Goal: Navigation & Orientation: Find specific page/section

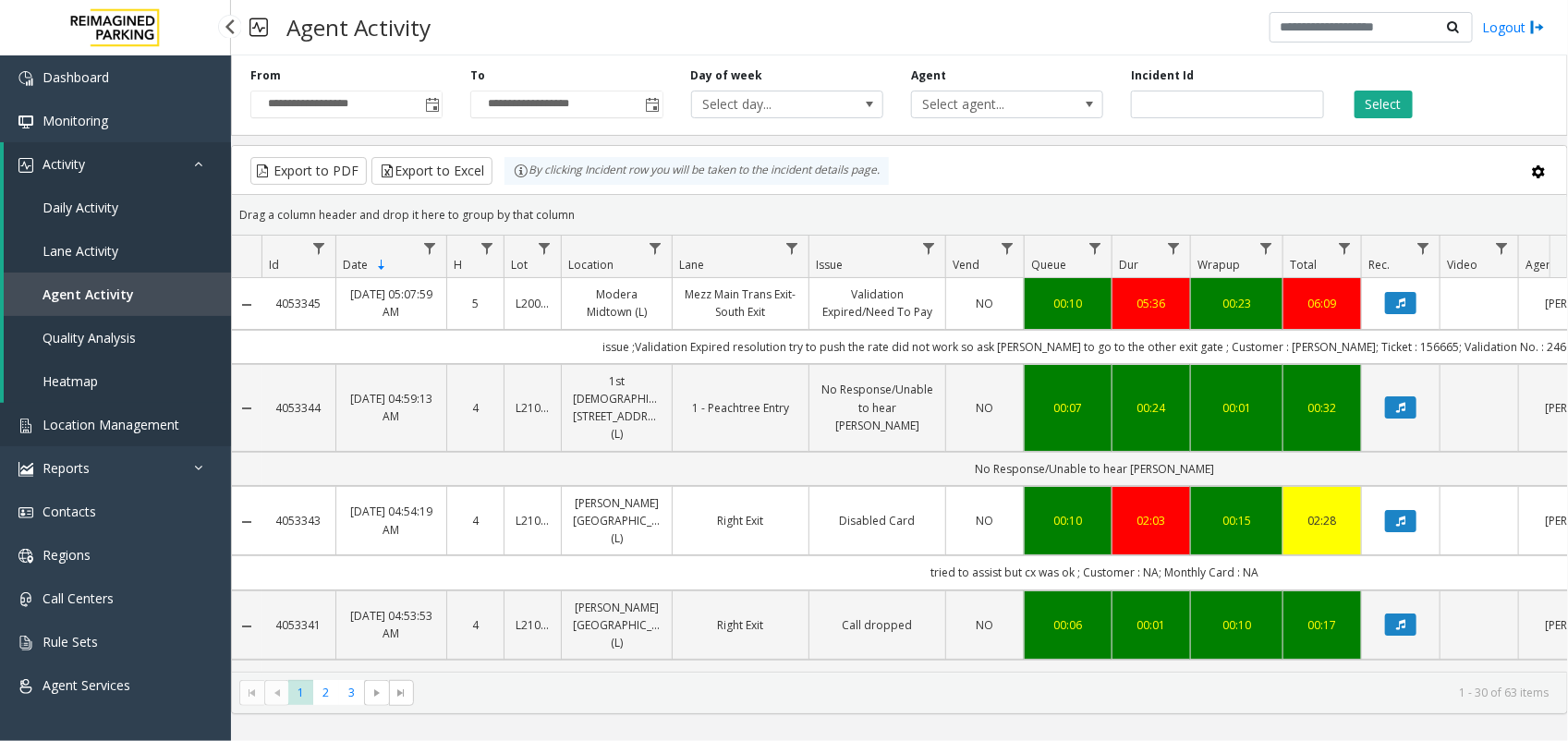
click at [115, 416] on span "Location Management" at bounding box center [111, 425] width 136 height 17
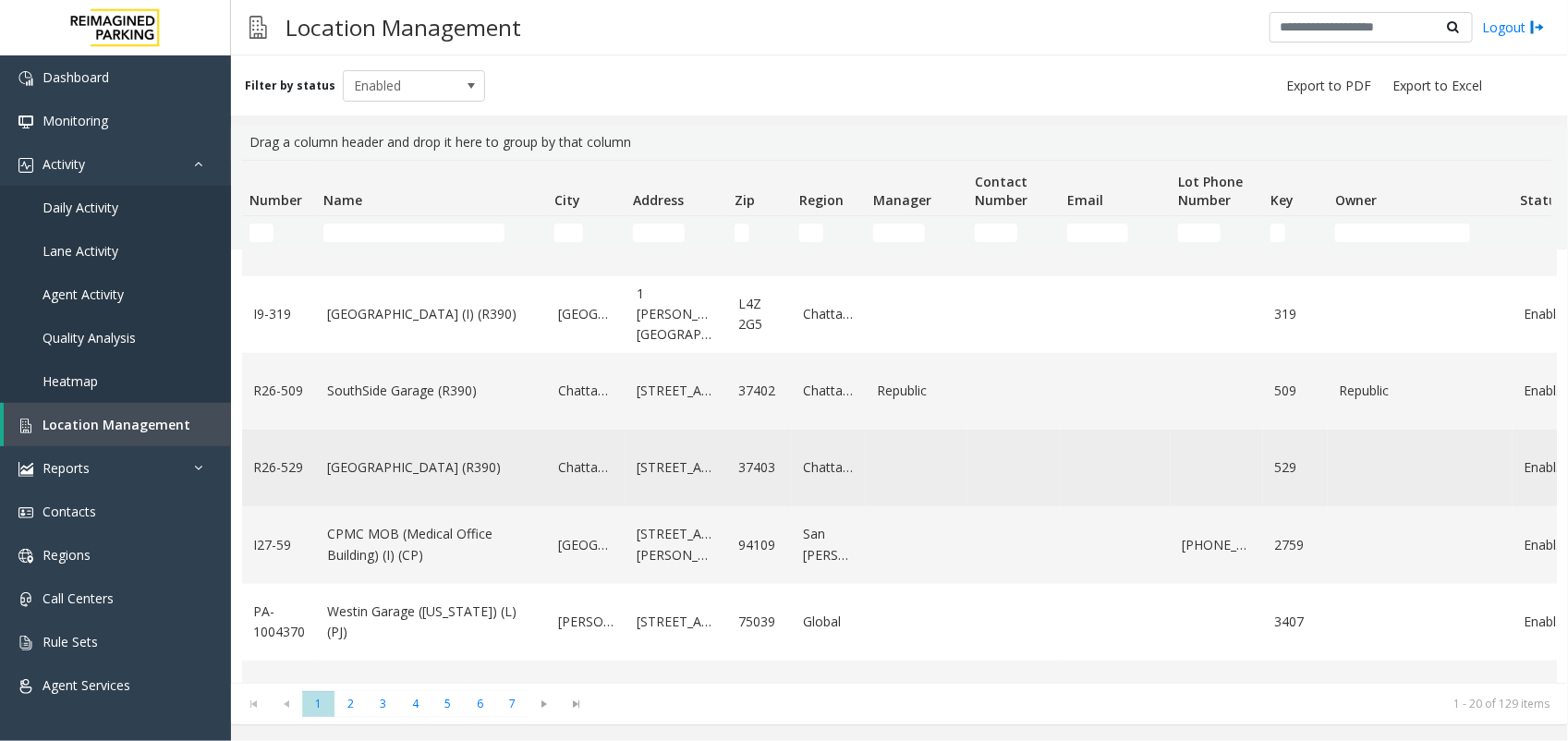
scroll to position [924, 0]
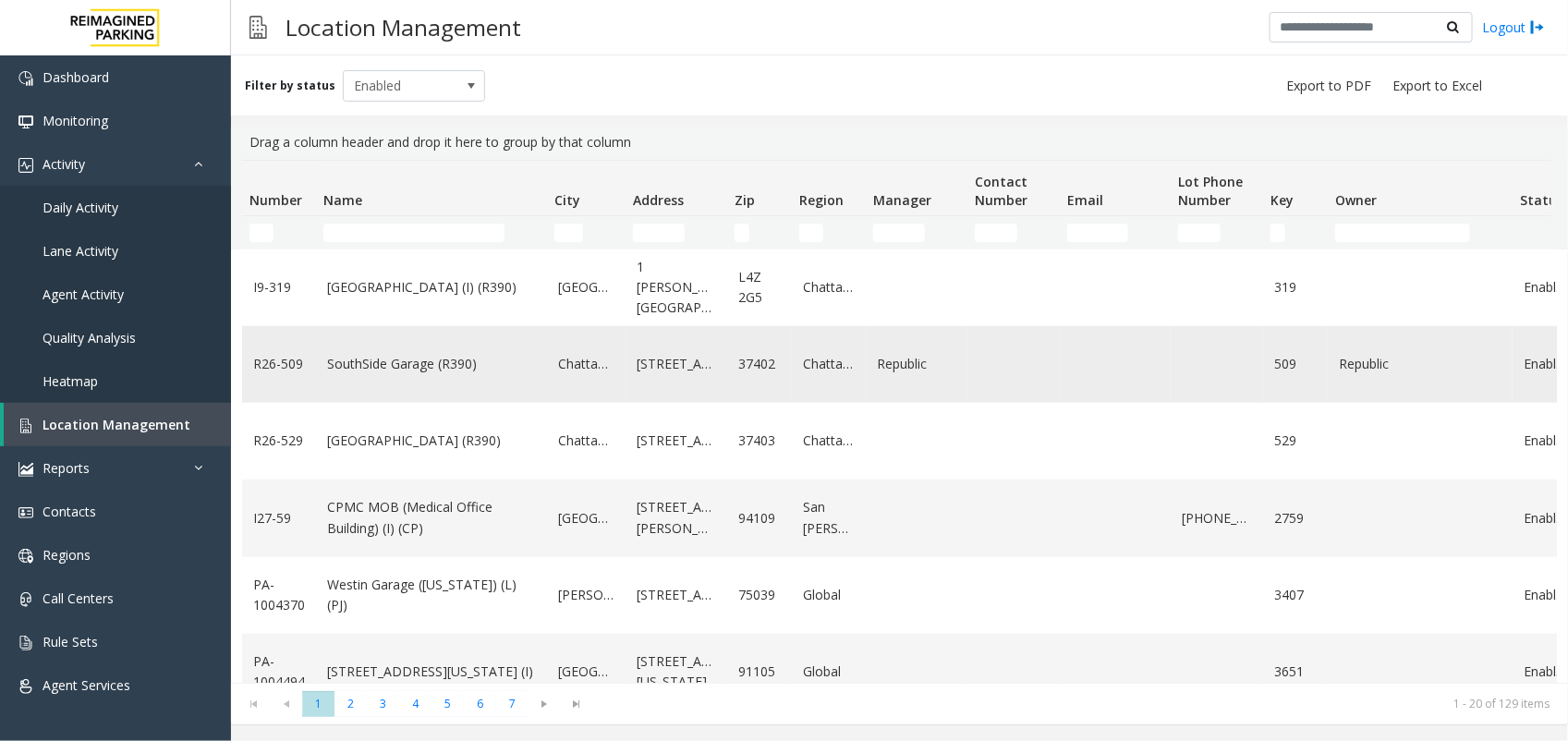
click at [423, 387] on td "SouthSide Garage (R390)" at bounding box center [431, 365] width 231 height 76
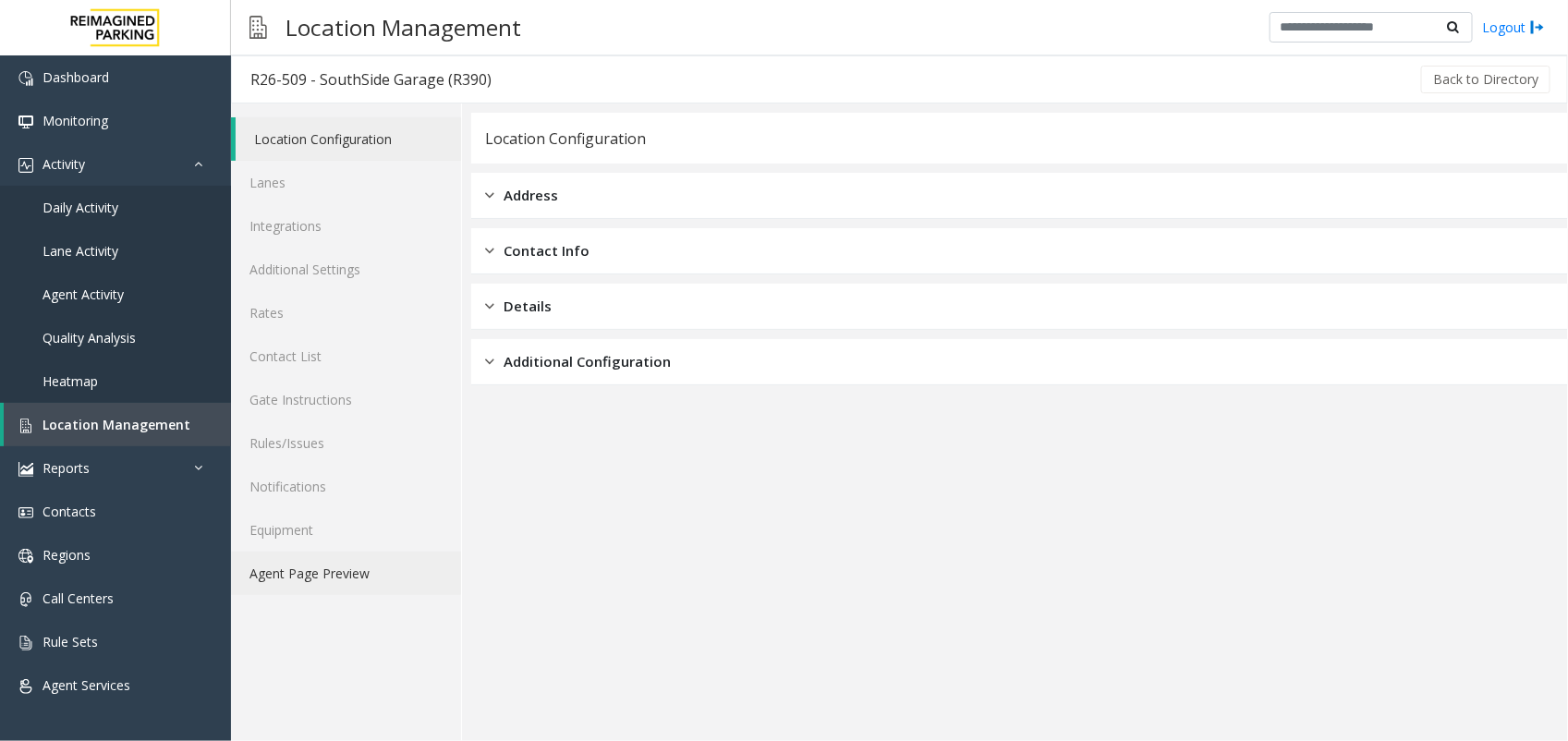
click at [321, 568] on link "Agent Page Preview" at bounding box center [345, 573] width 230 height 43
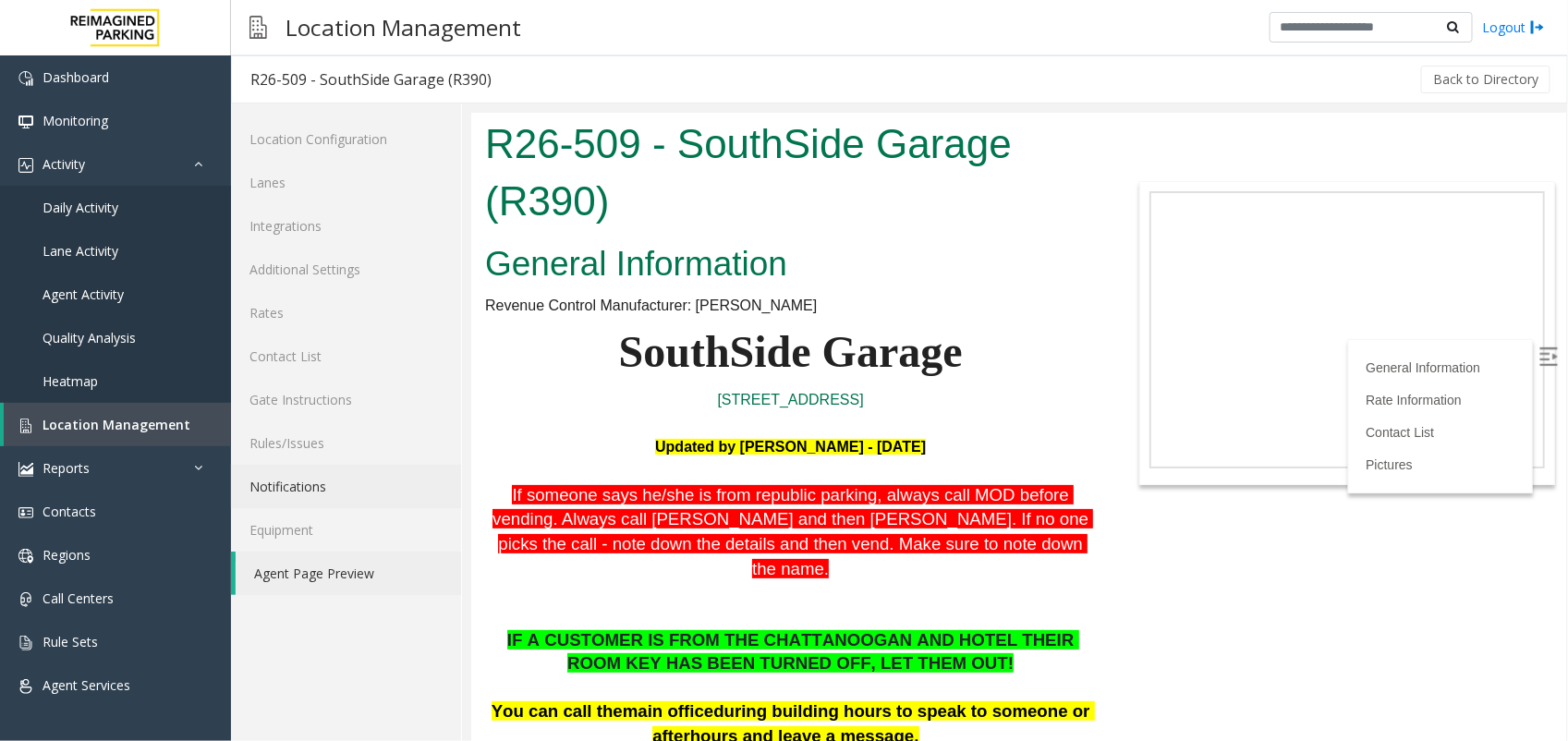
scroll to position [116, 0]
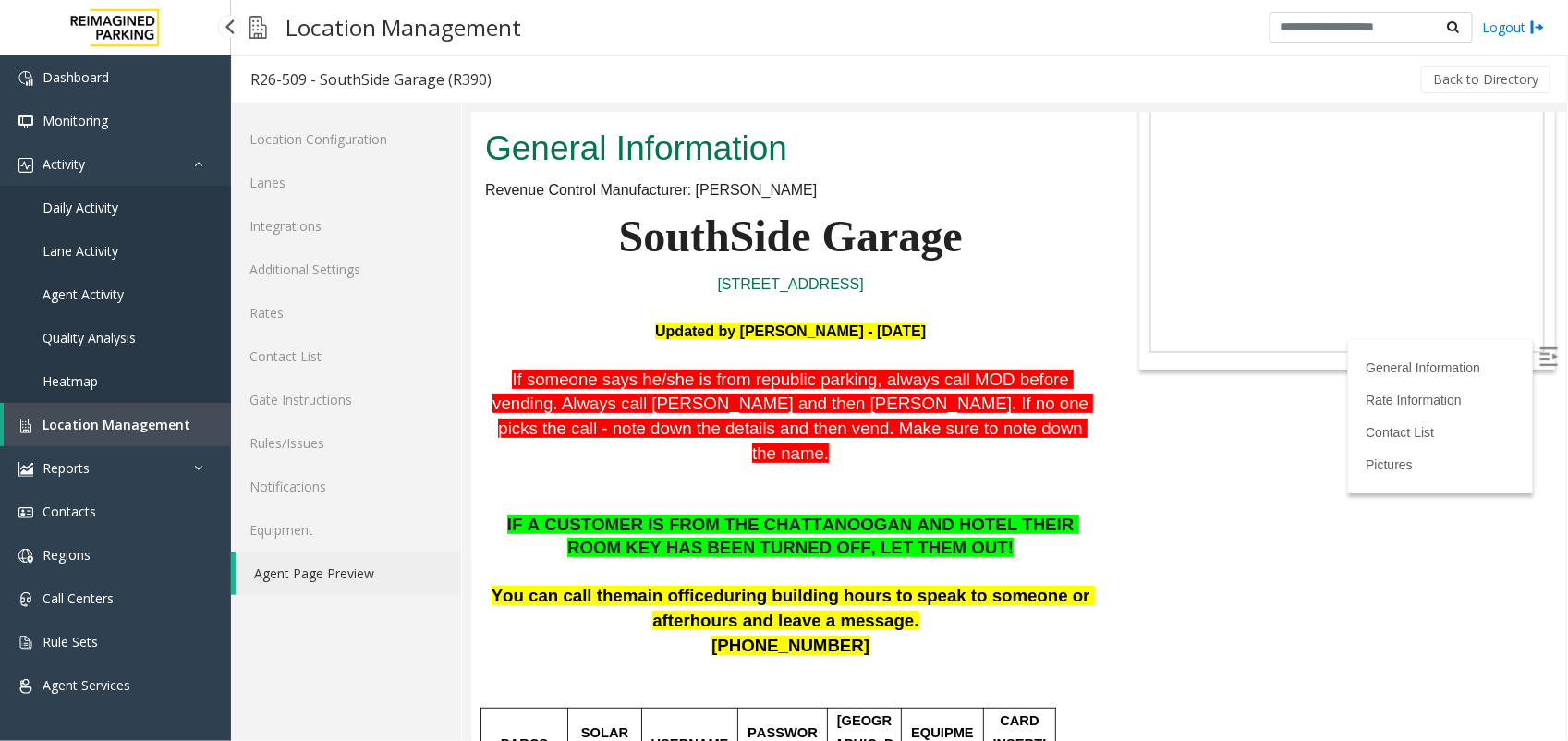
click at [157, 435] on link "Location Management" at bounding box center [117, 424] width 227 height 43
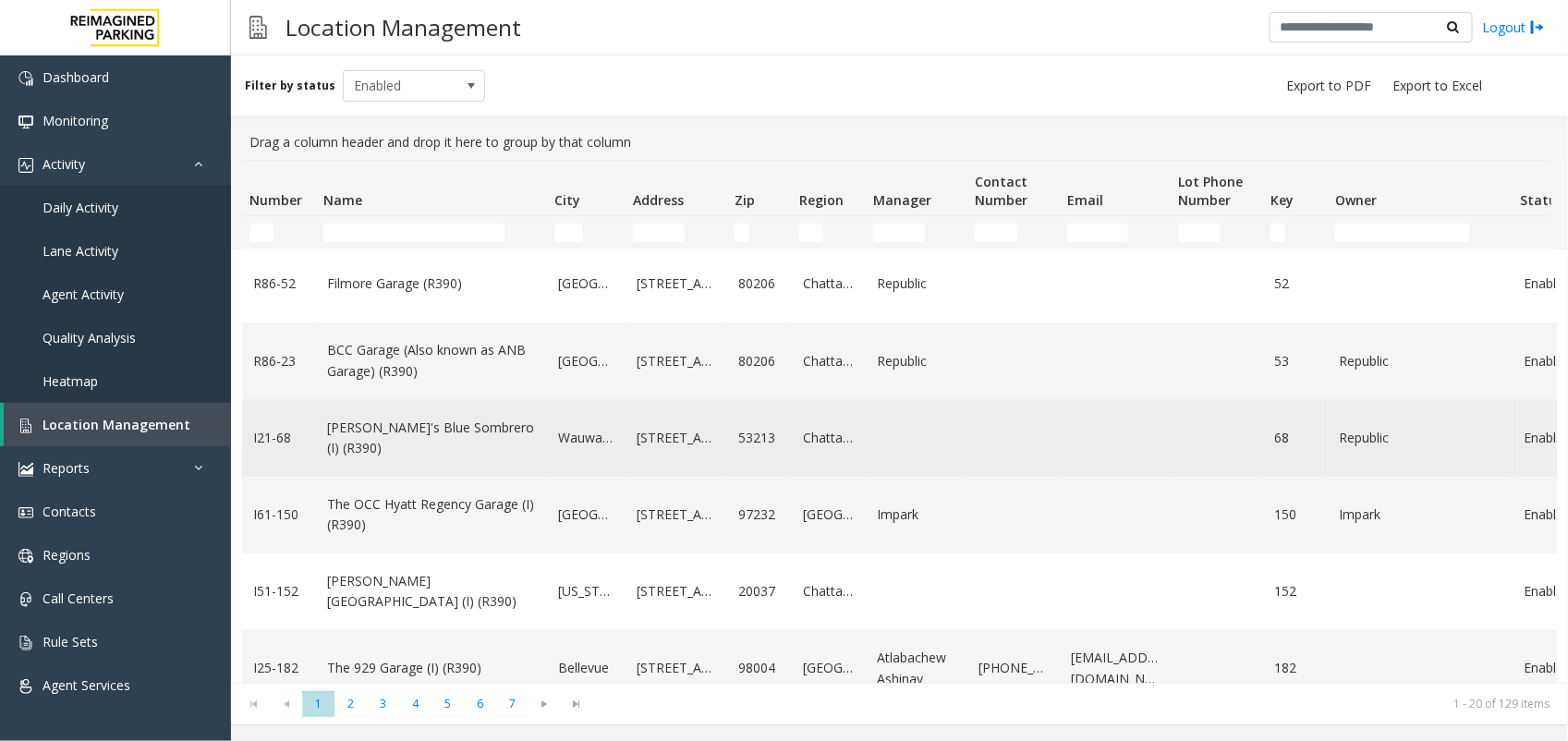
scroll to position [347, 0]
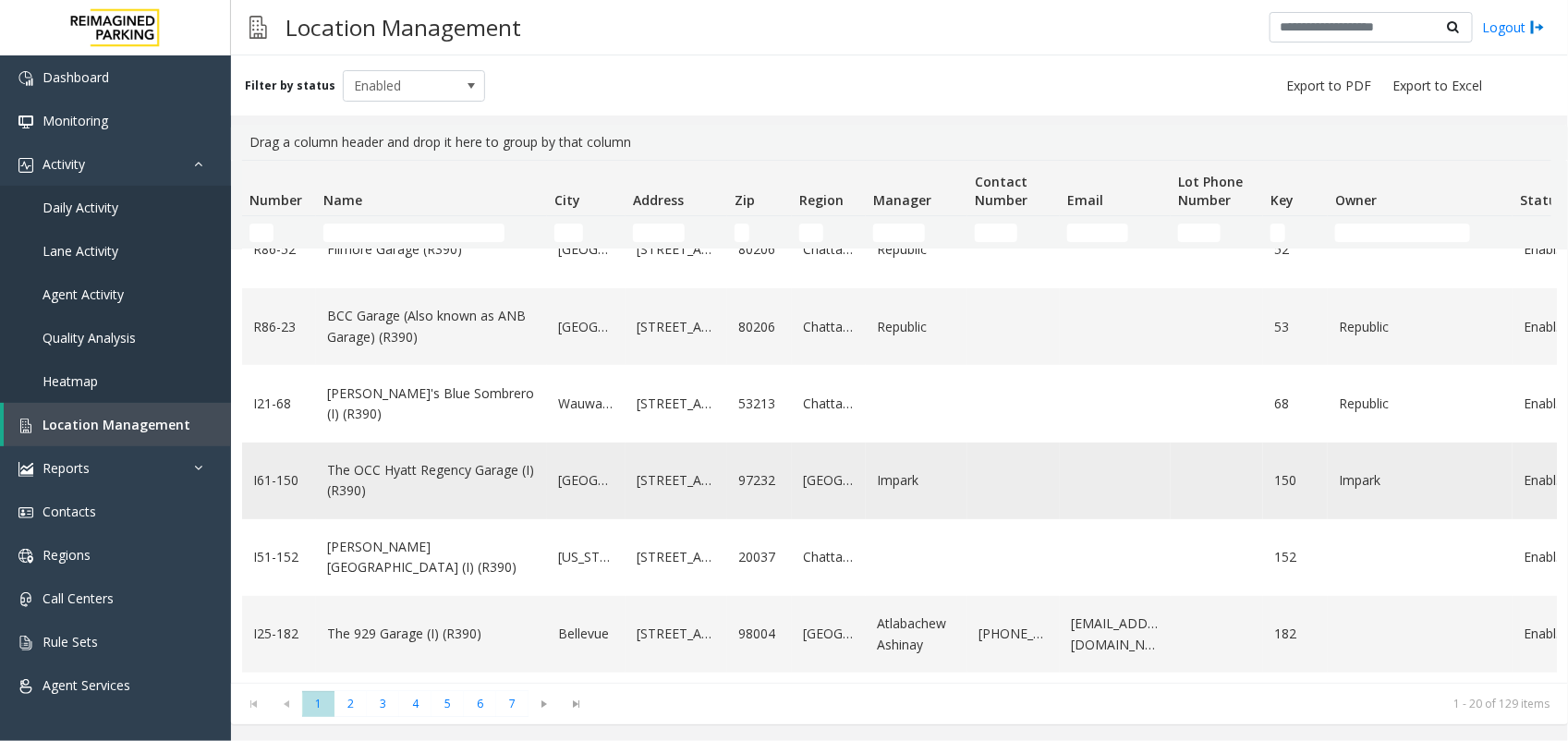
click at [358, 496] on link "The OCC Hyatt Regency Garage (I) (R390)" at bounding box center [431, 481] width 209 height 42
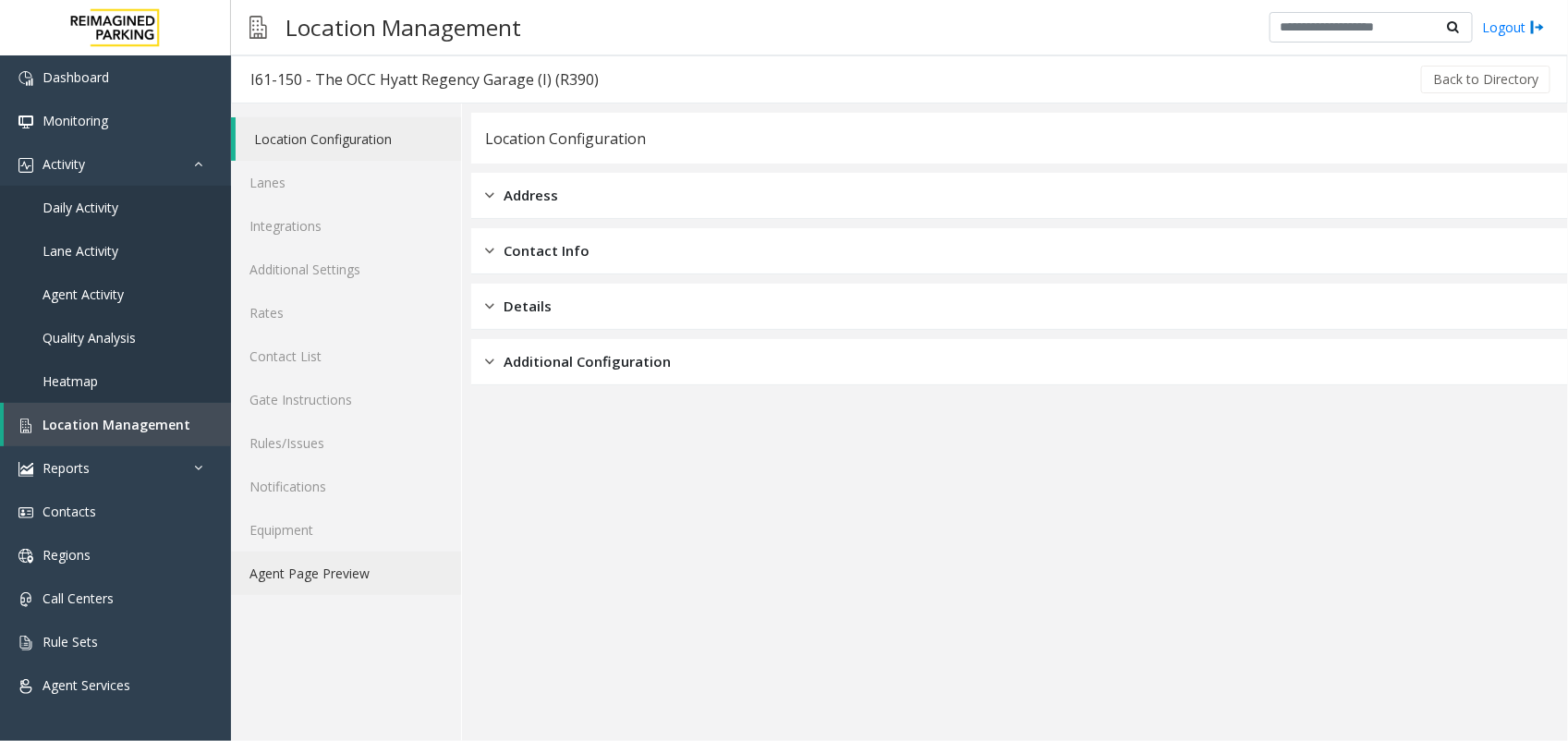
click at [333, 561] on link "Agent Page Preview" at bounding box center [345, 573] width 230 height 43
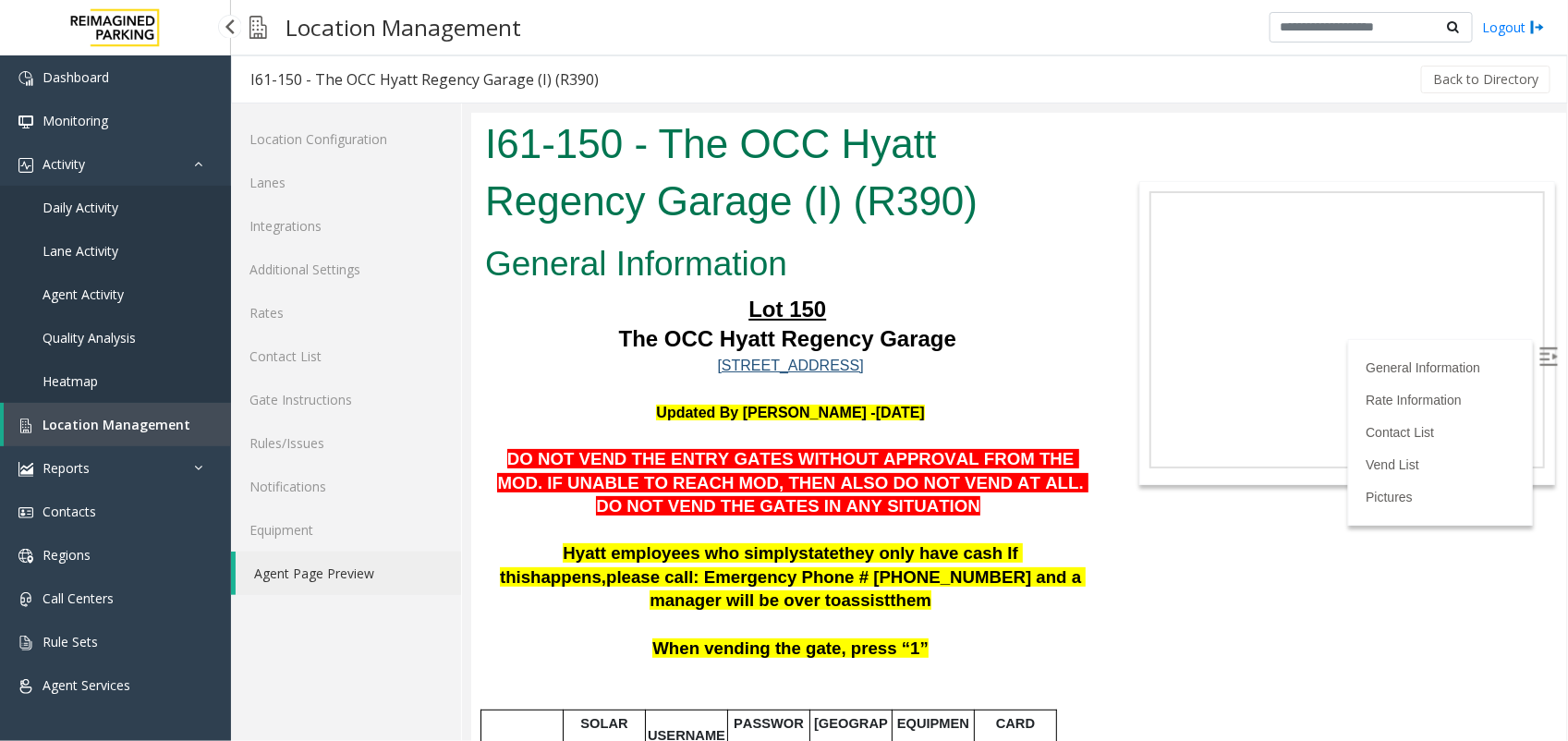
click at [154, 422] on span "Location Management" at bounding box center [116, 425] width 148 height 17
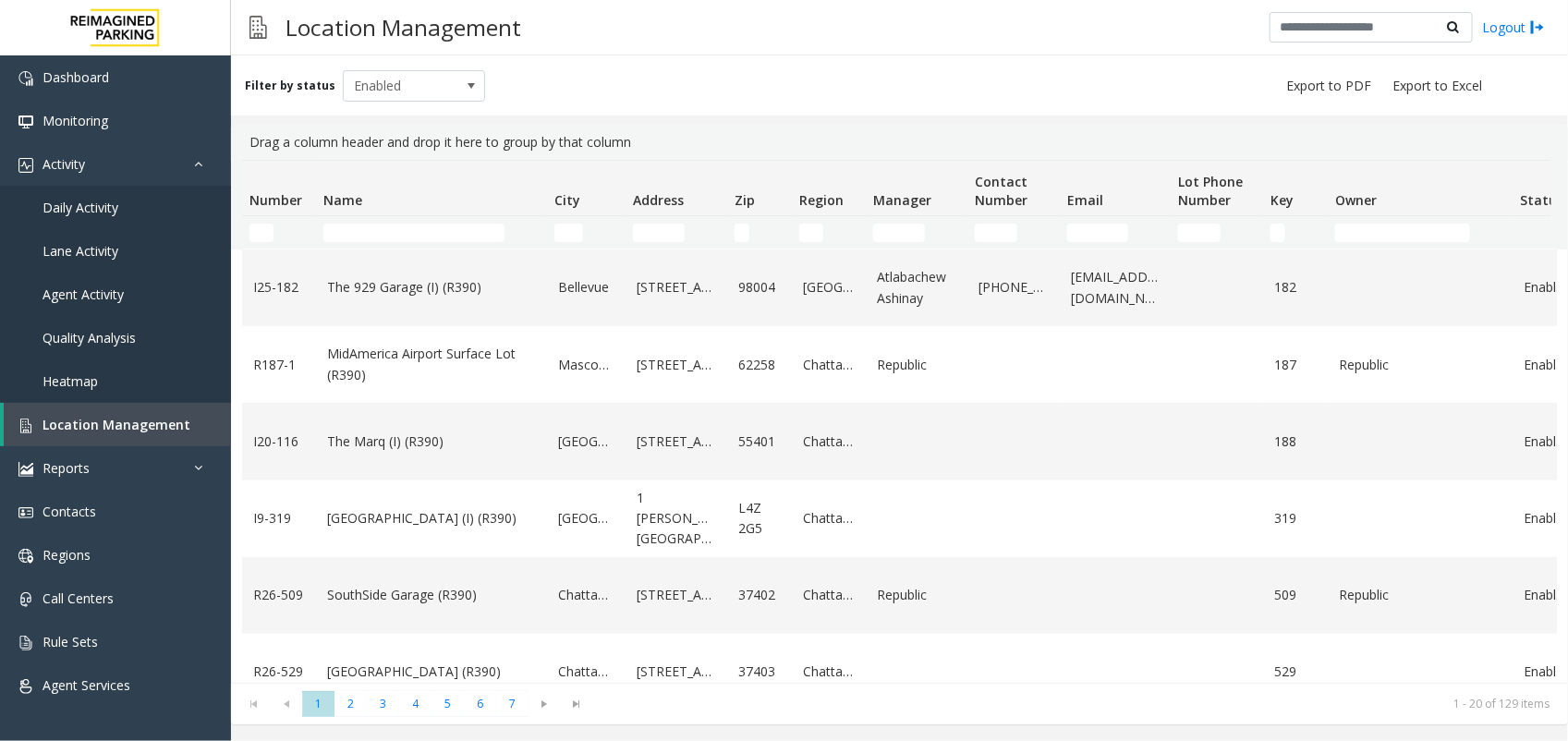
scroll to position [809, 0]
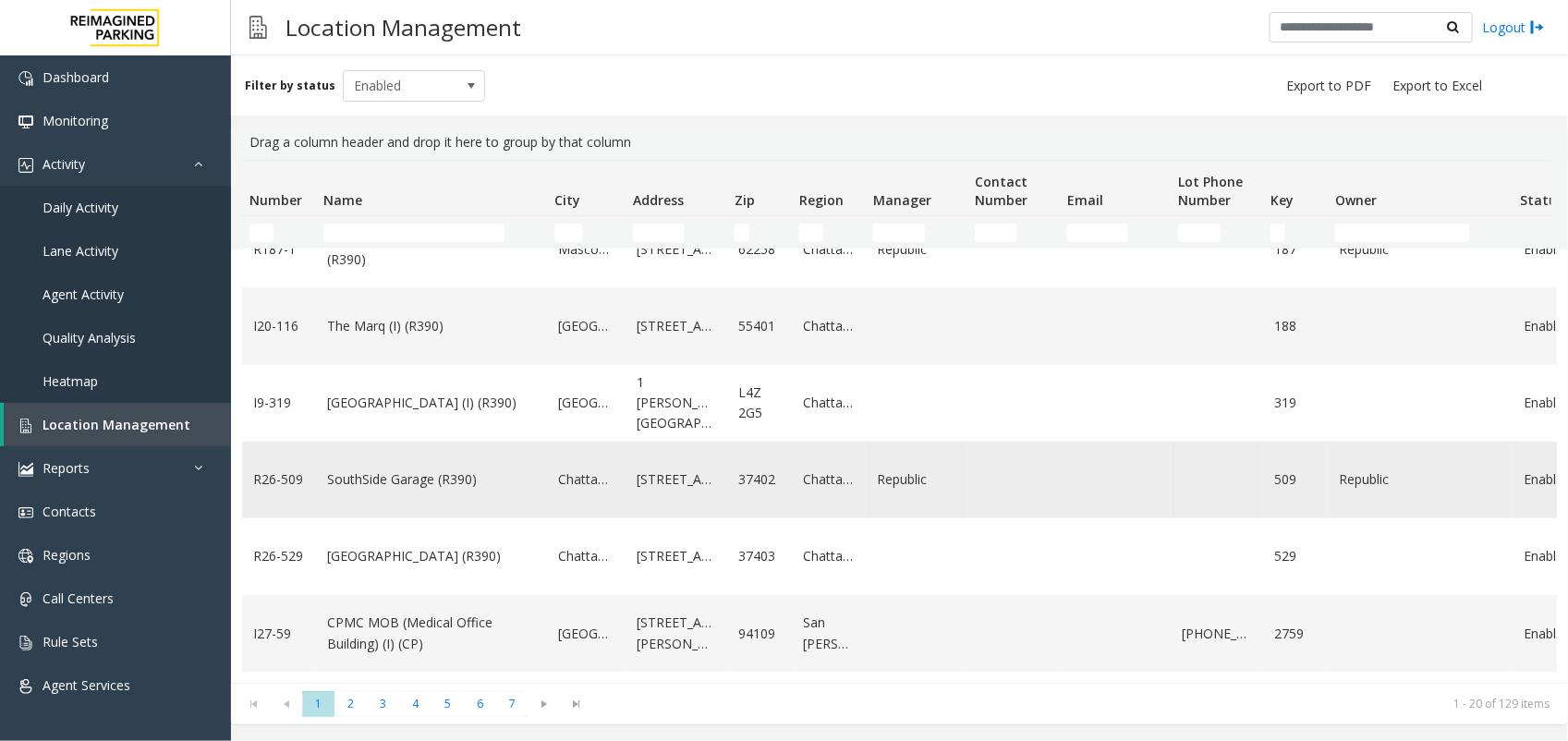
click at [358, 500] on td "SouthSide Garage (R390)" at bounding box center [431, 480] width 231 height 76
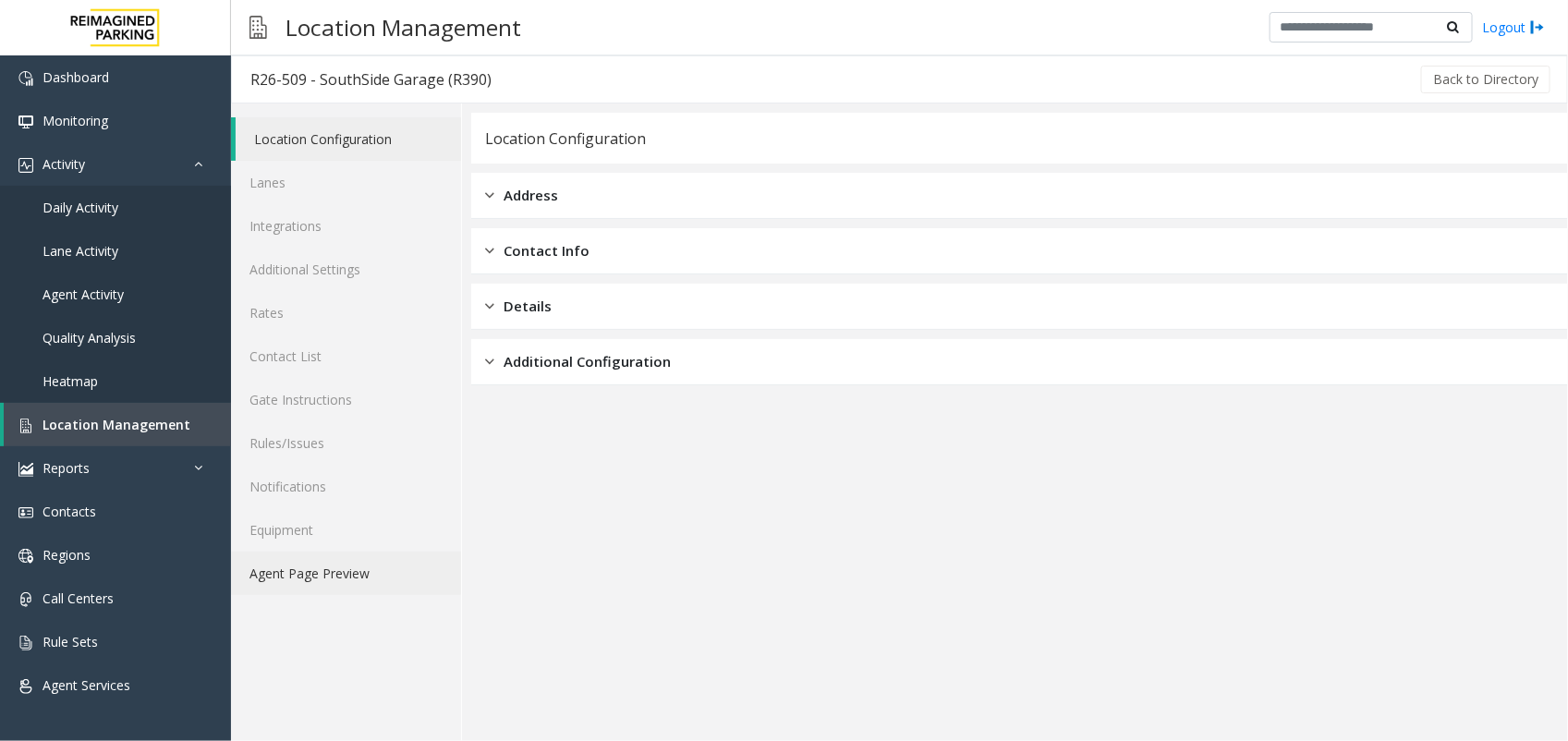
drag, startPoint x: 358, startPoint y: 500, endPoint x: 328, endPoint y: 582, distance: 87.3
click at [328, 582] on link "Agent Page Preview" at bounding box center [345, 573] width 230 height 43
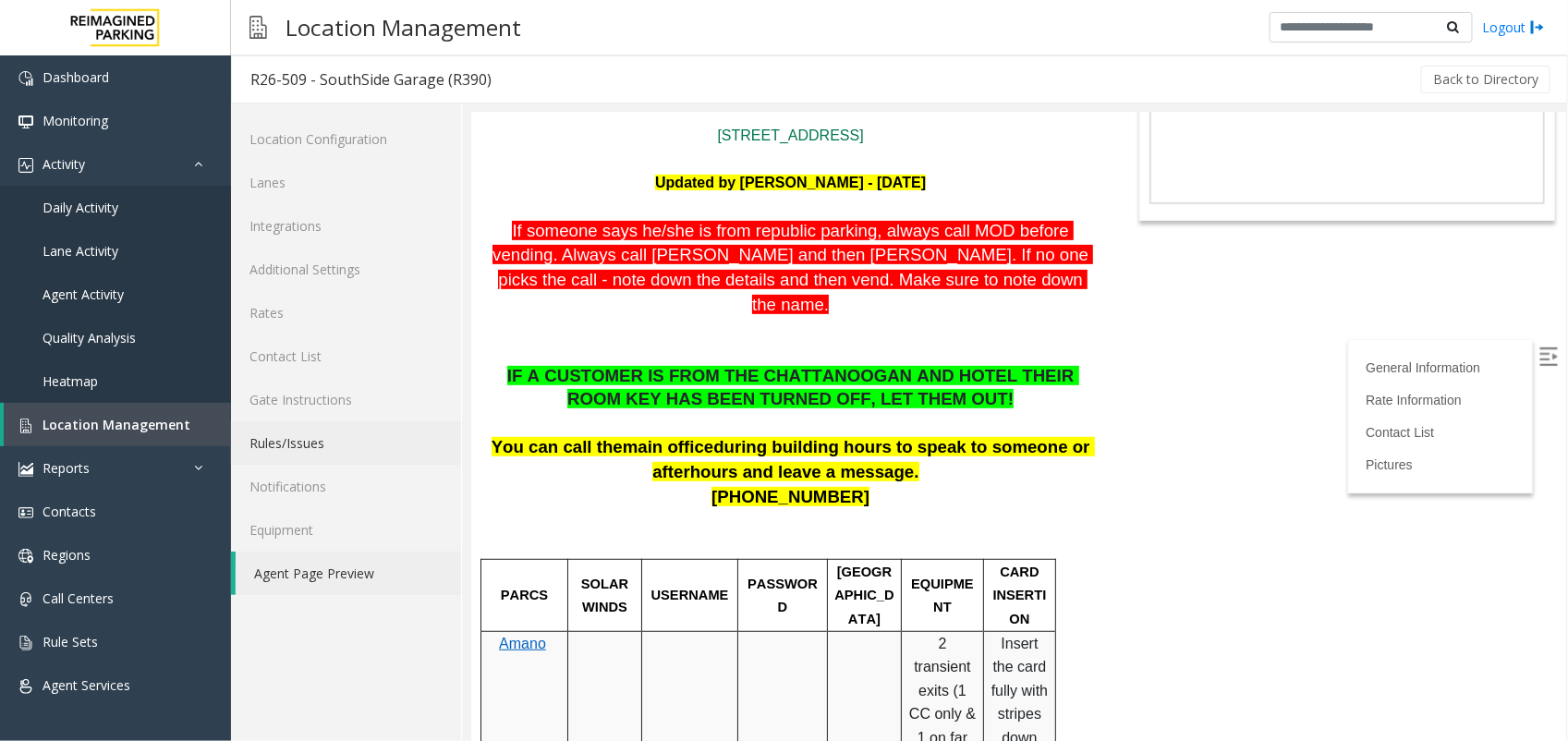
scroll to position [231, 0]
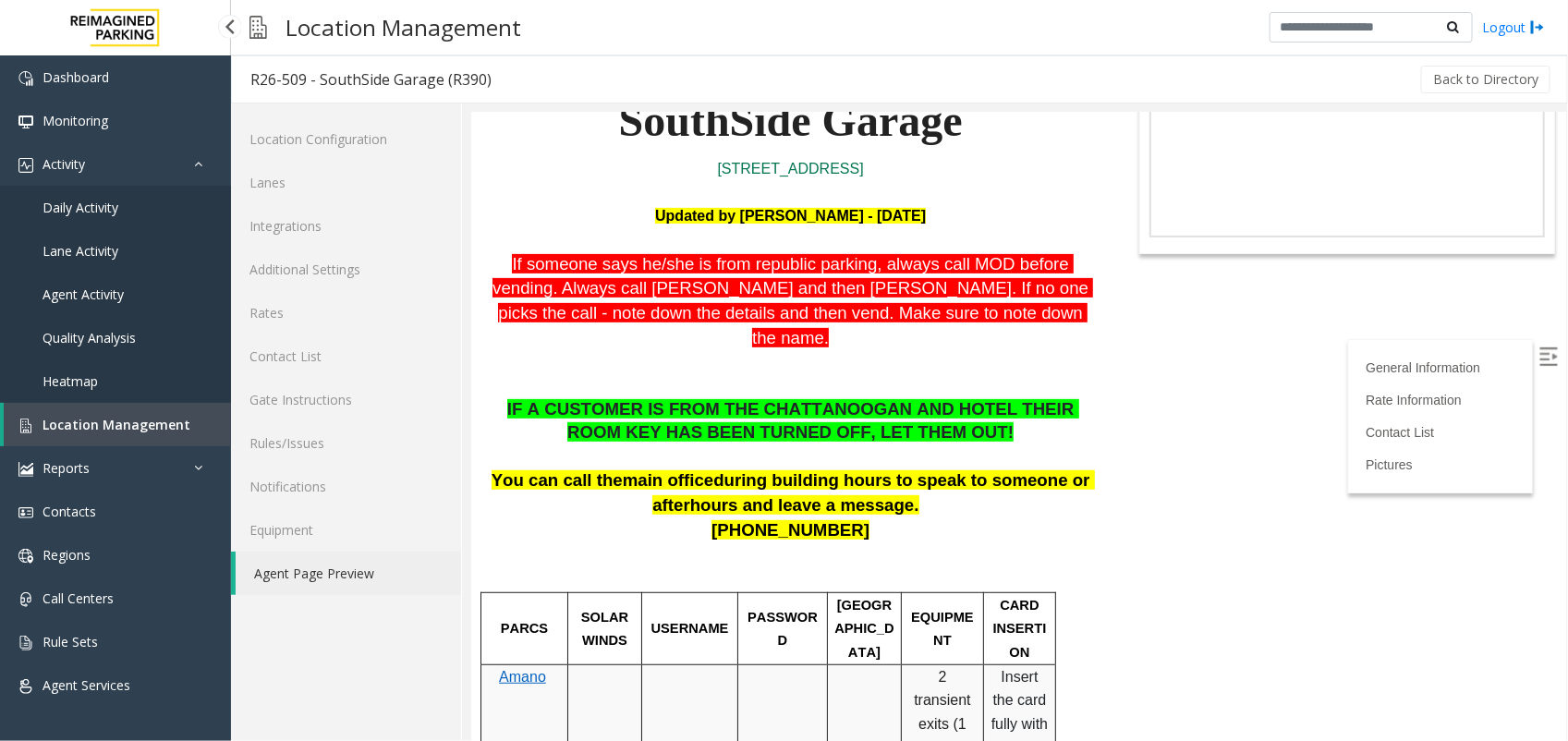
click at [182, 428] on link "Location Management" at bounding box center [117, 424] width 227 height 43
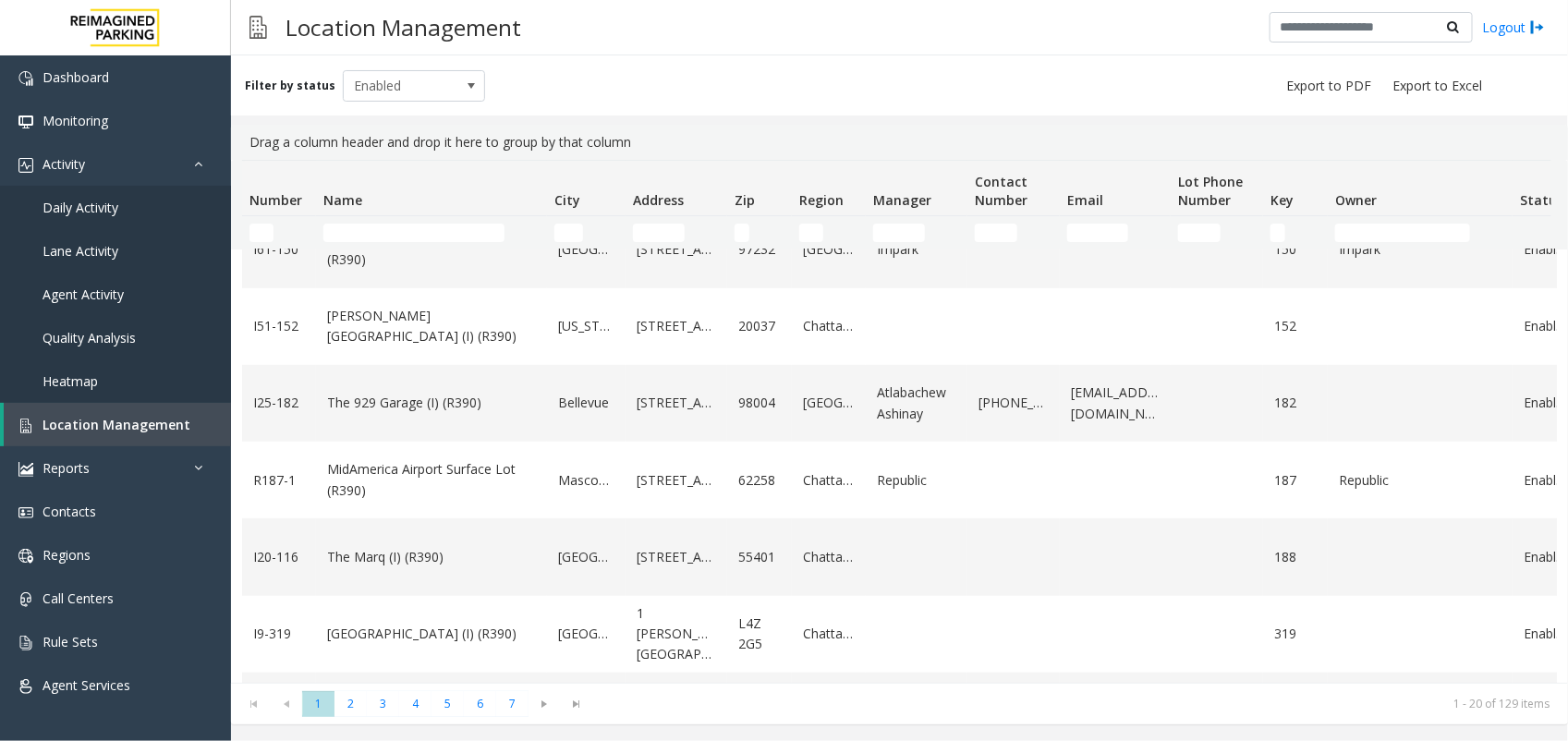
scroll to position [809, 0]
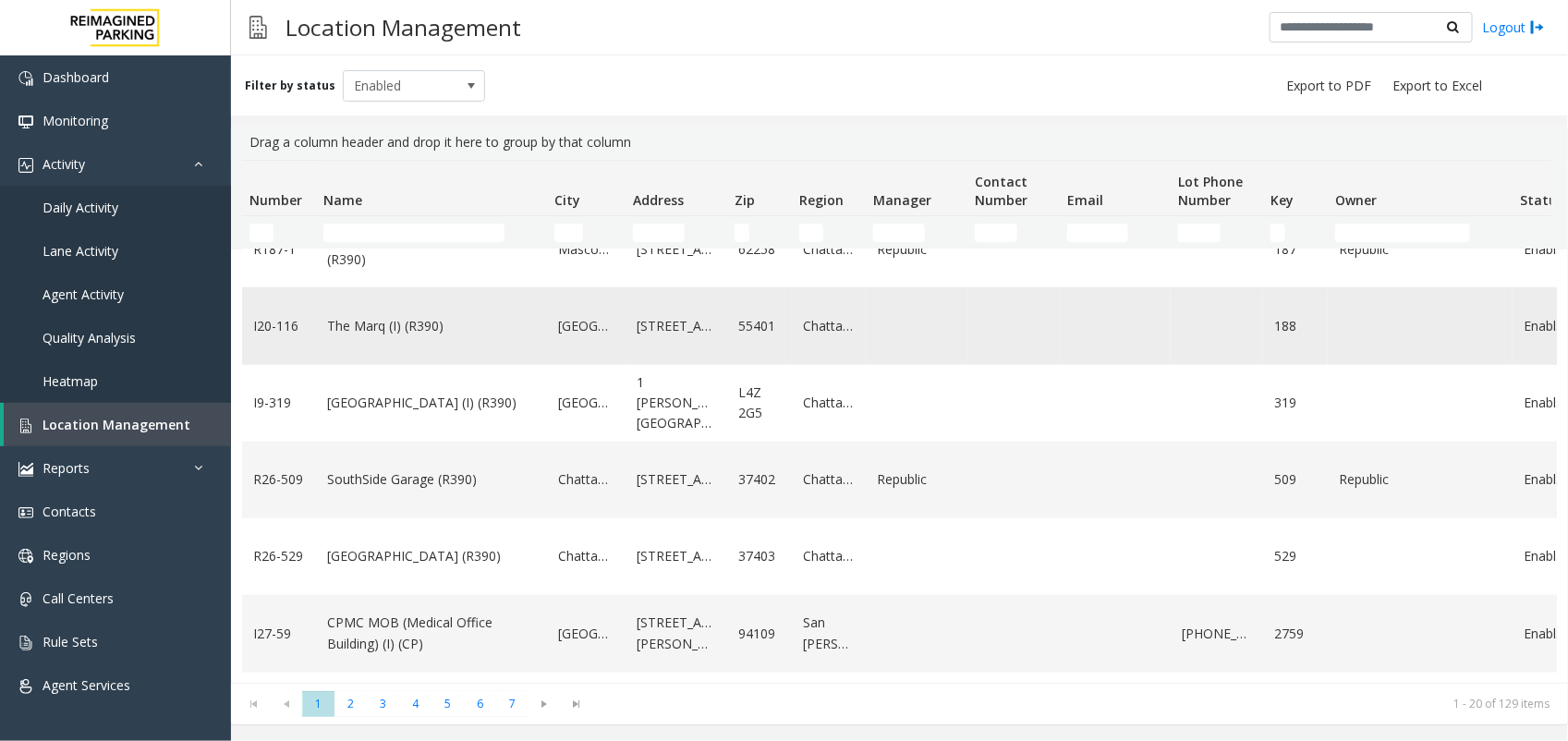
click at [452, 345] on td "The Marq (I) (R390)" at bounding box center [431, 326] width 231 height 76
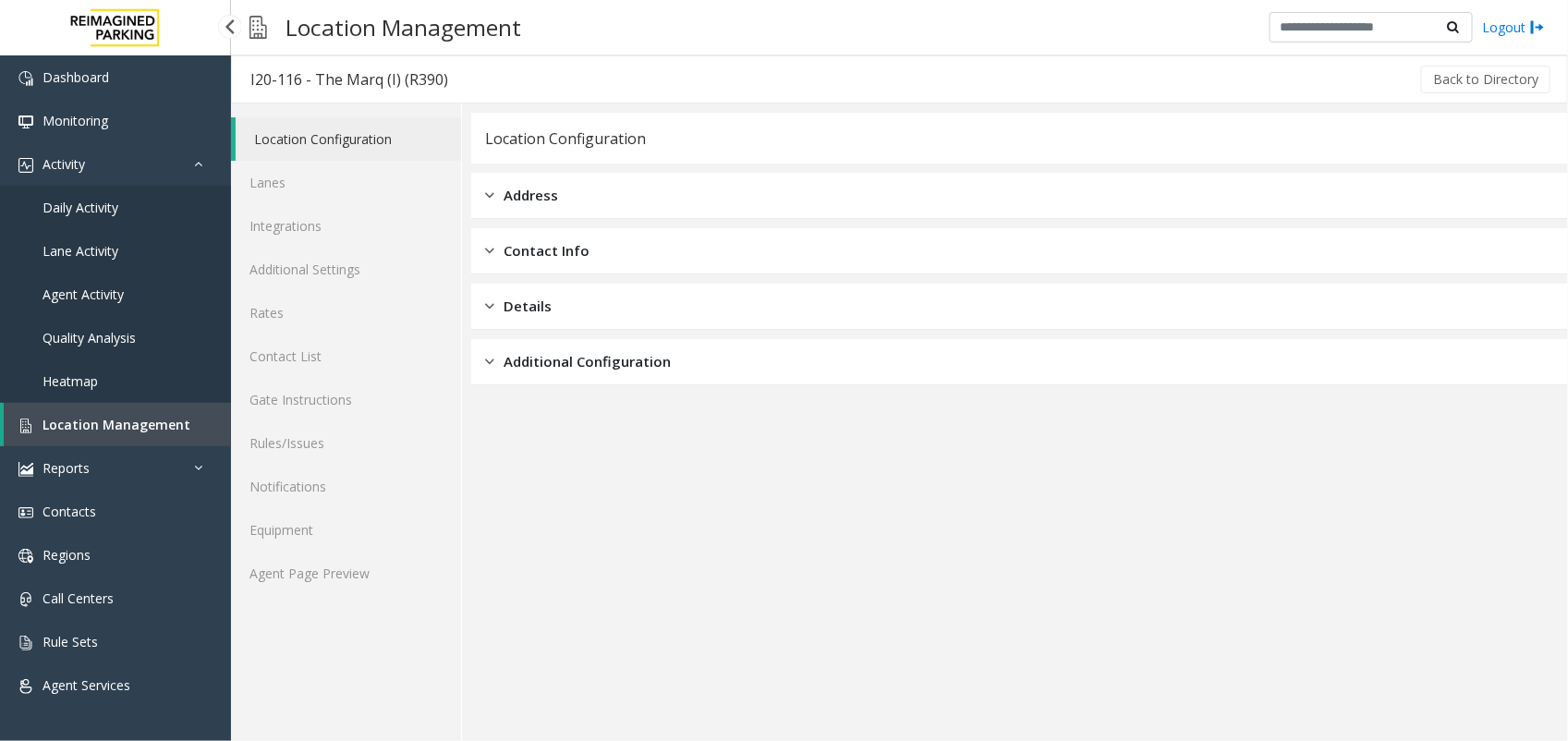
click at [161, 437] on link "Location Management" at bounding box center [117, 424] width 227 height 43
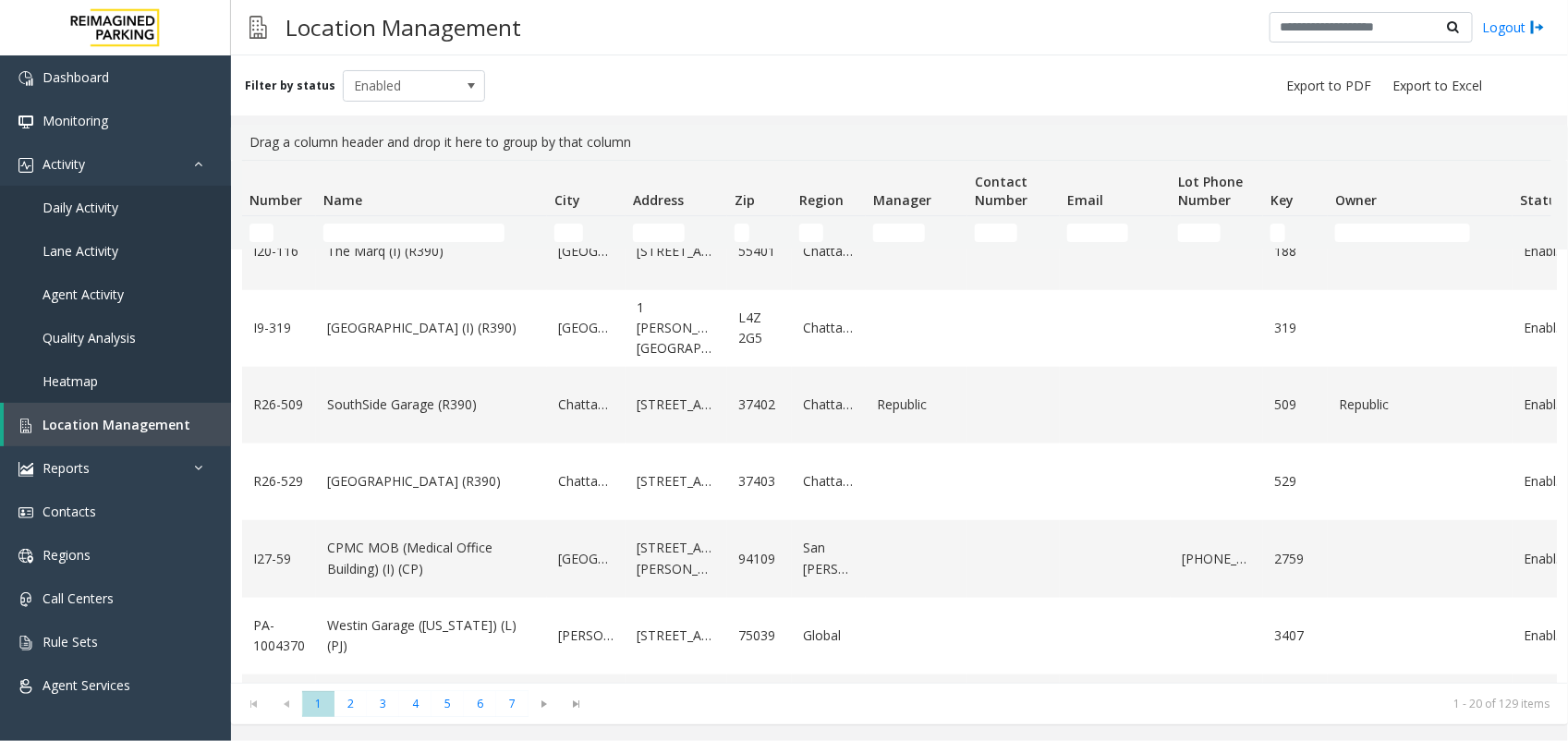
scroll to position [924, 0]
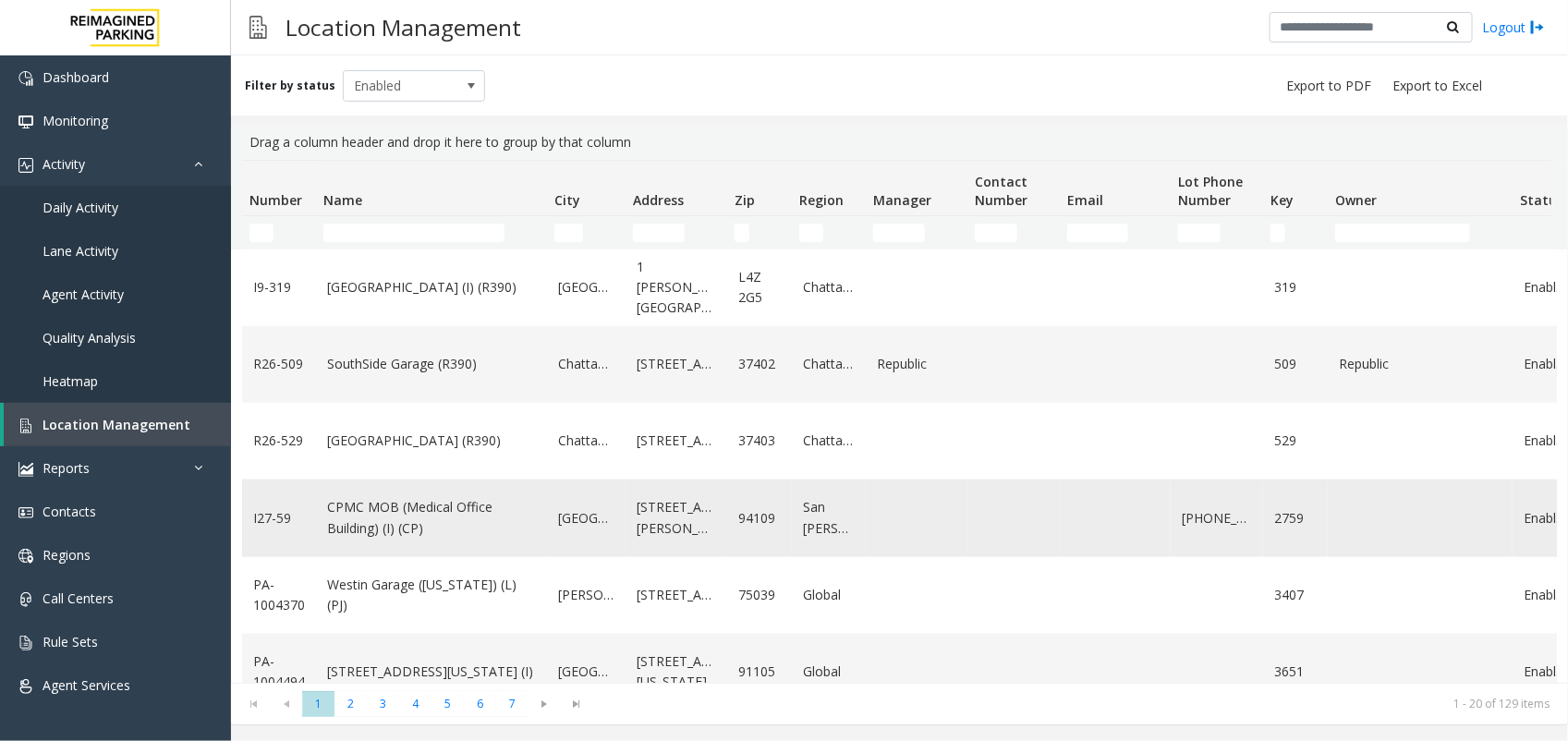
click at [348, 522] on link "CPMC MOB (Medical Office Building) (I) (CP)" at bounding box center [431, 519] width 209 height 42
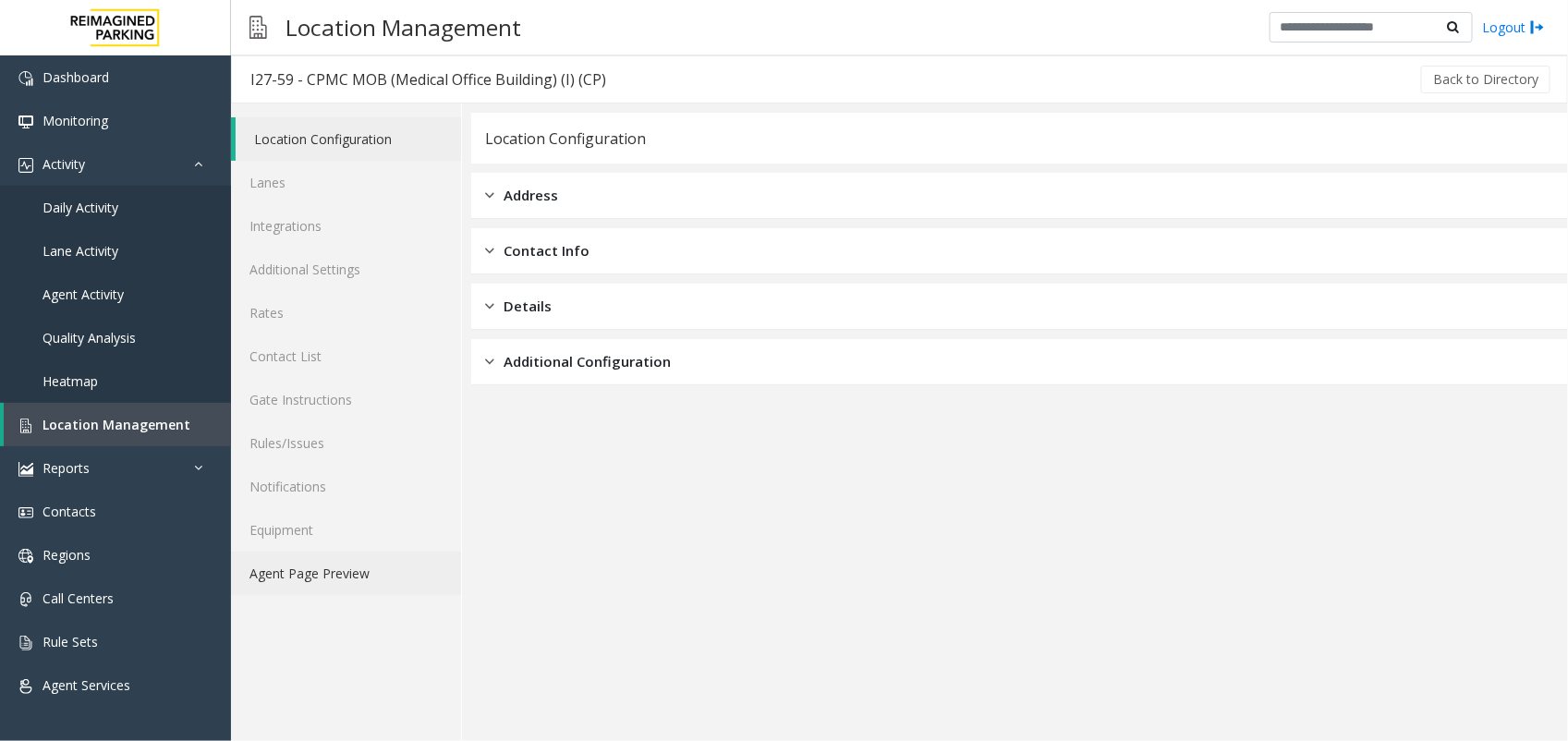
click at [321, 563] on link "Agent Page Preview" at bounding box center [345, 573] width 230 height 43
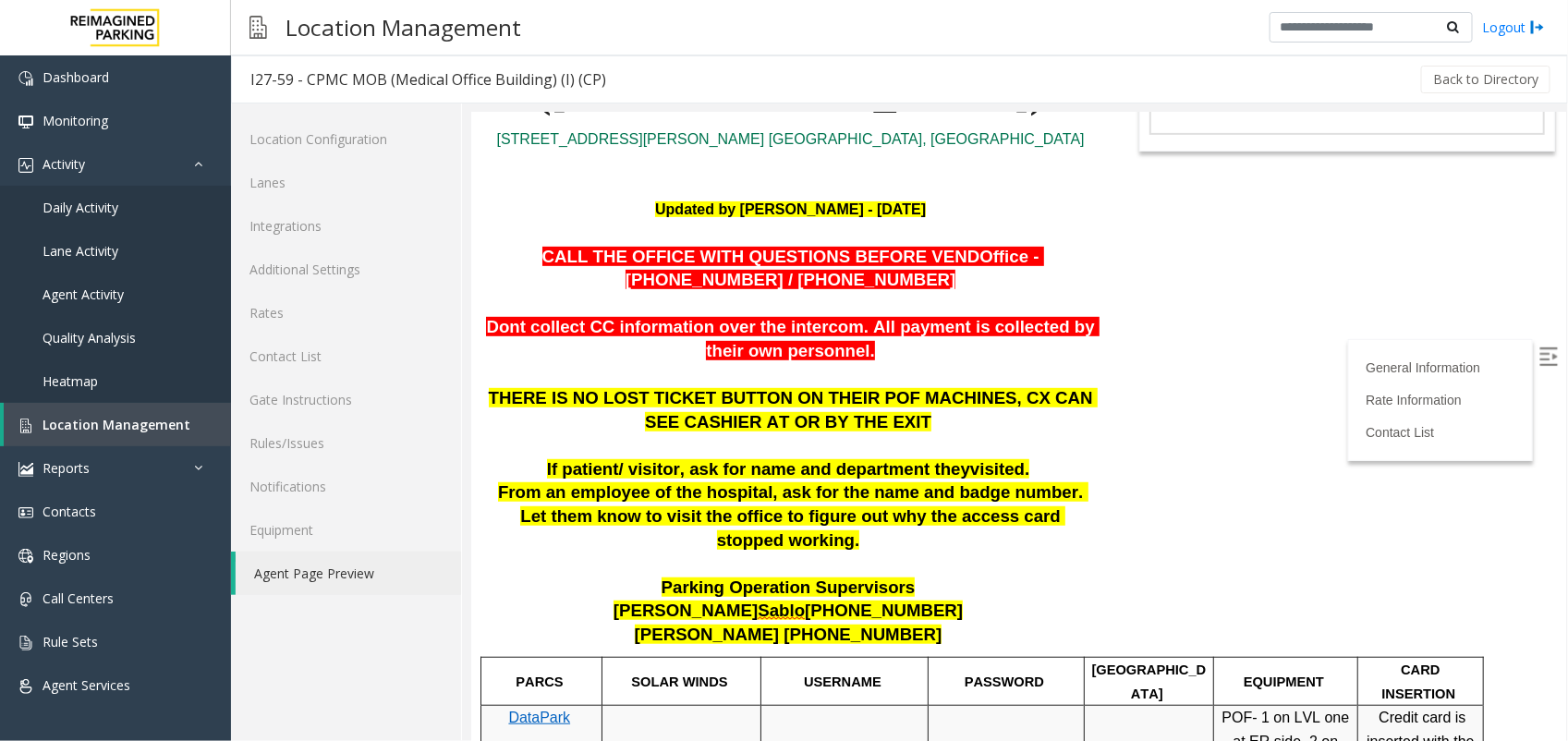
scroll to position [347, 0]
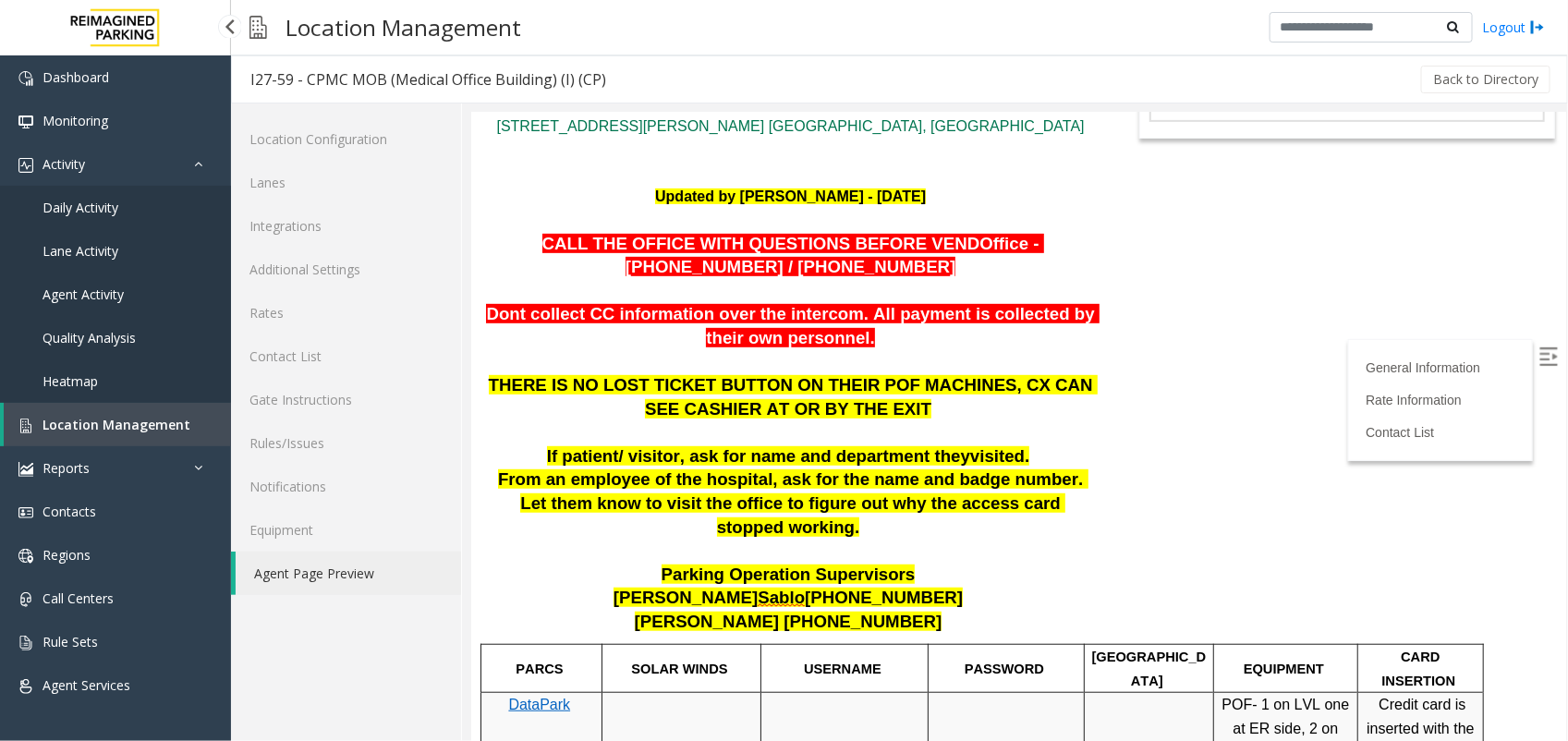
click at [154, 433] on link "Location Management" at bounding box center [117, 424] width 227 height 43
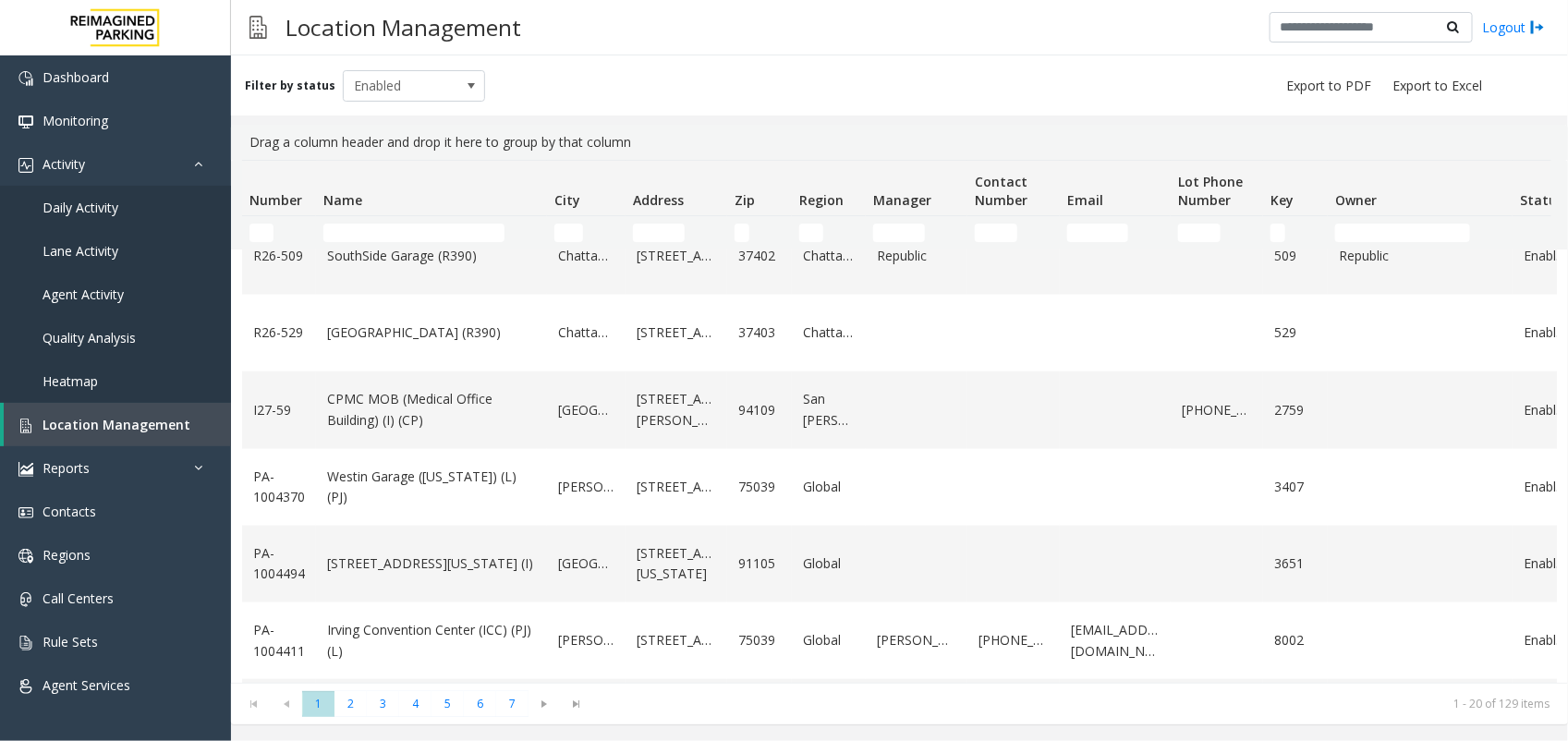
scroll to position [1124, 0]
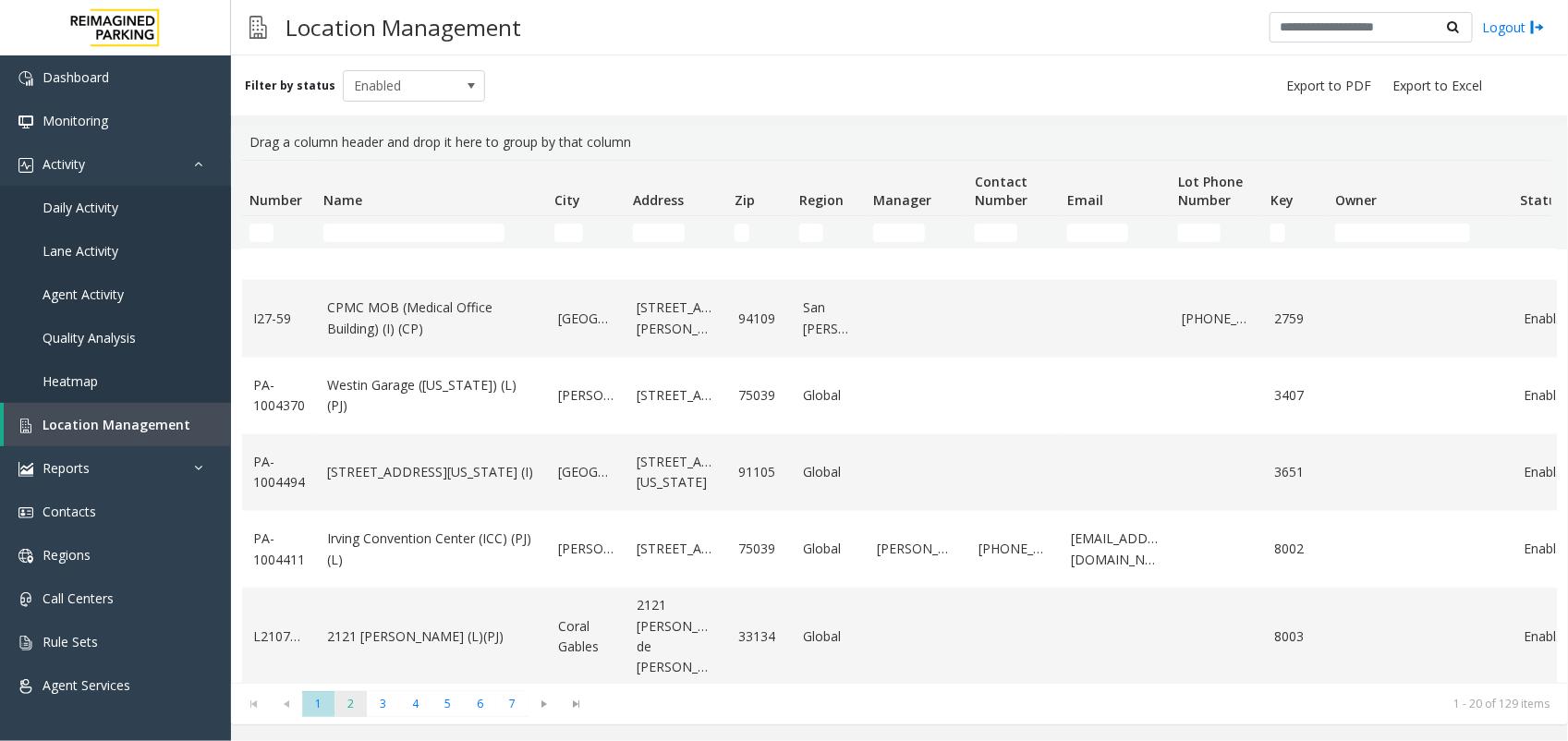
click at [362, 703] on span "2" at bounding box center [350, 704] width 32 height 25
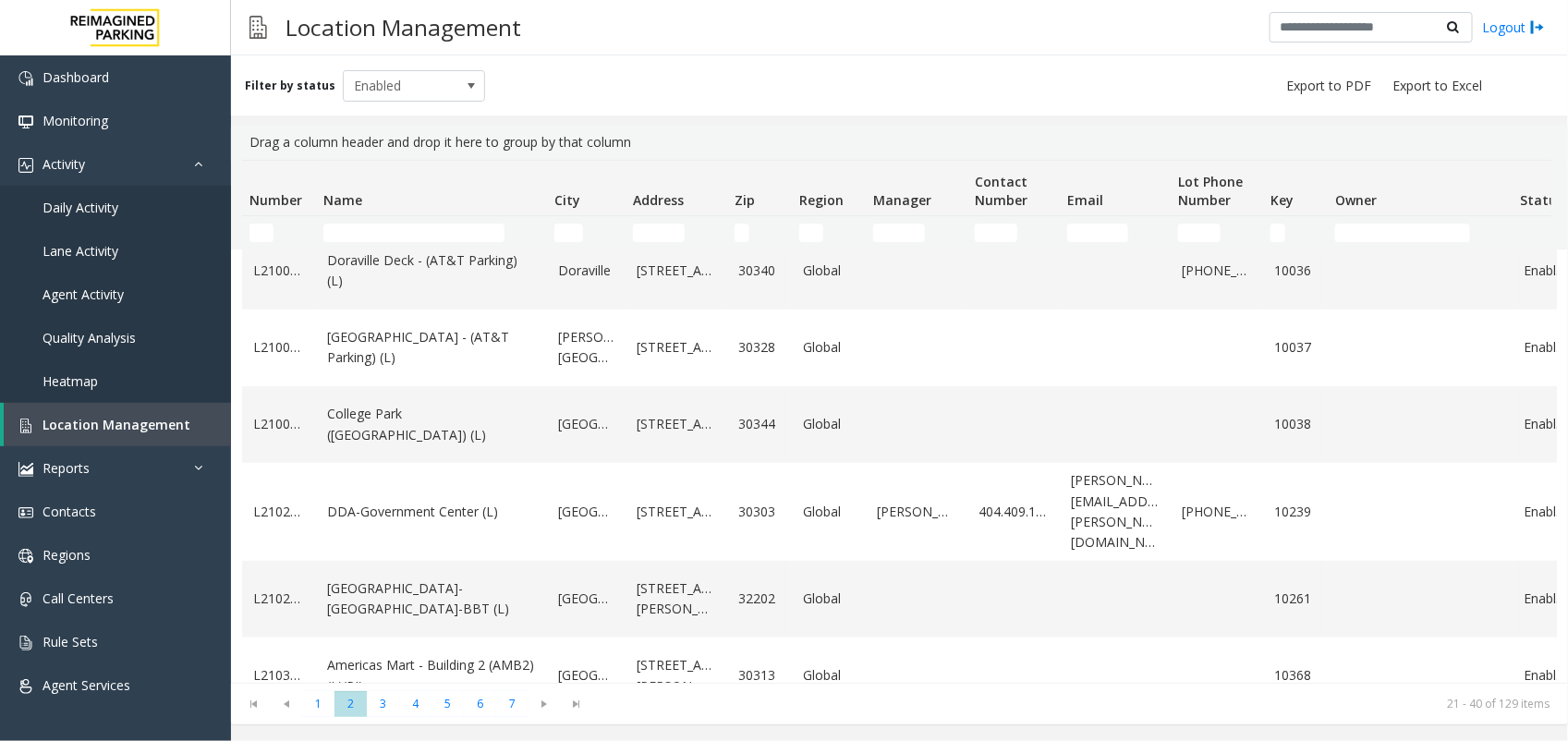
scroll to position [462, 0]
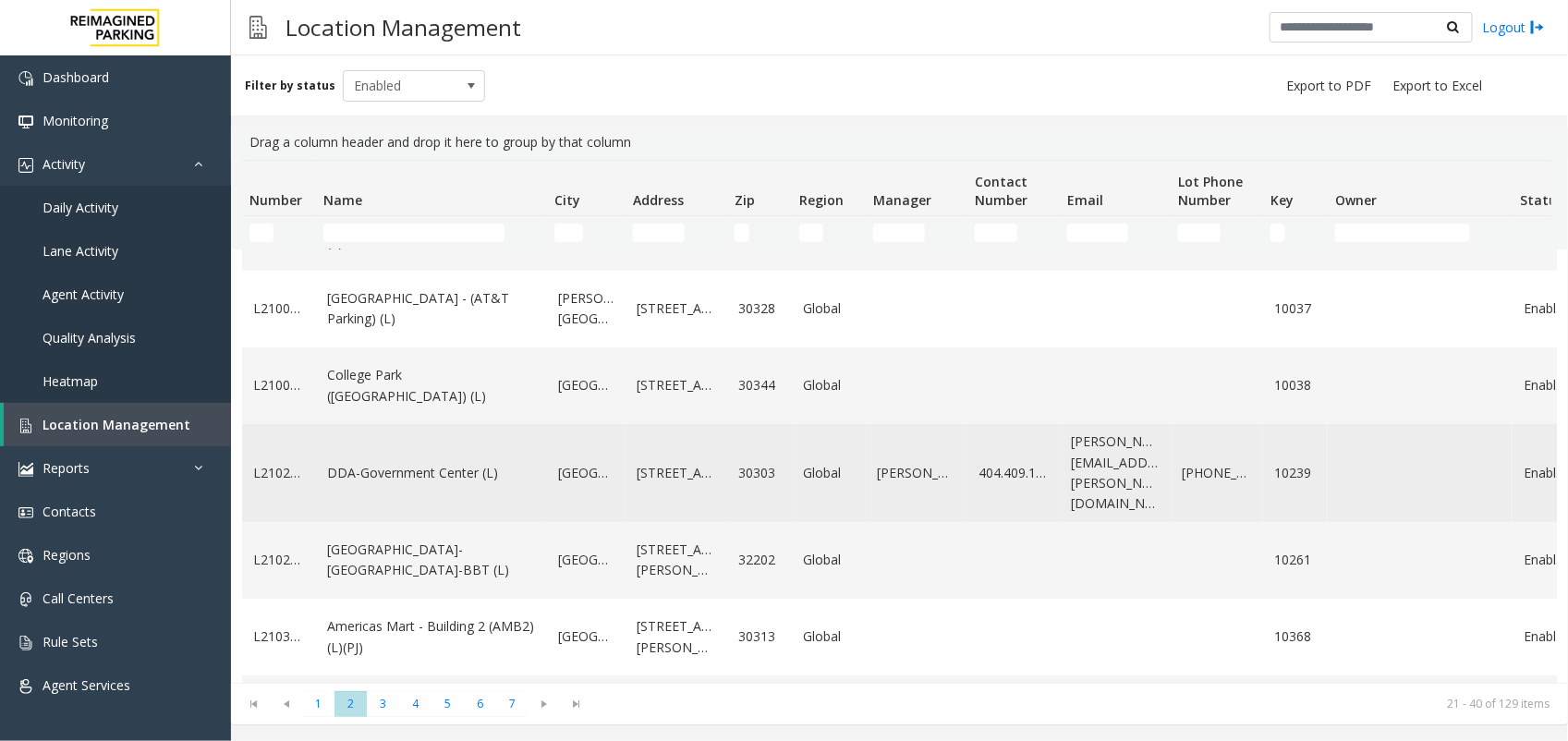
click at [414, 504] on td "DDA-Government Center (L)" at bounding box center [431, 473] width 231 height 98
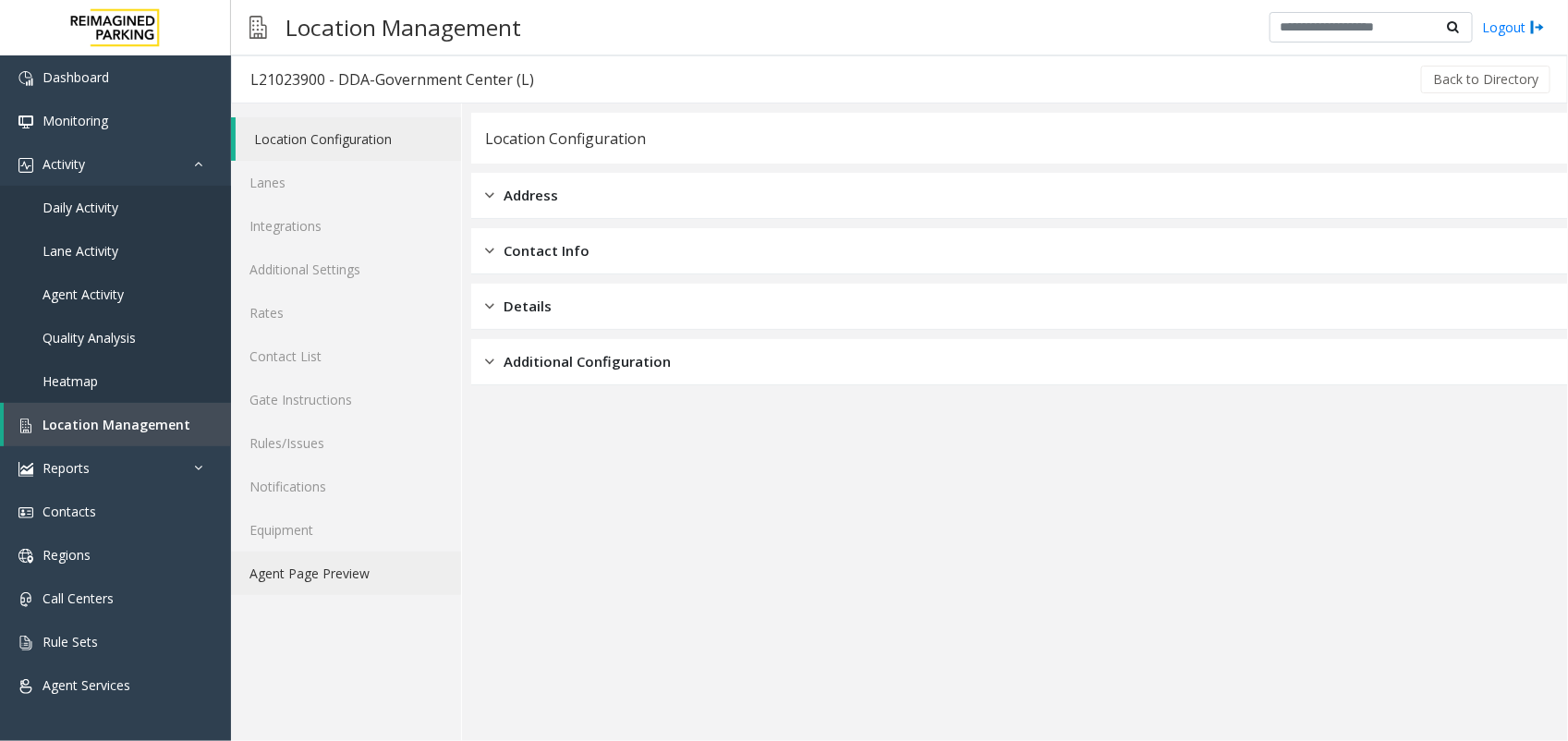
click at [332, 579] on link "Agent Page Preview" at bounding box center [345, 573] width 230 height 43
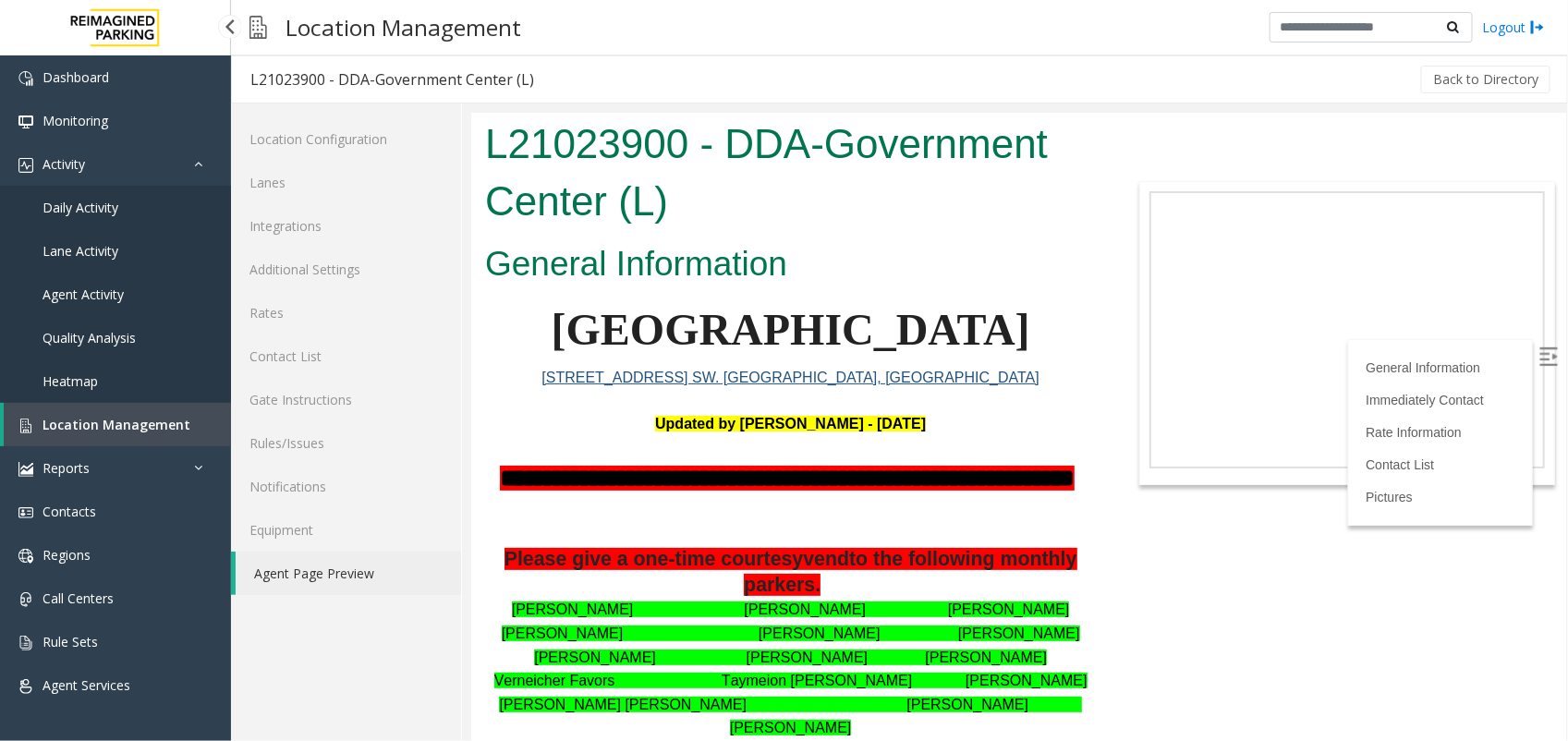
click at [136, 434] on link "Location Management" at bounding box center [117, 424] width 227 height 43
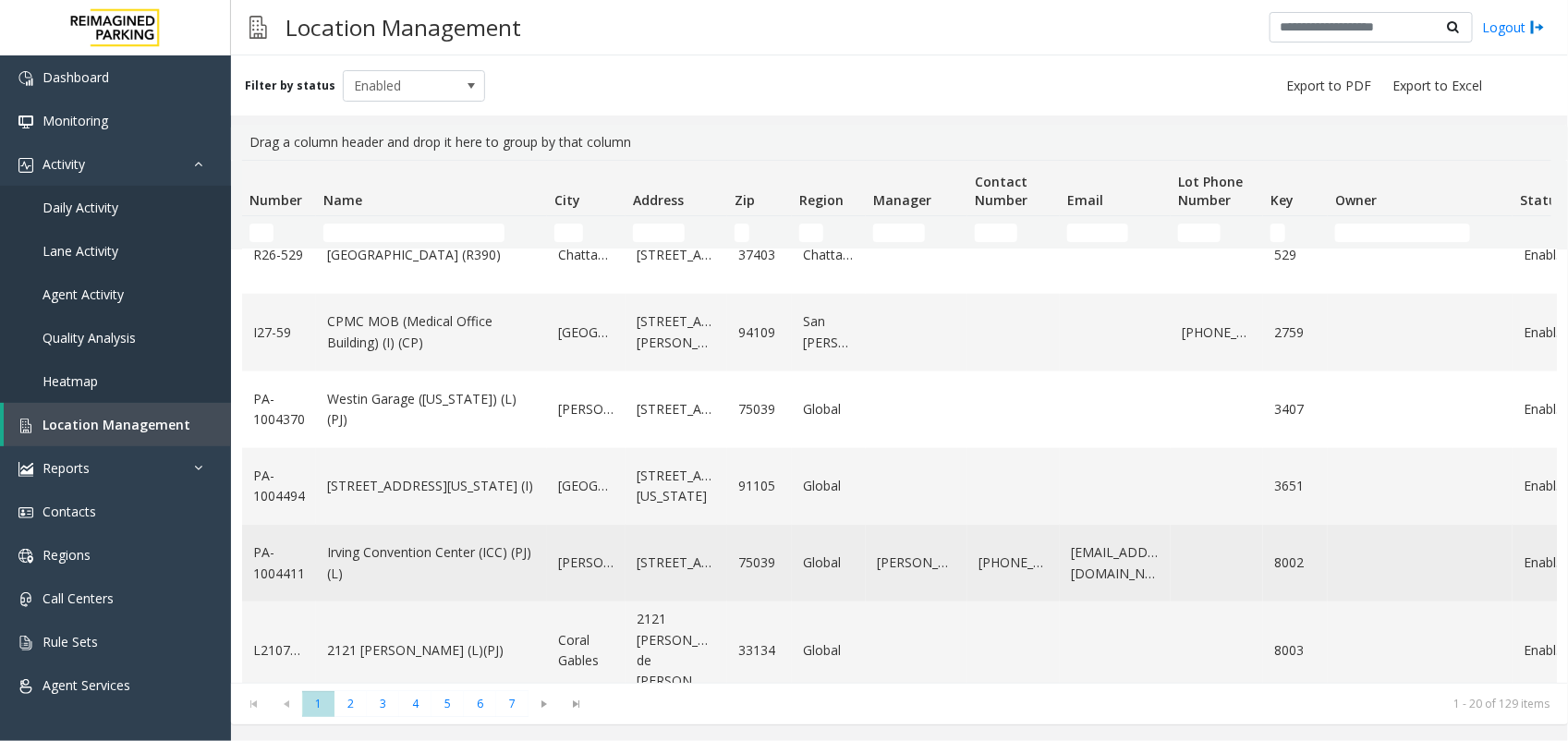
scroll to position [1124, 0]
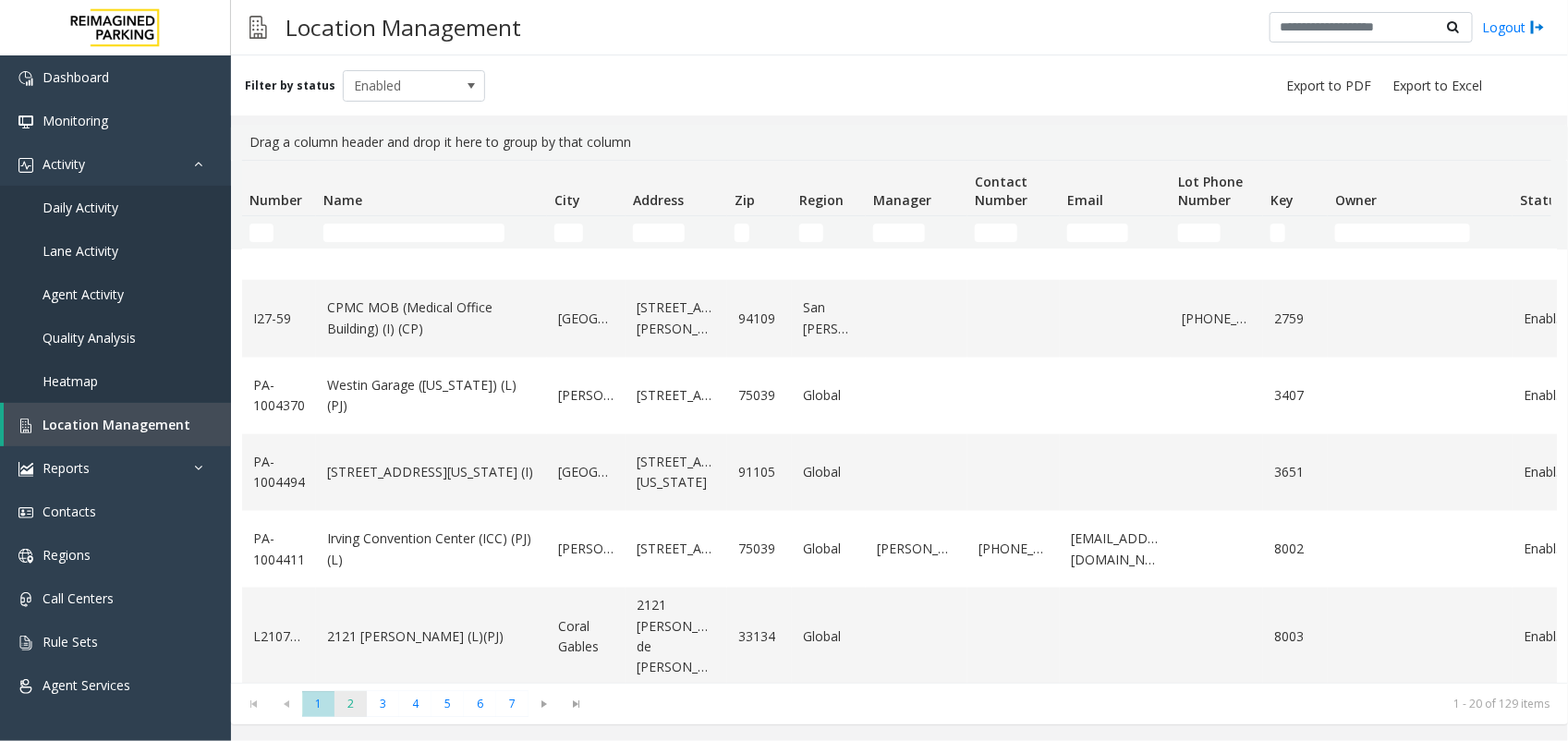
click at [346, 703] on span "2" at bounding box center [350, 704] width 32 height 25
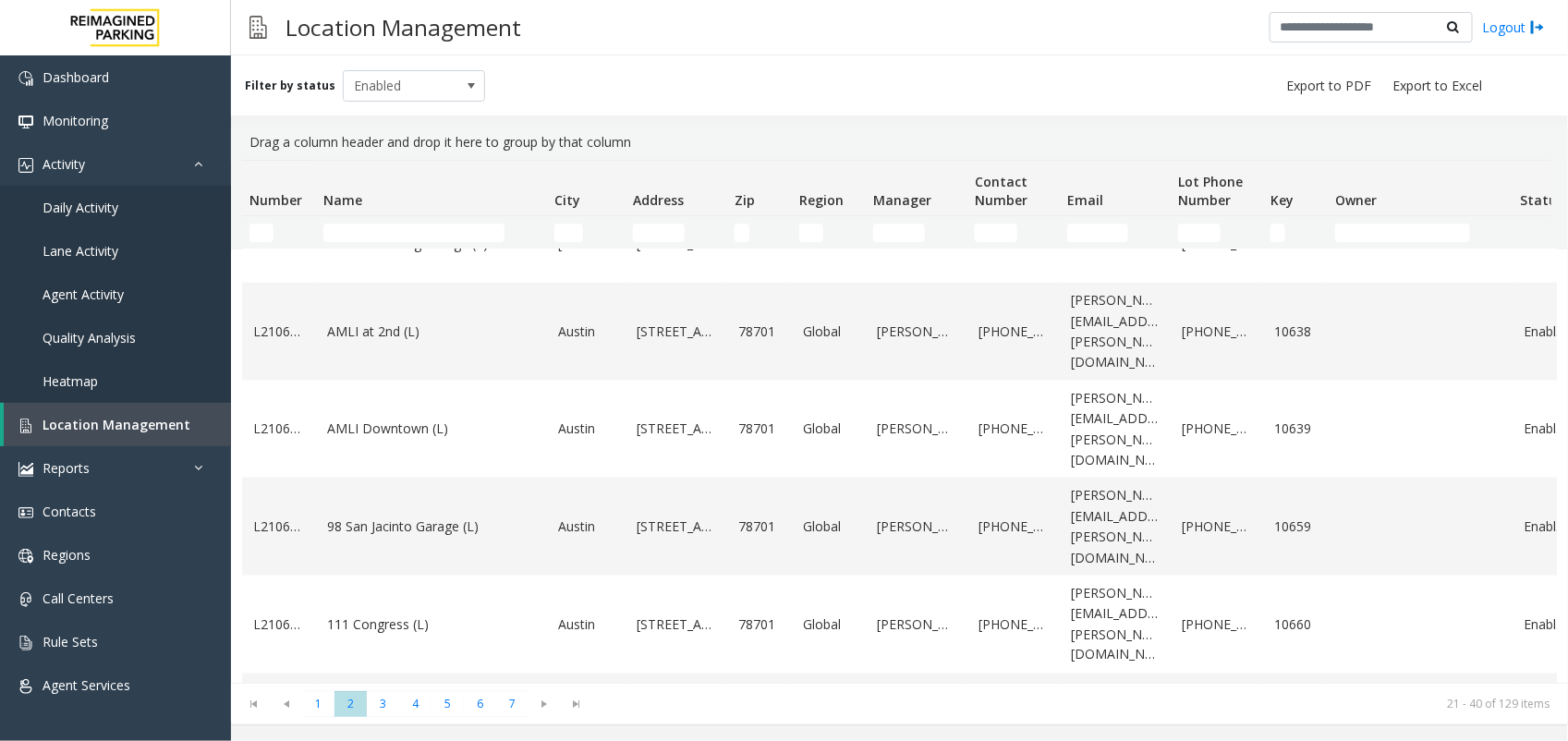
scroll to position [1166, 0]
click at [417, 699] on link "[GEOGRAPHIC_DATA] (L)" at bounding box center [431, 709] width 209 height 20
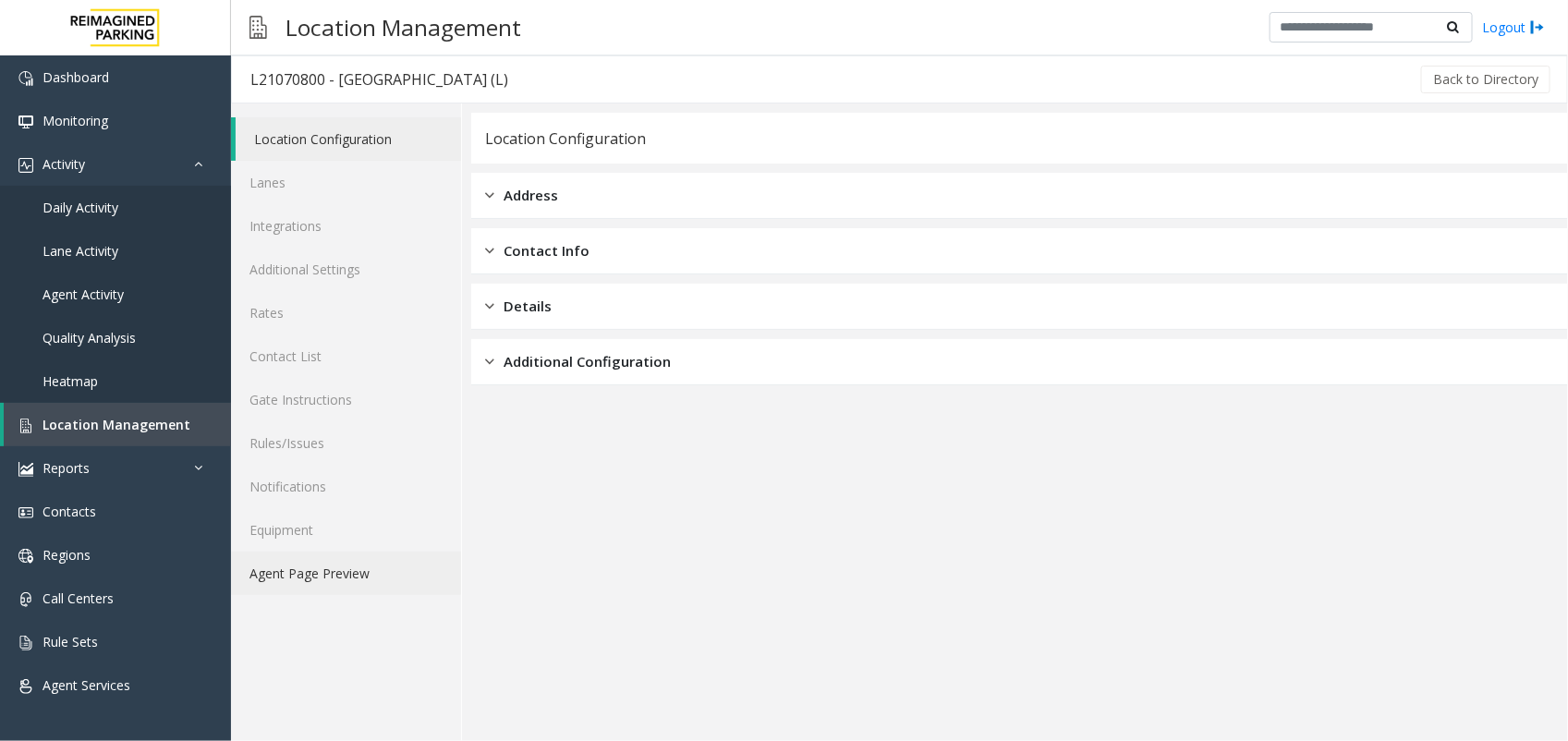
click at [331, 579] on link "Agent Page Preview" at bounding box center [345, 573] width 230 height 43
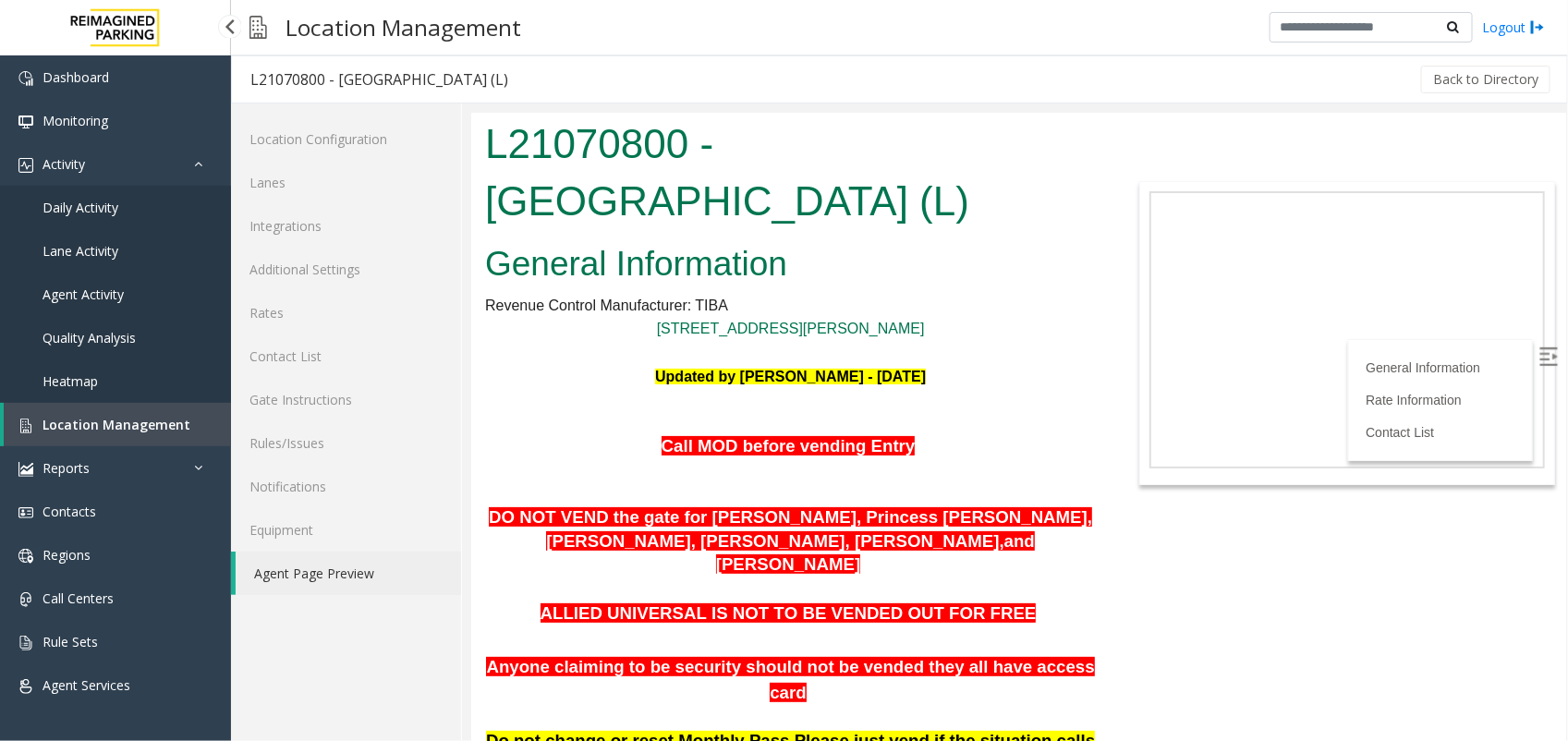
click at [176, 420] on span "Location Management" at bounding box center [116, 425] width 148 height 17
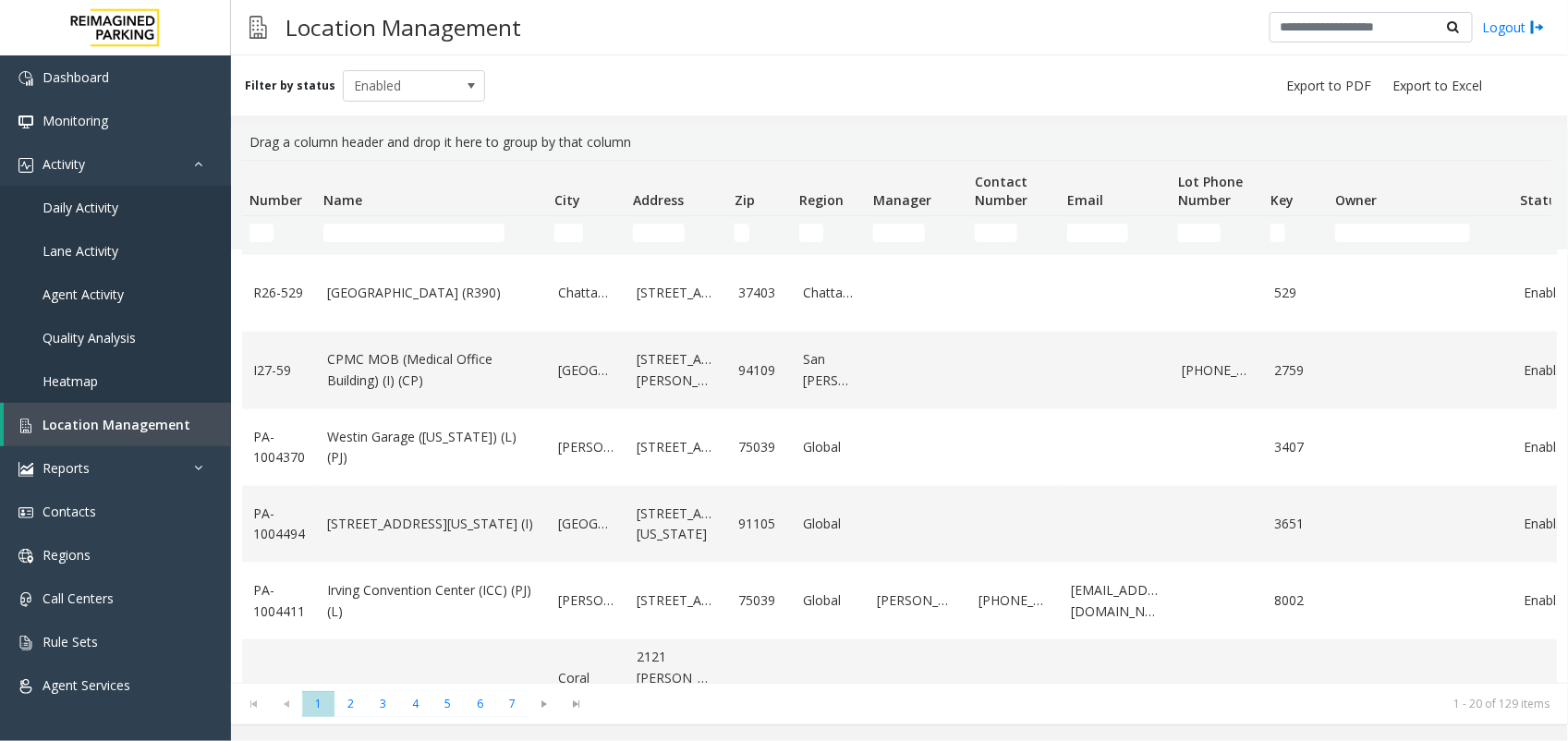
scroll to position [1124, 0]
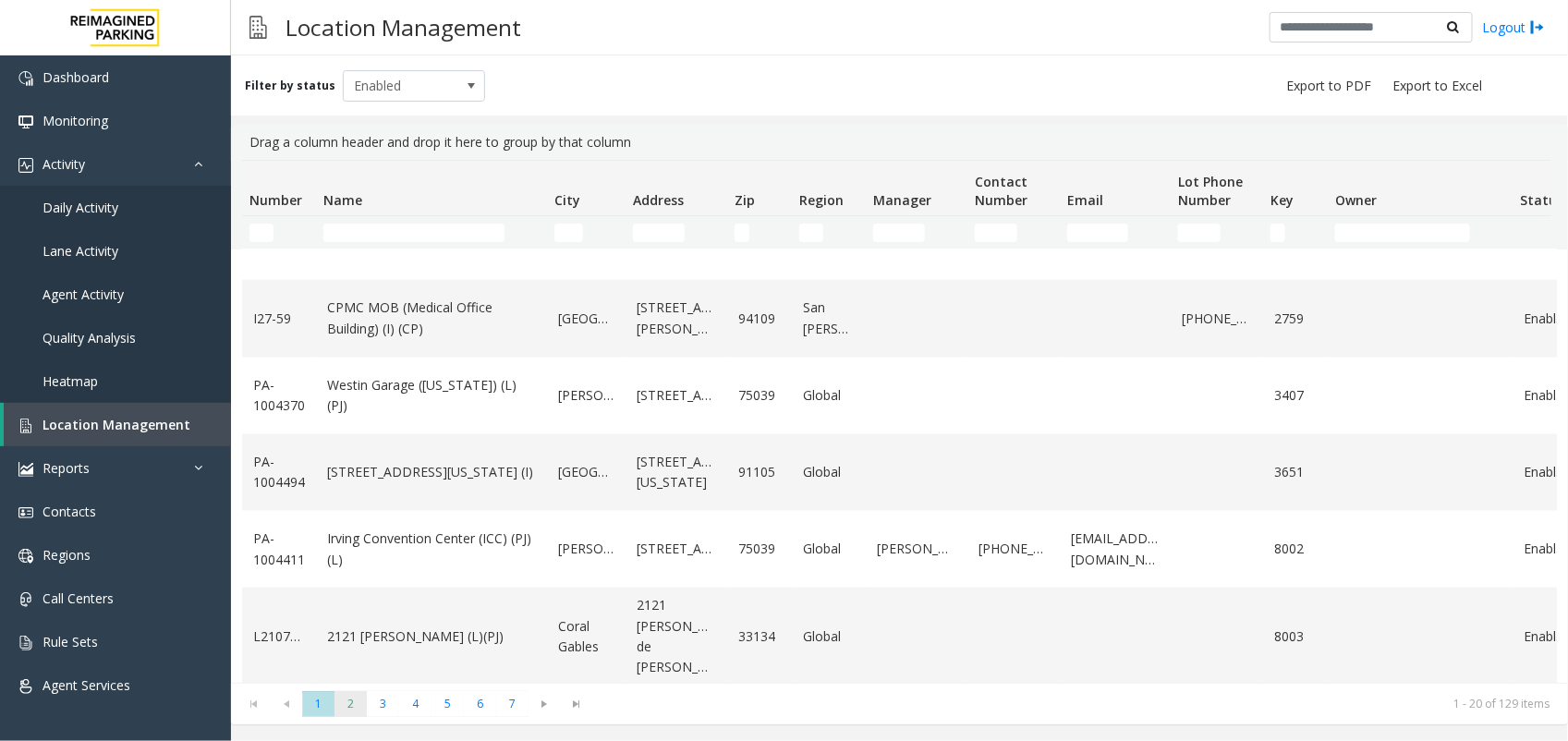
click at [356, 703] on span "2" at bounding box center [350, 704] width 32 height 25
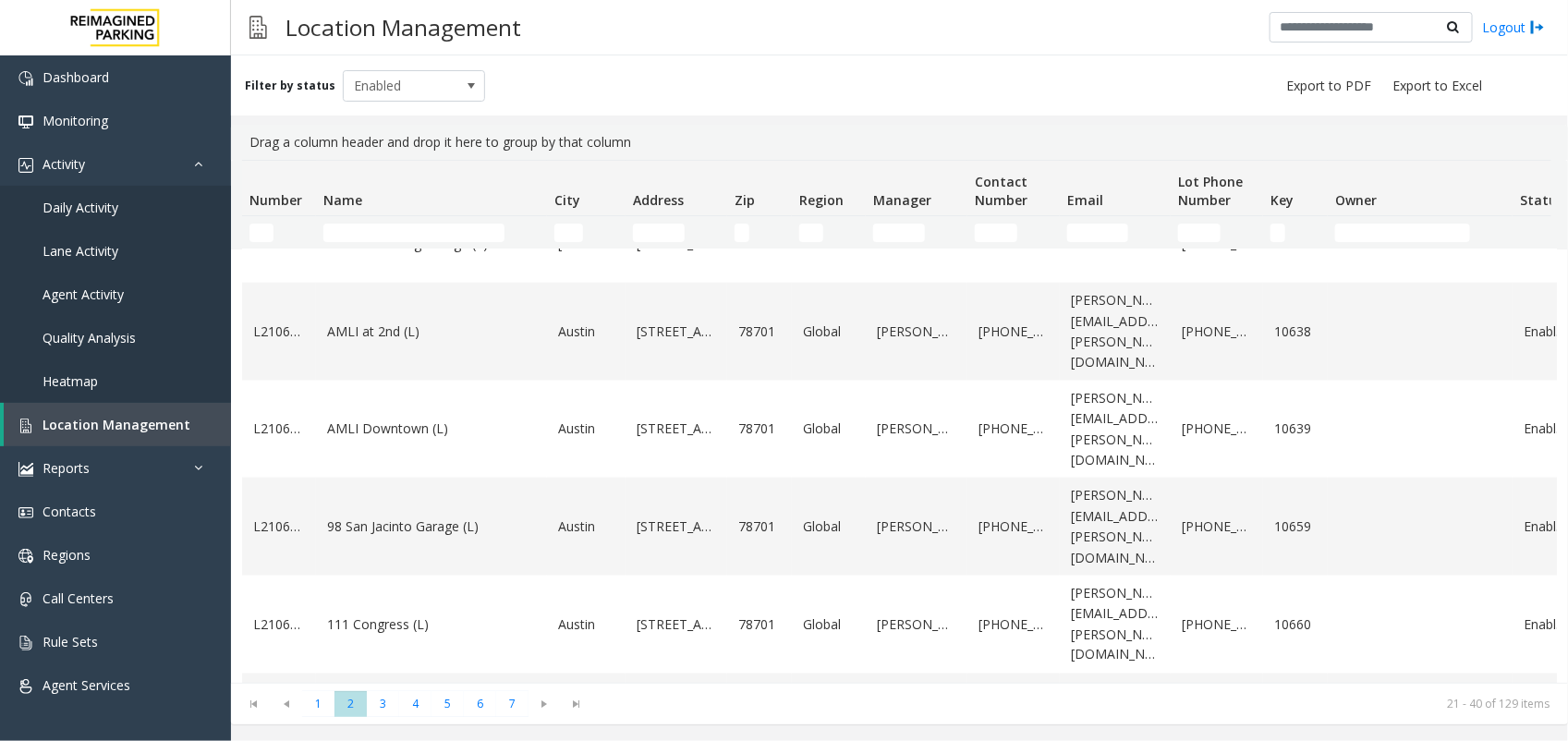
scroll to position [1166, 0]
click at [387, 708] on span "3" at bounding box center [383, 704] width 32 height 25
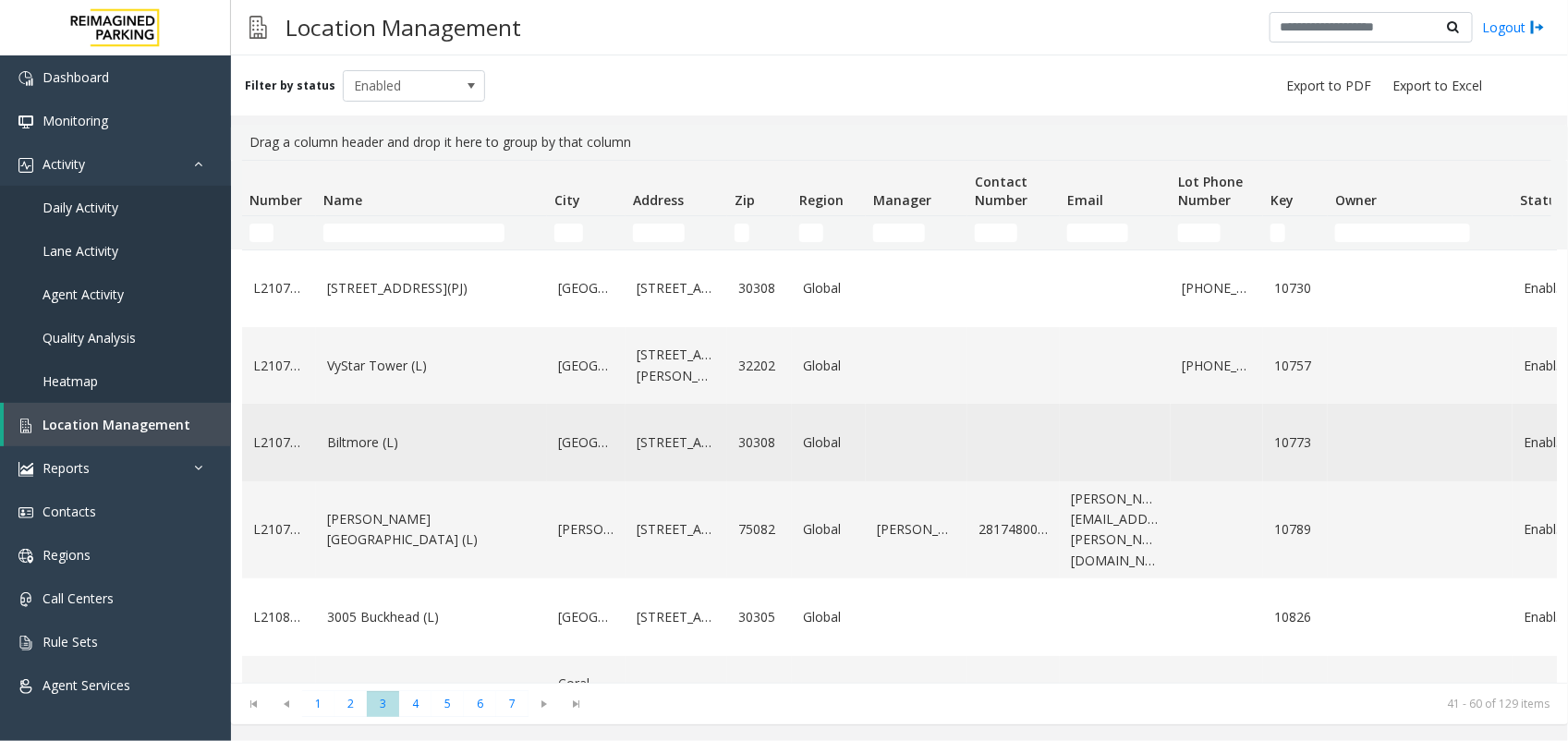
click at [428, 453] on link "Biltmore (L)" at bounding box center [431, 442] width 209 height 20
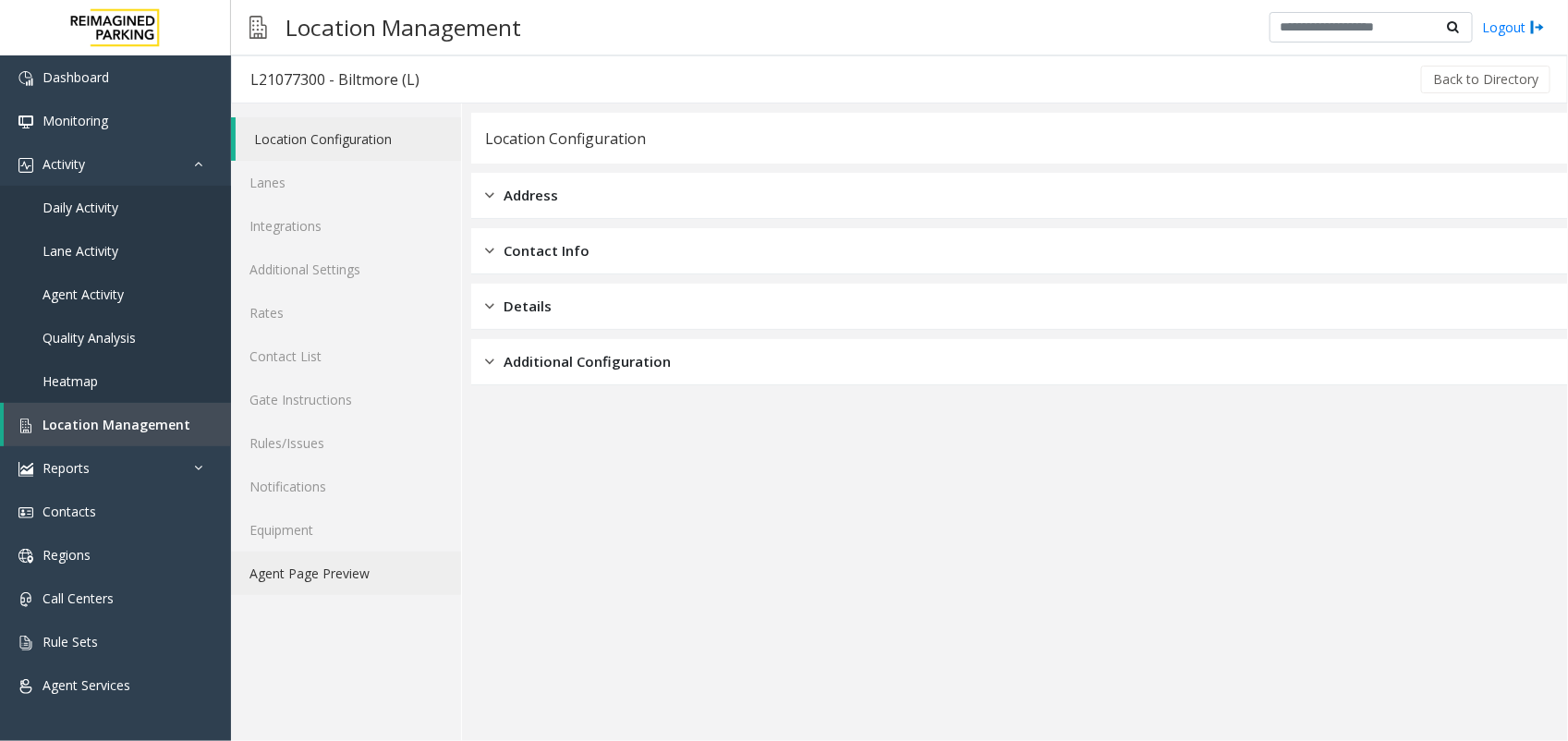
click at [331, 574] on link "Agent Page Preview" at bounding box center [345, 573] width 230 height 43
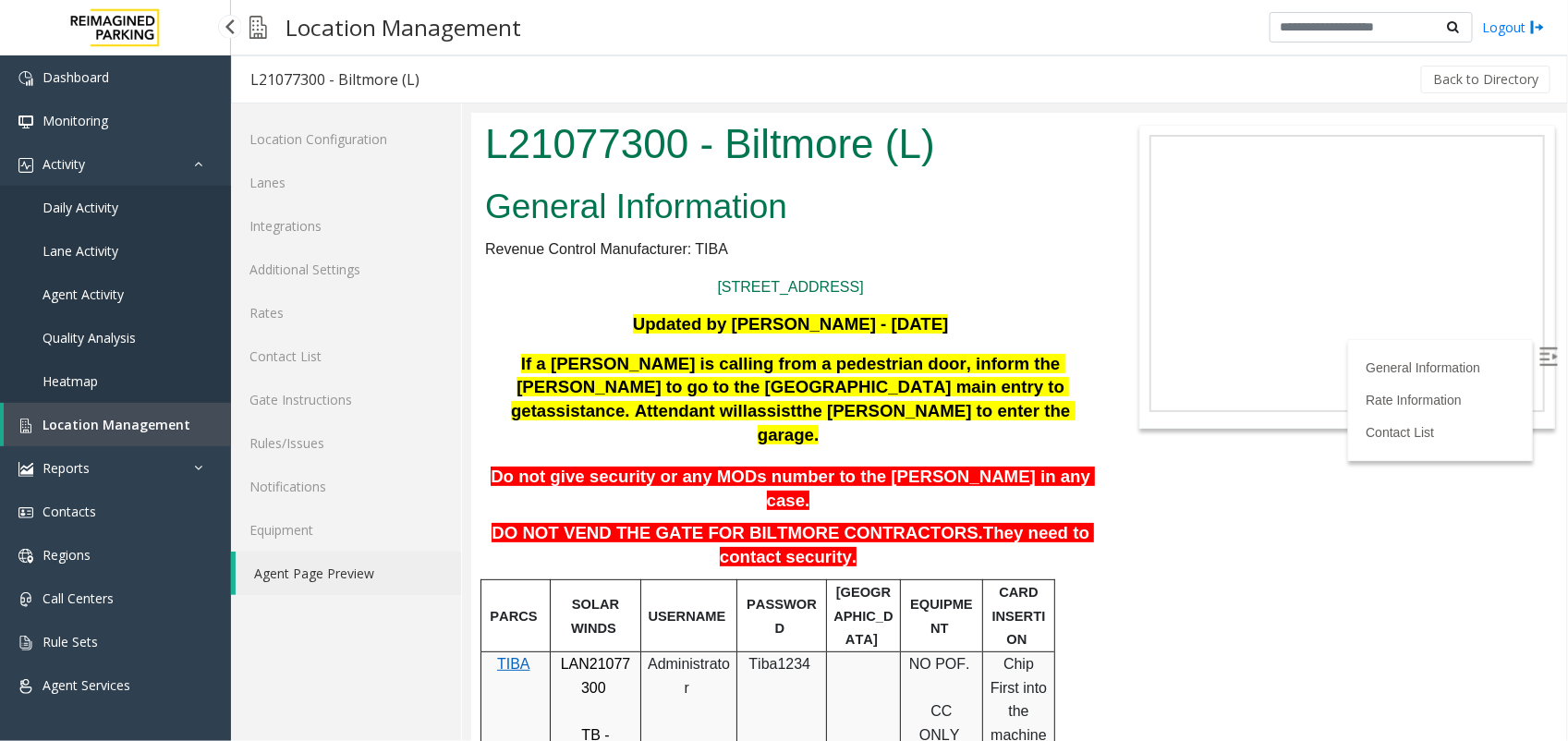
click at [178, 440] on link "Location Management" at bounding box center [117, 424] width 227 height 43
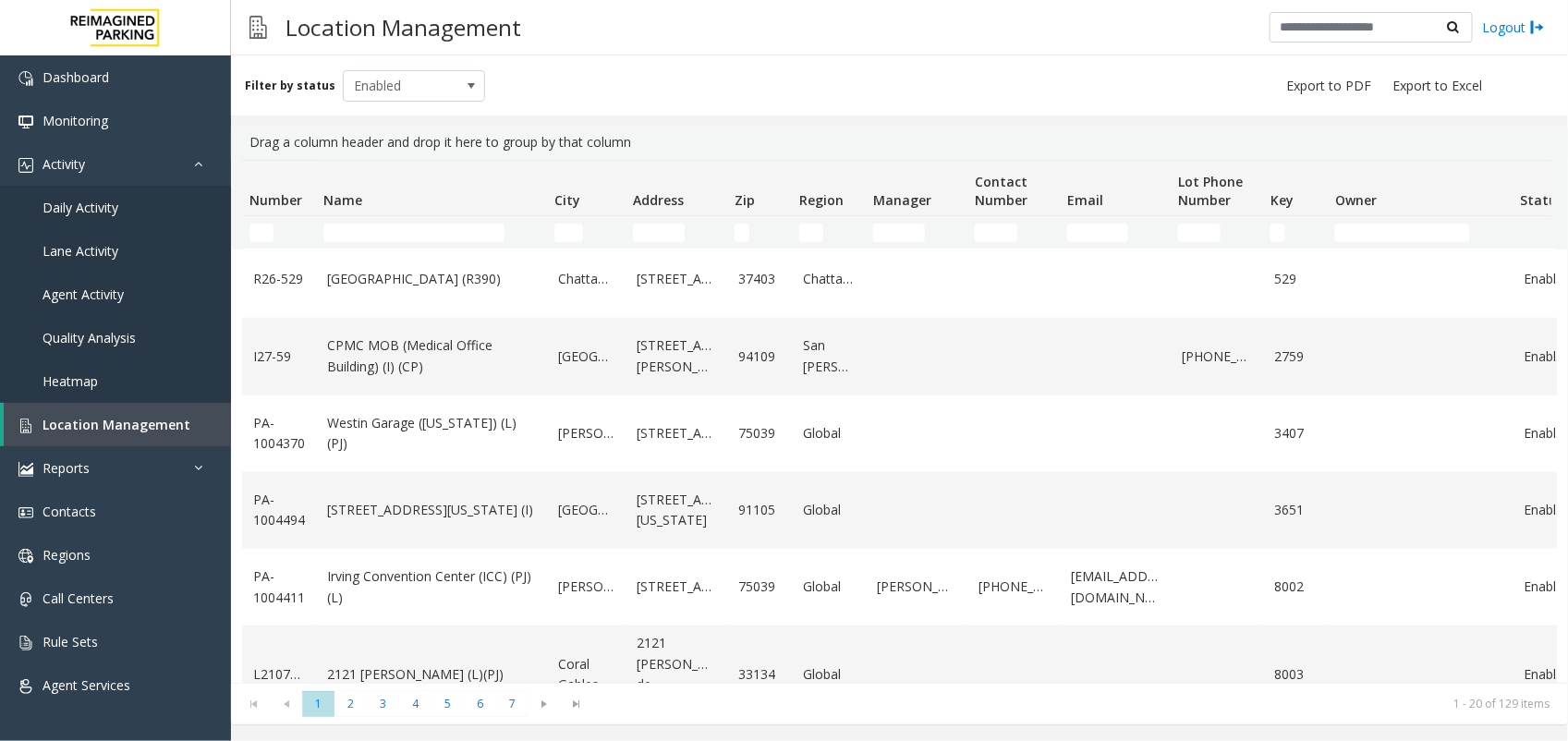
scroll to position [1124, 0]
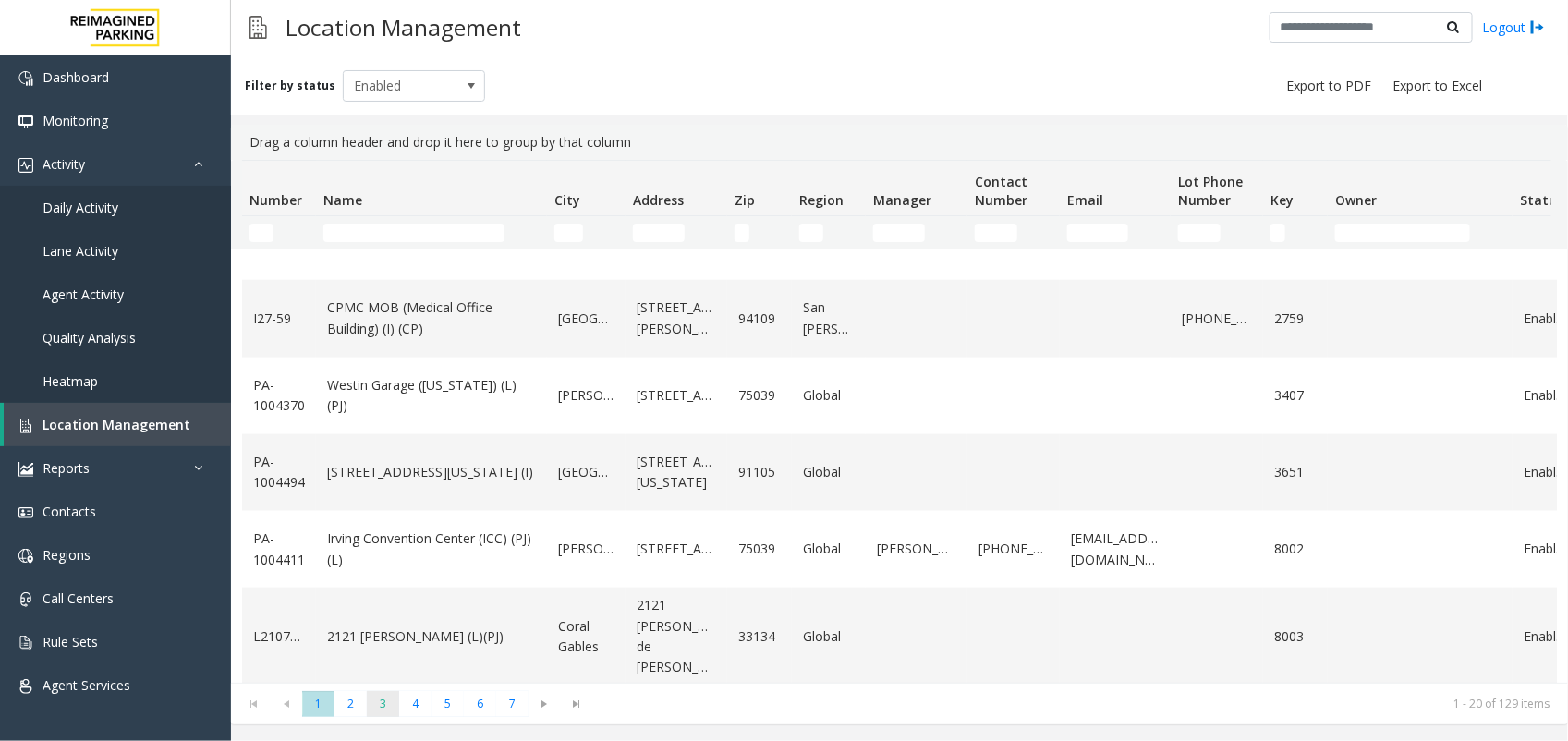
click at [385, 695] on span "3" at bounding box center [383, 704] width 32 height 25
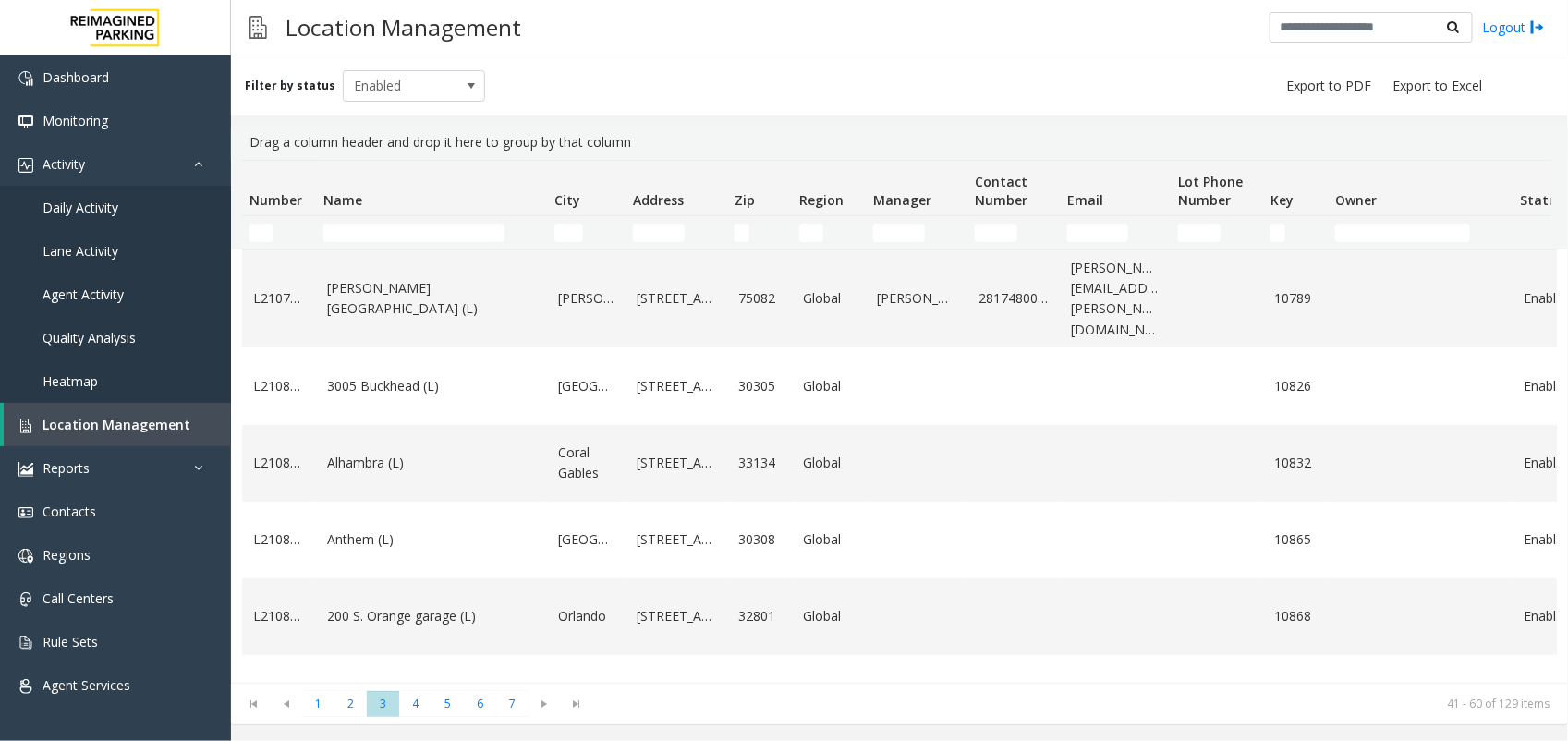
scroll to position [347, 0]
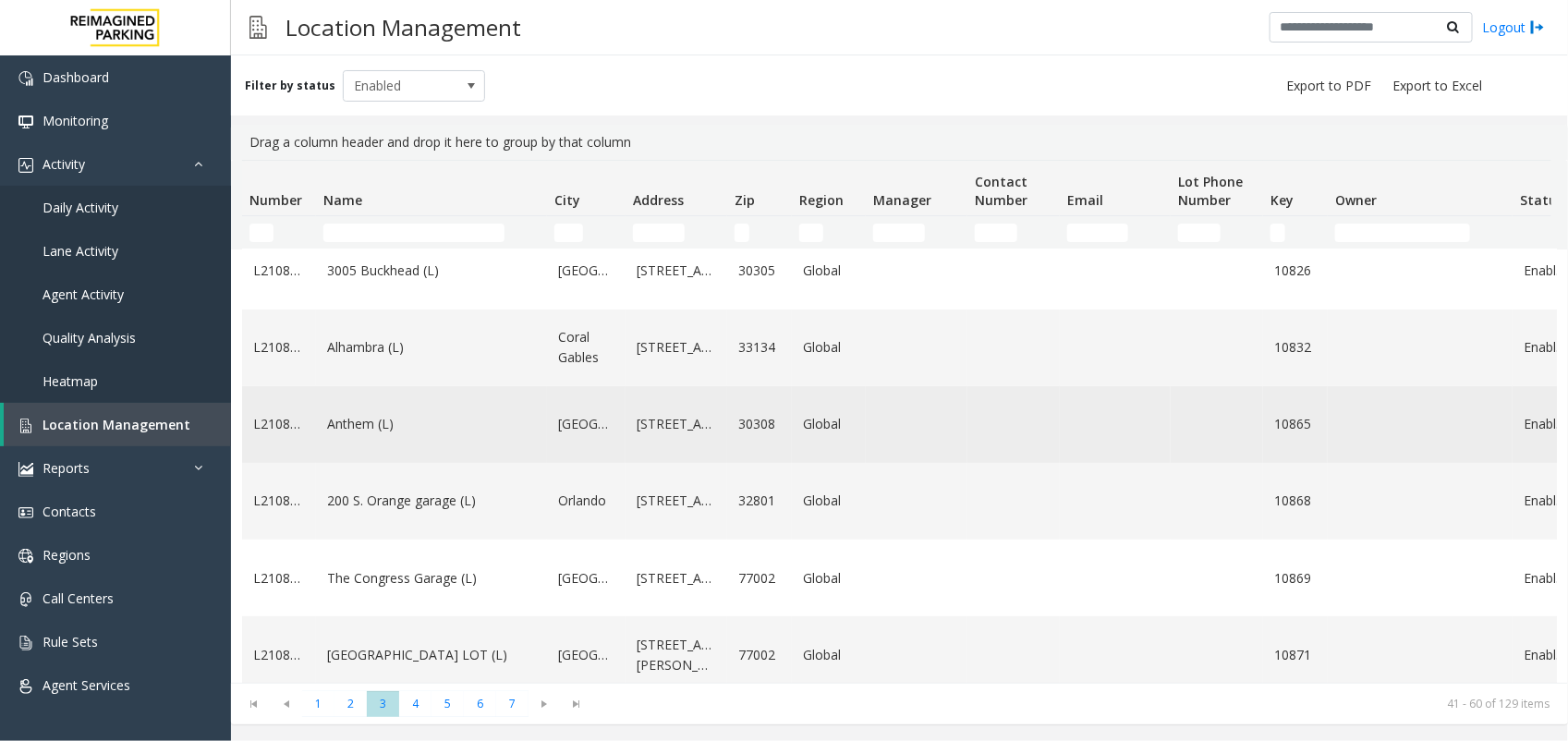
click at [414, 434] on link "Anthem (L)" at bounding box center [431, 424] width 209 height 20
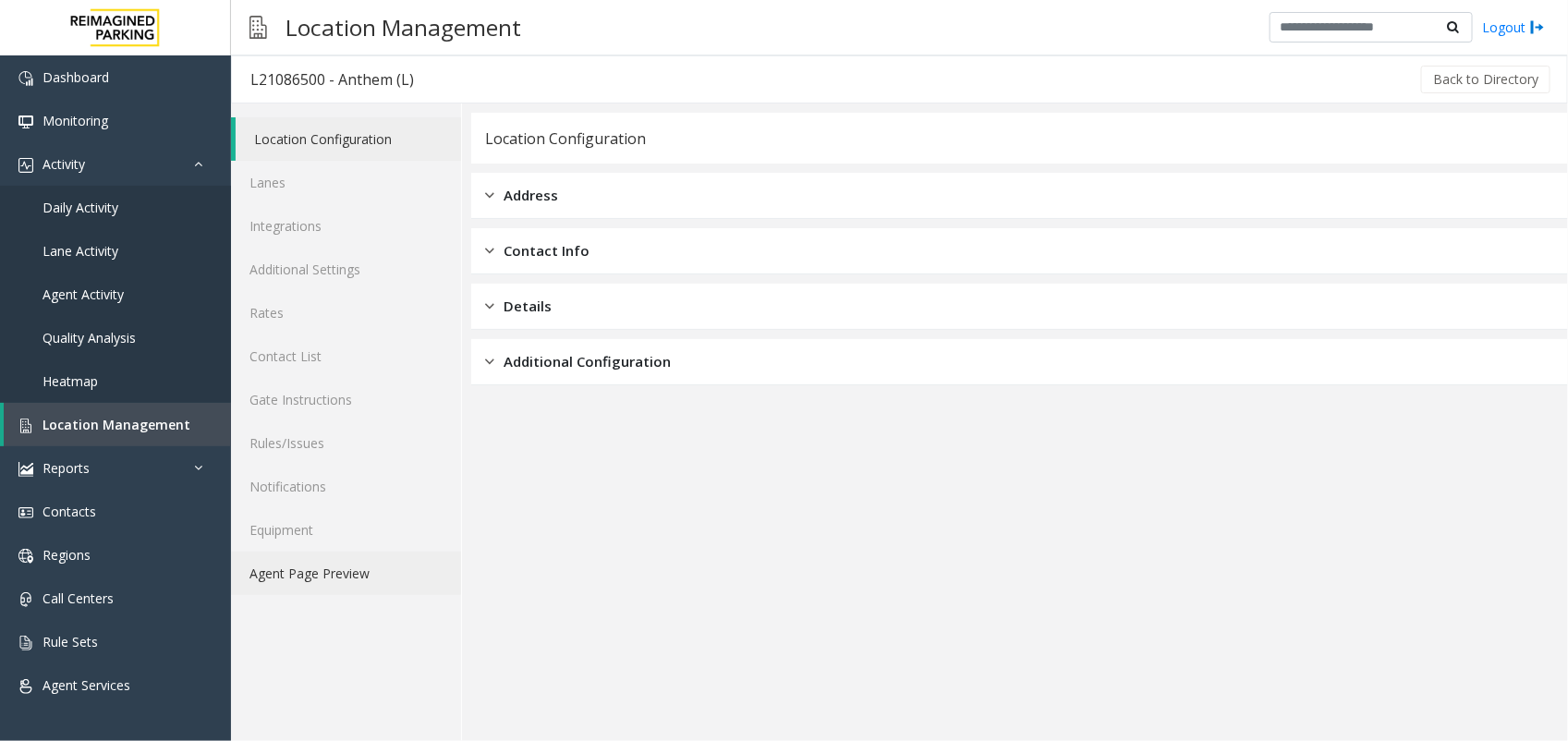
click at [362, 573] on link "Agent Page Preview" at bounding box center [345, 573] width 230 height 43
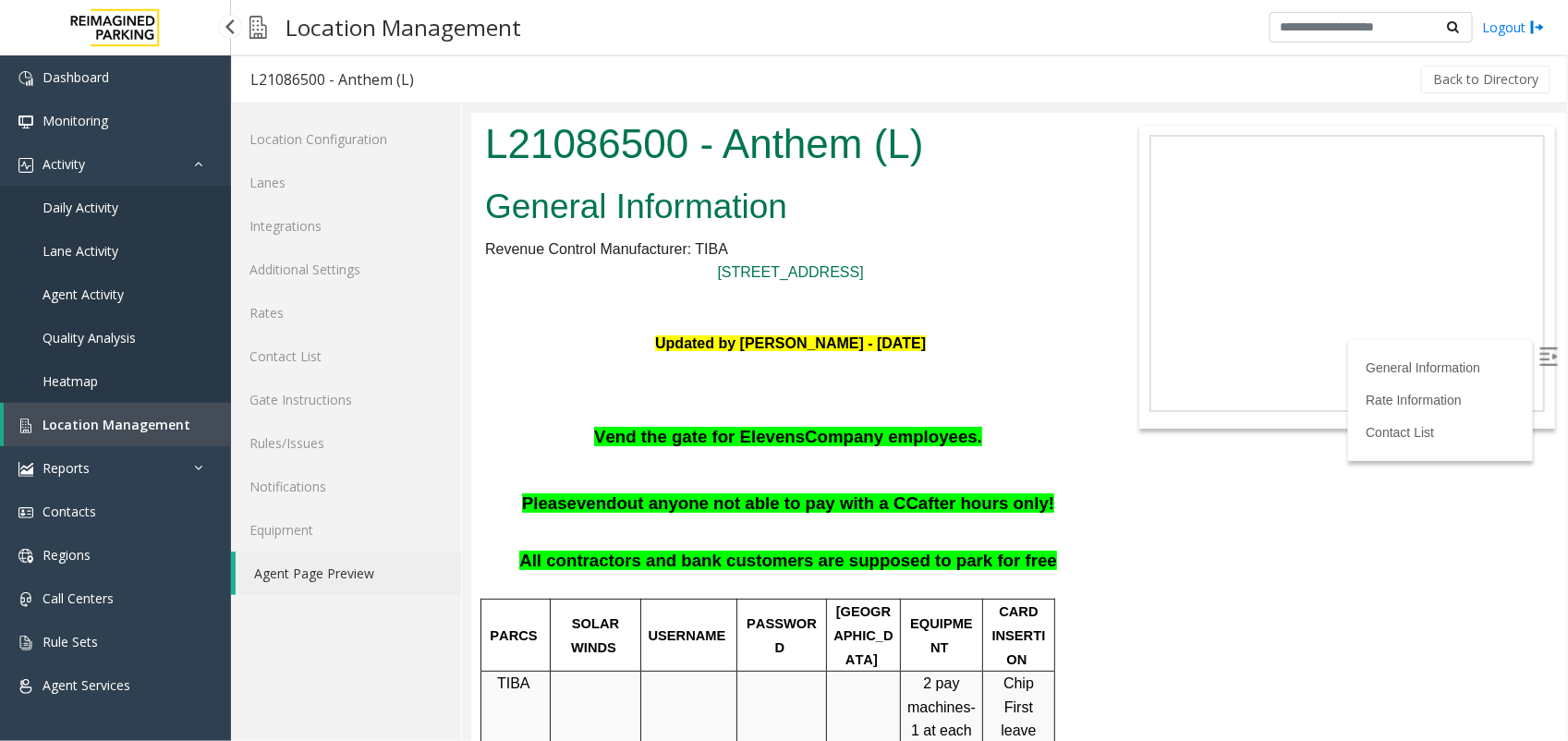
click at [113, 436] on link "Location Management" at bounding box center [117, 424] width 227 height 43
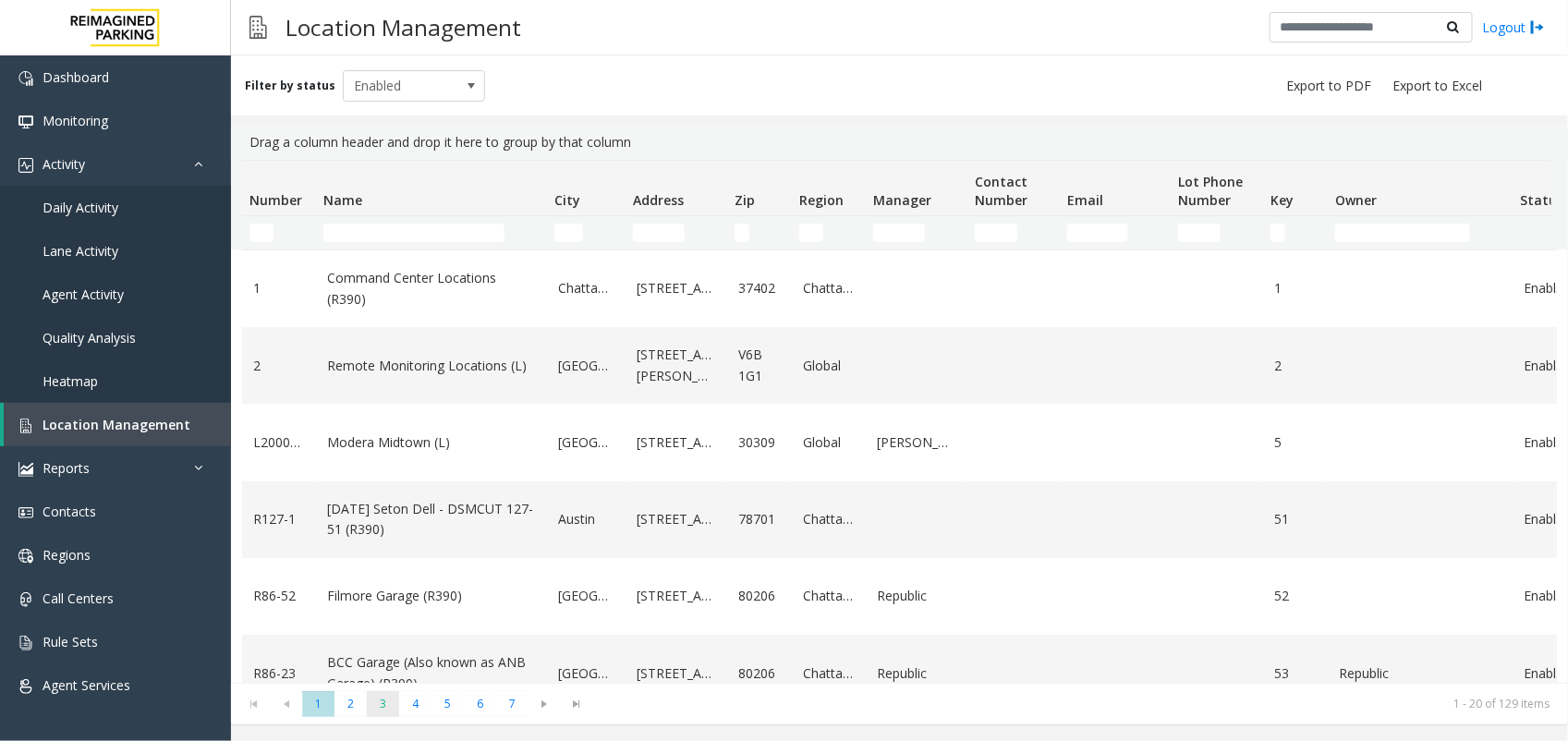
click at [374, 708] on span "3" at bounding box center [383, 704] width 32 height 25
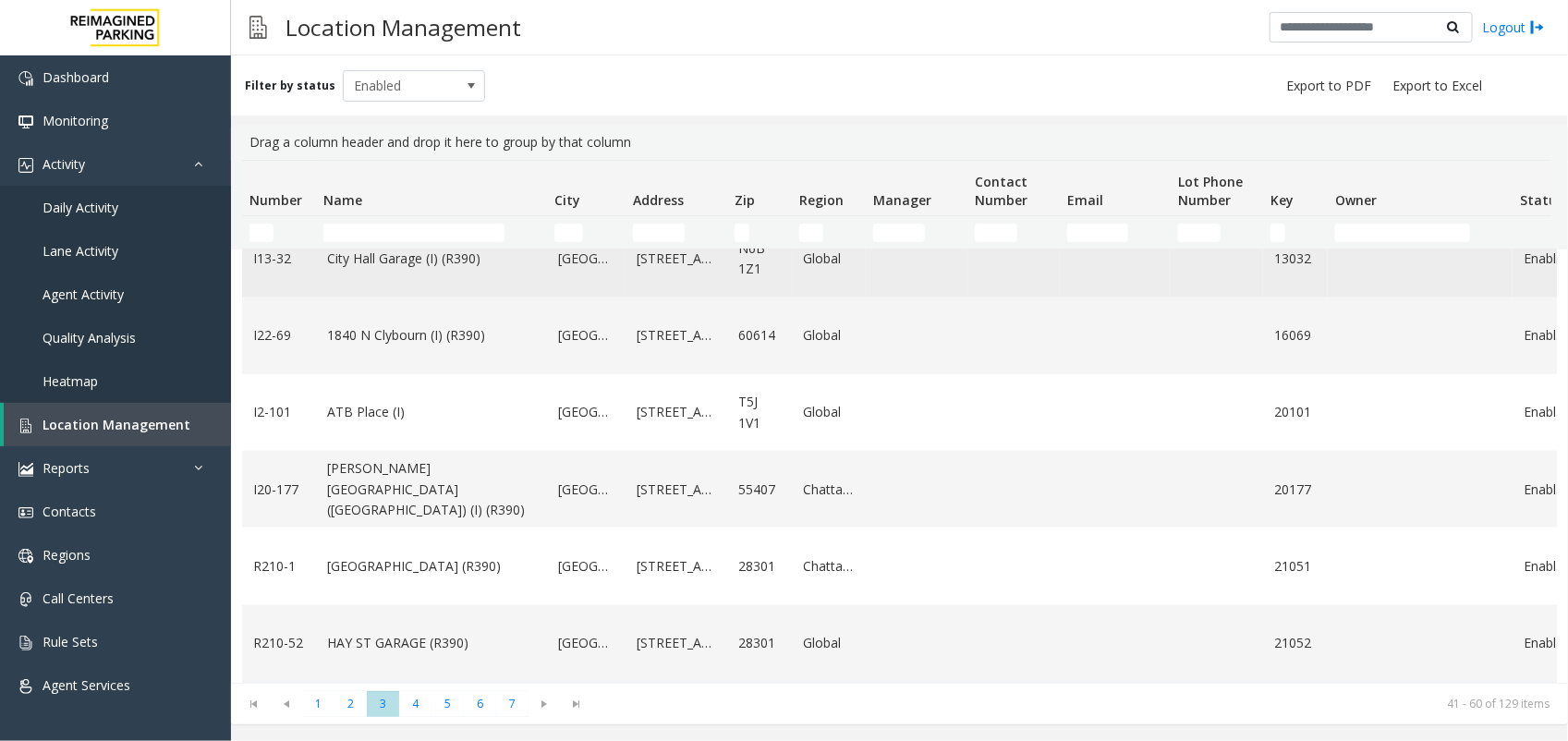
scroll to position [1227, 0]
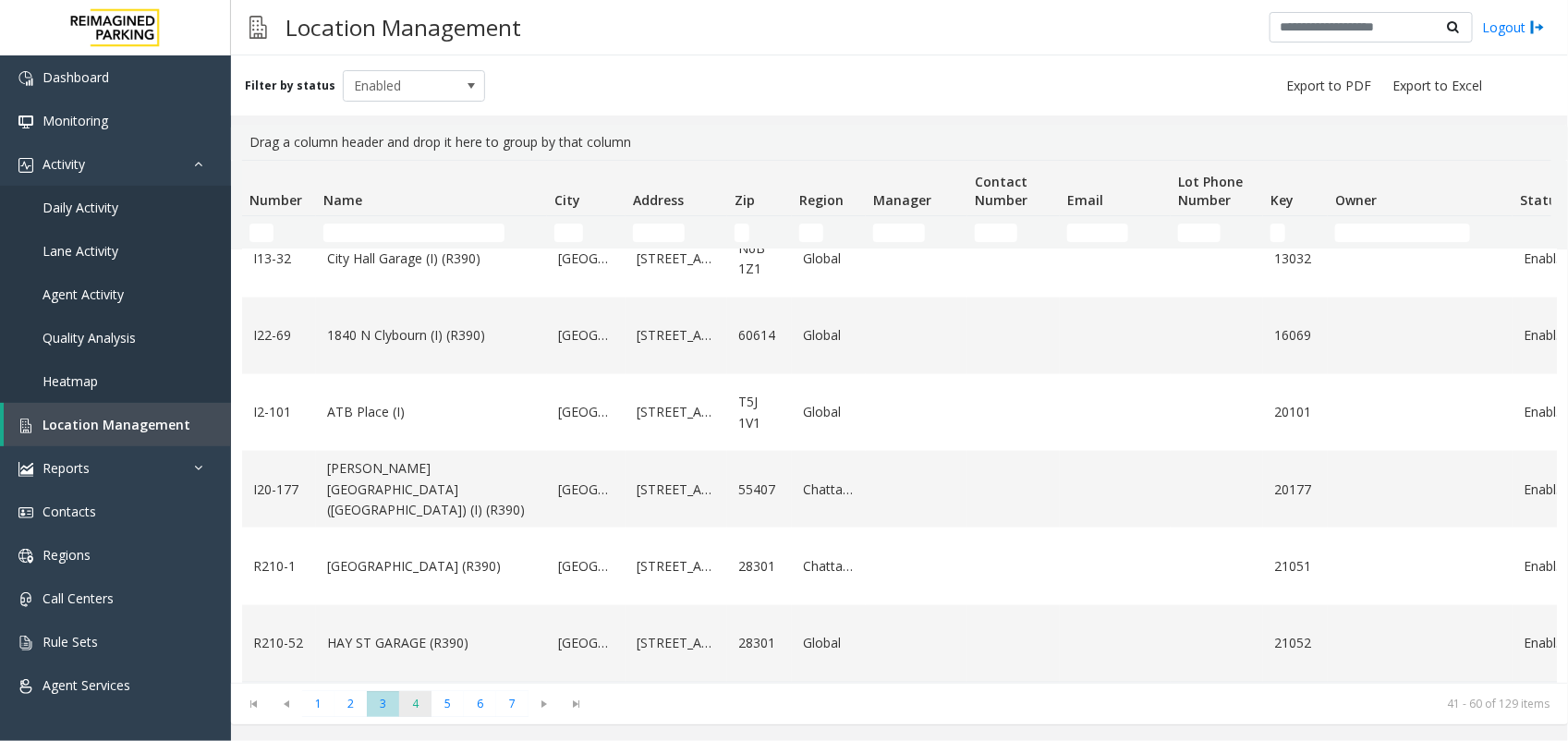
click at [425, 705] on span "4" at bounding box center [415, 704] width 32 height 25
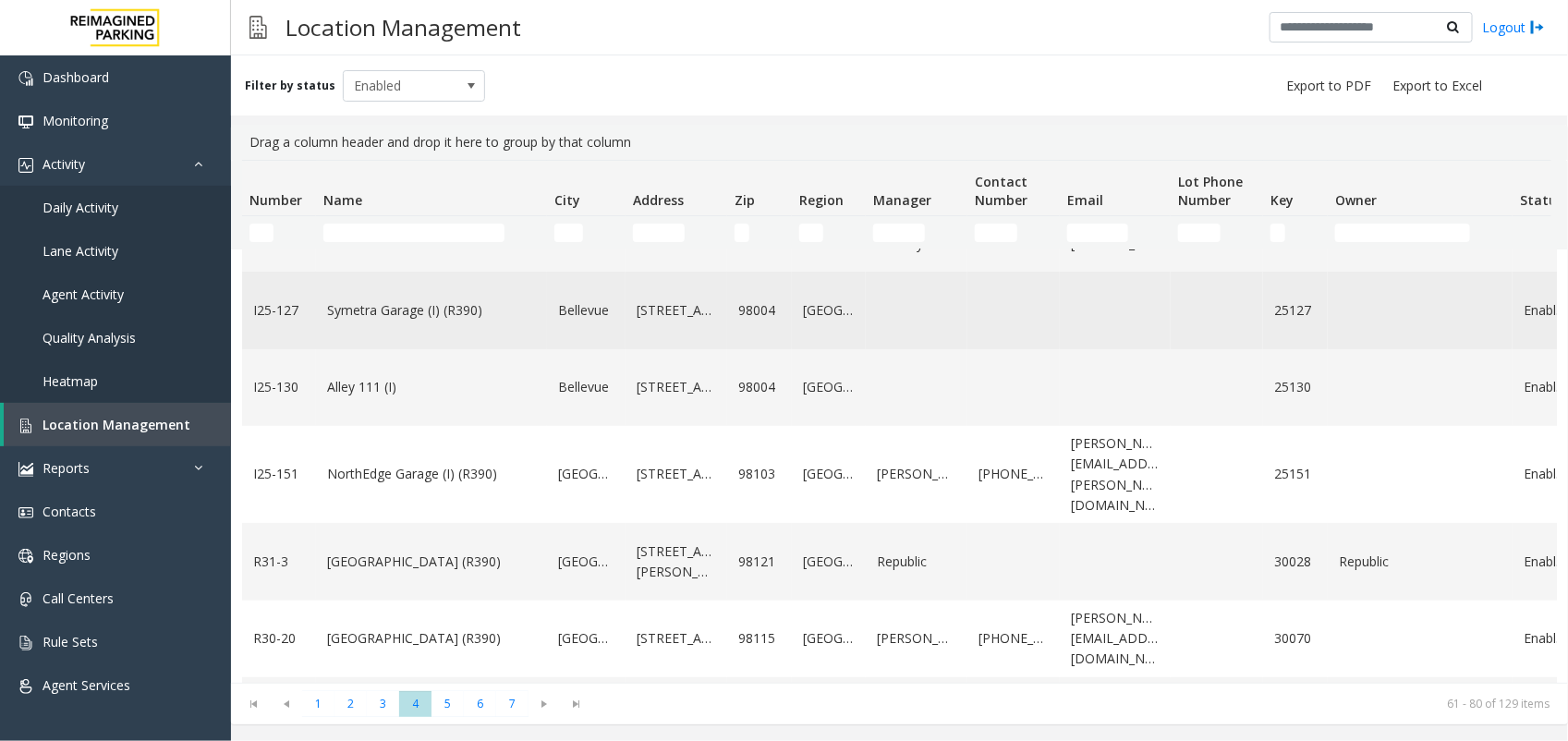
scroll to position [347, 0]
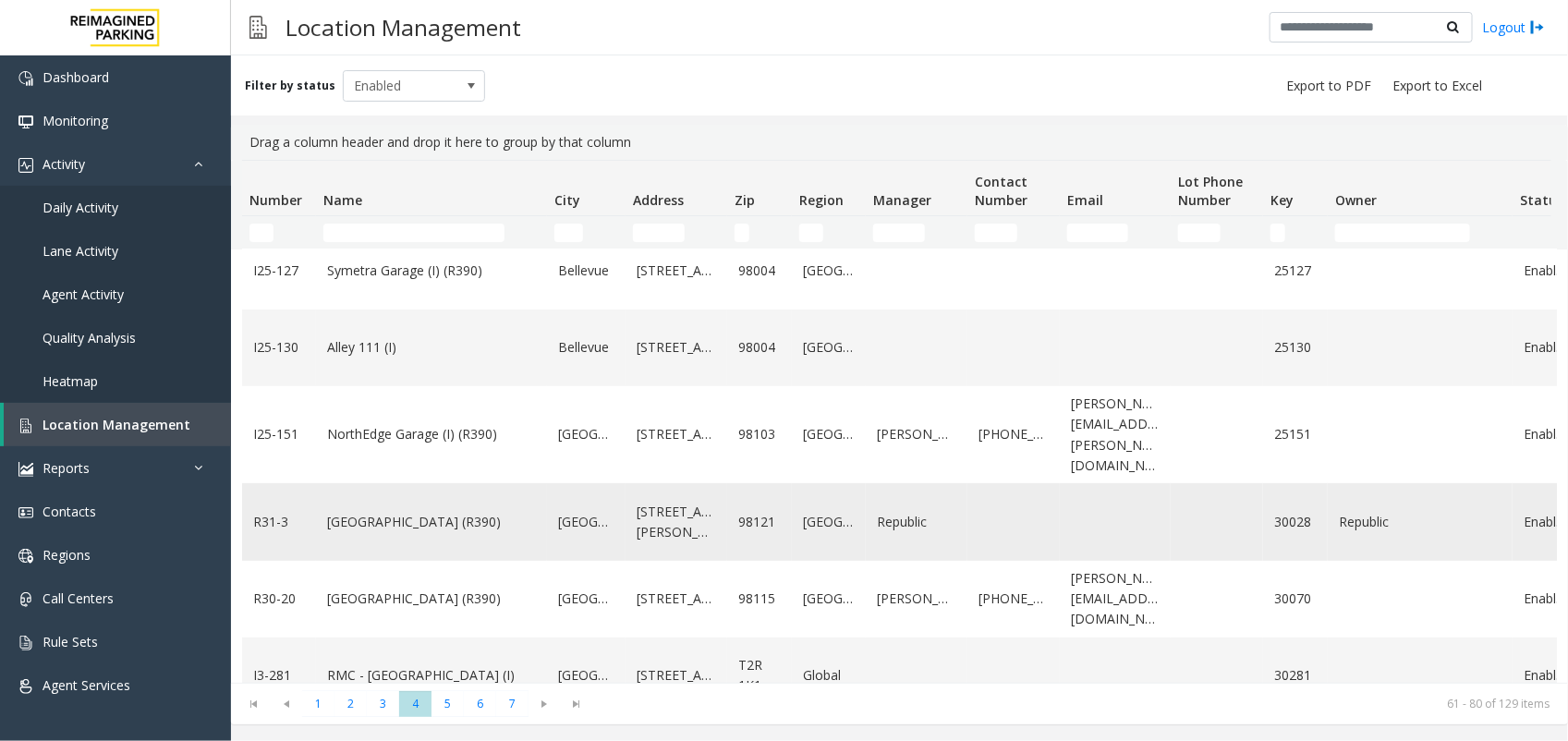
click at [363, 512] on link "[GEOGRAPHIC_DATA] (R390)" at bounding box center [431, 521] width 209 height 20
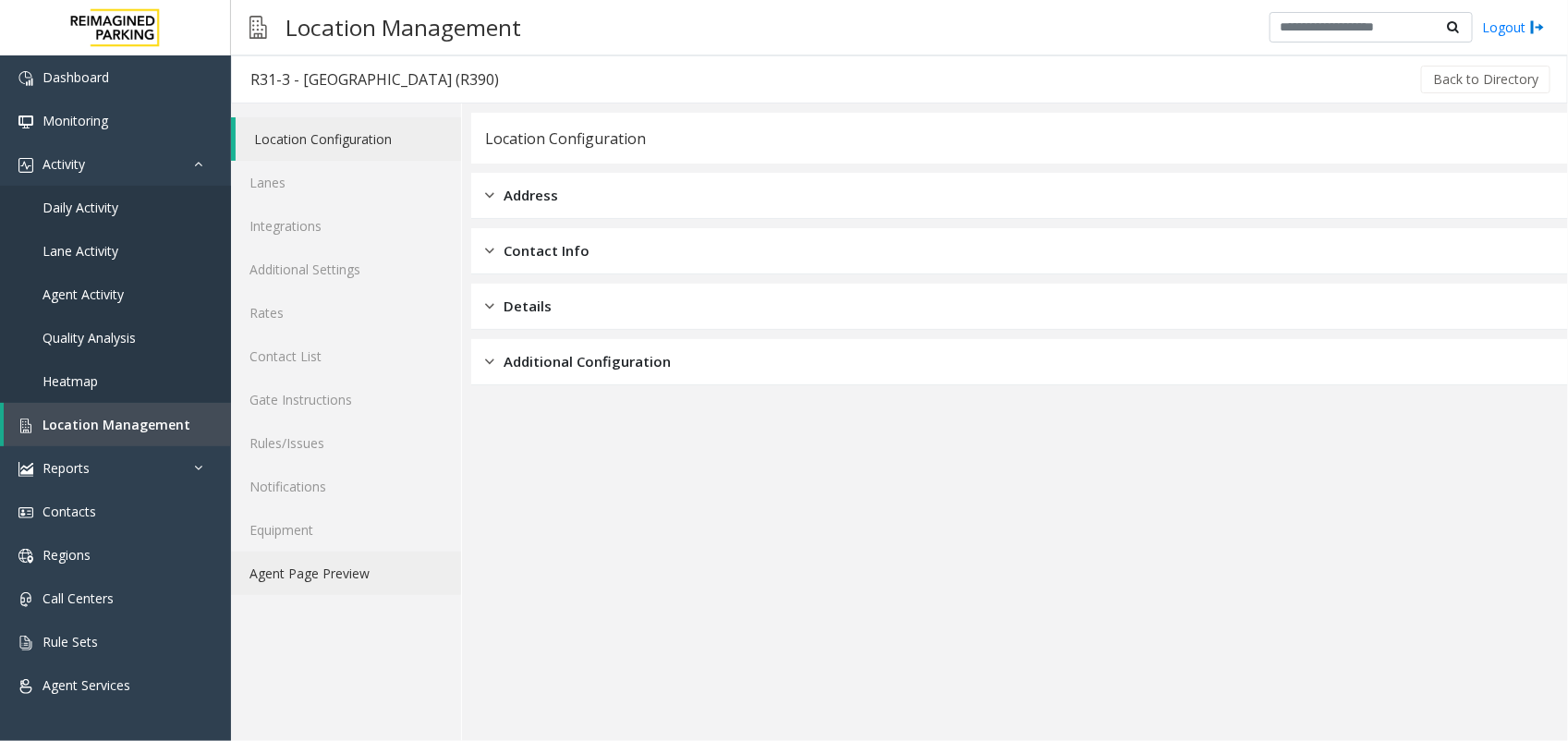
drag, startPoint x: 321, startPoint y: 571, endPoint x: 334, endPoint y: 558, distance: 18.4
click at [324, 568] on link "Agent Page Preview" at bounding box center [345, 573] width 230 height 43
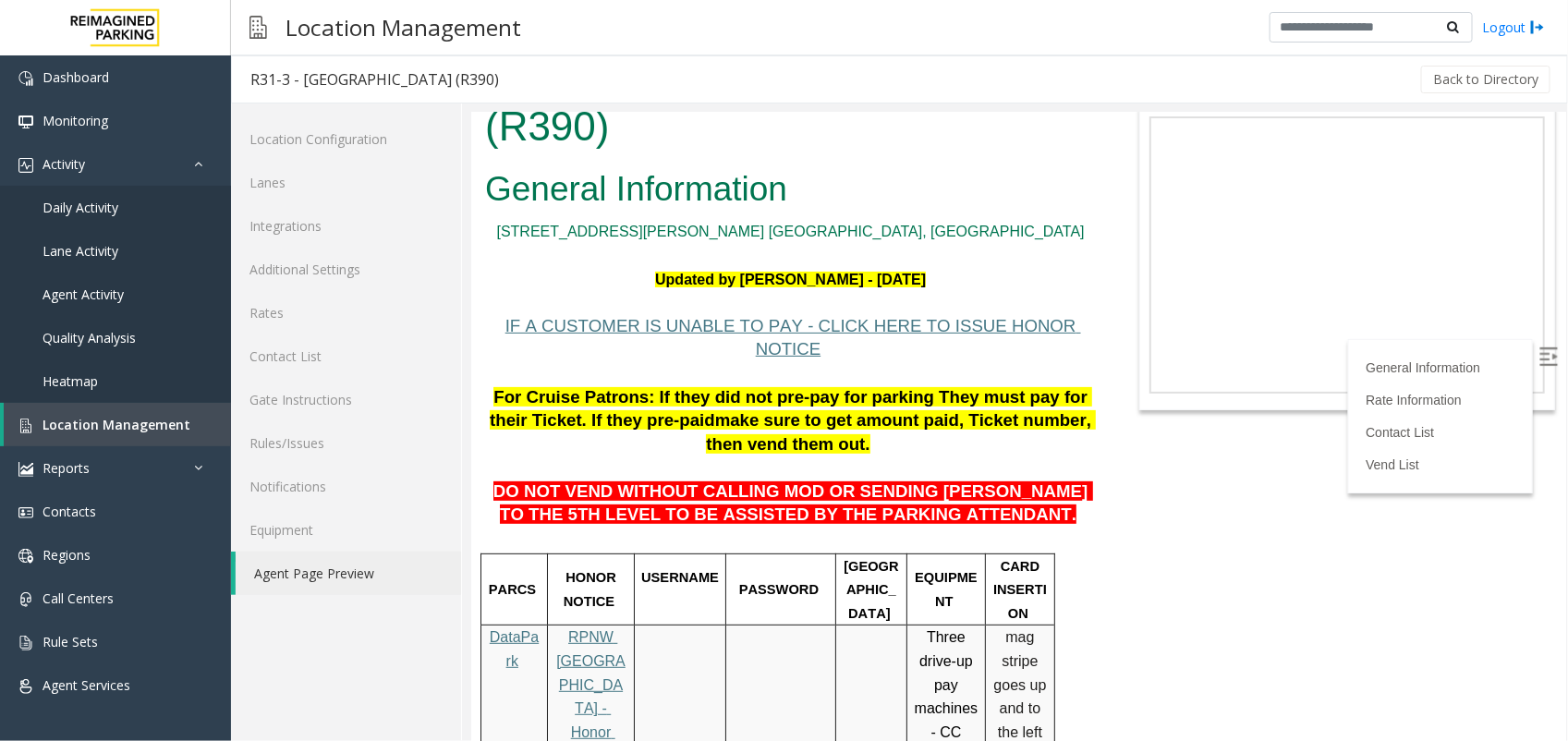
scroll to position [116, 0]
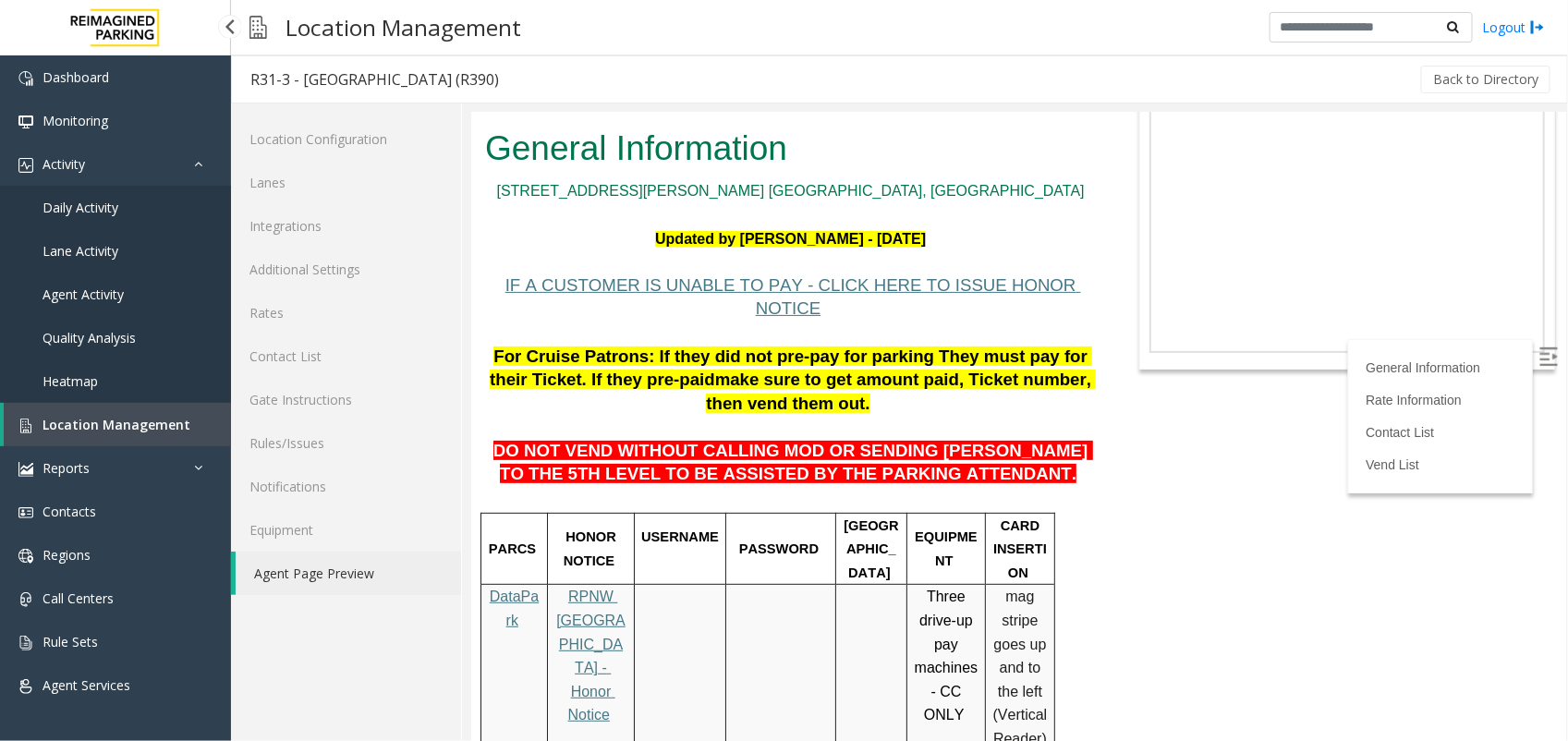
click at [146, 423] on span "Location Management" at bounding box center [116, 425] width 148 height 17
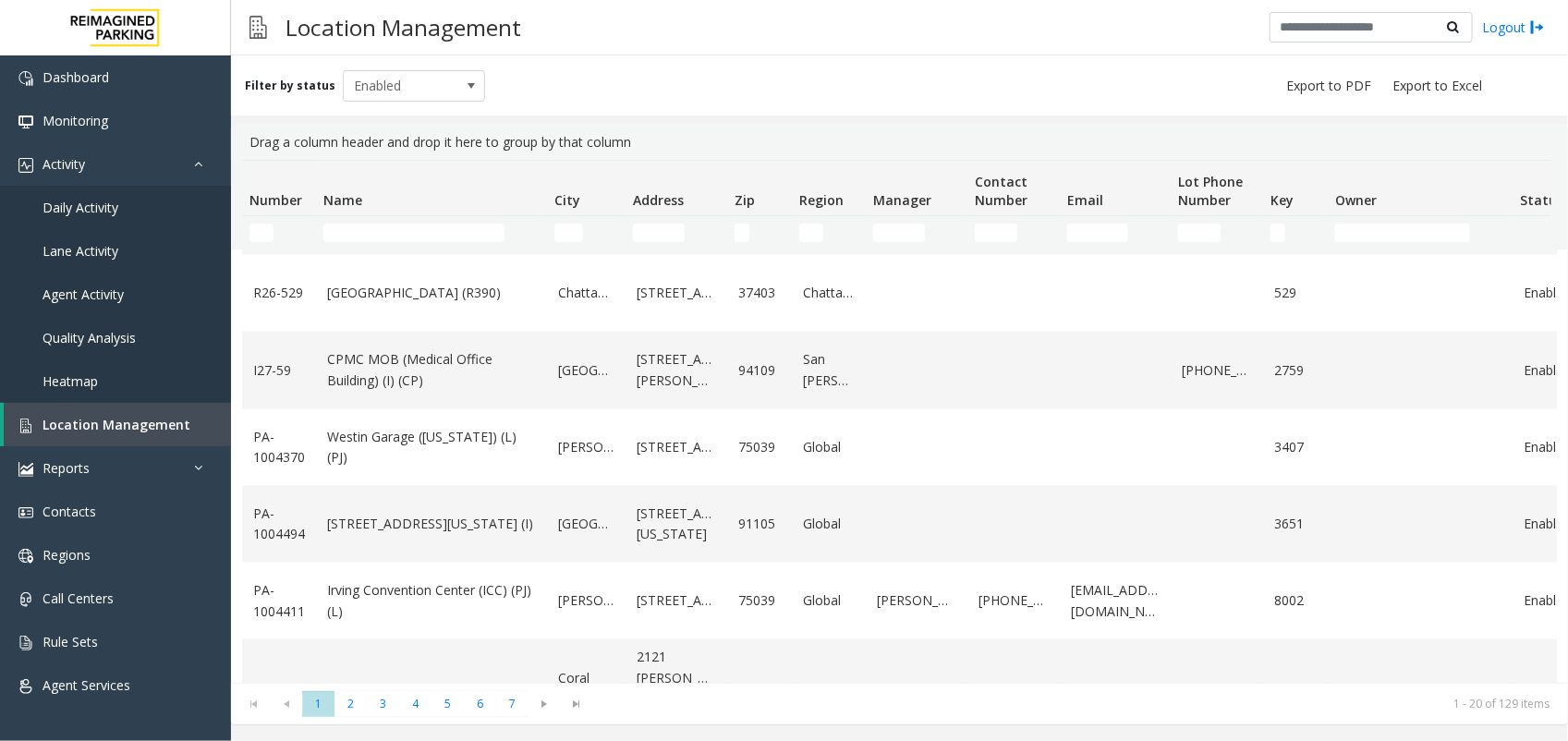
scroll to position [1124, 0]
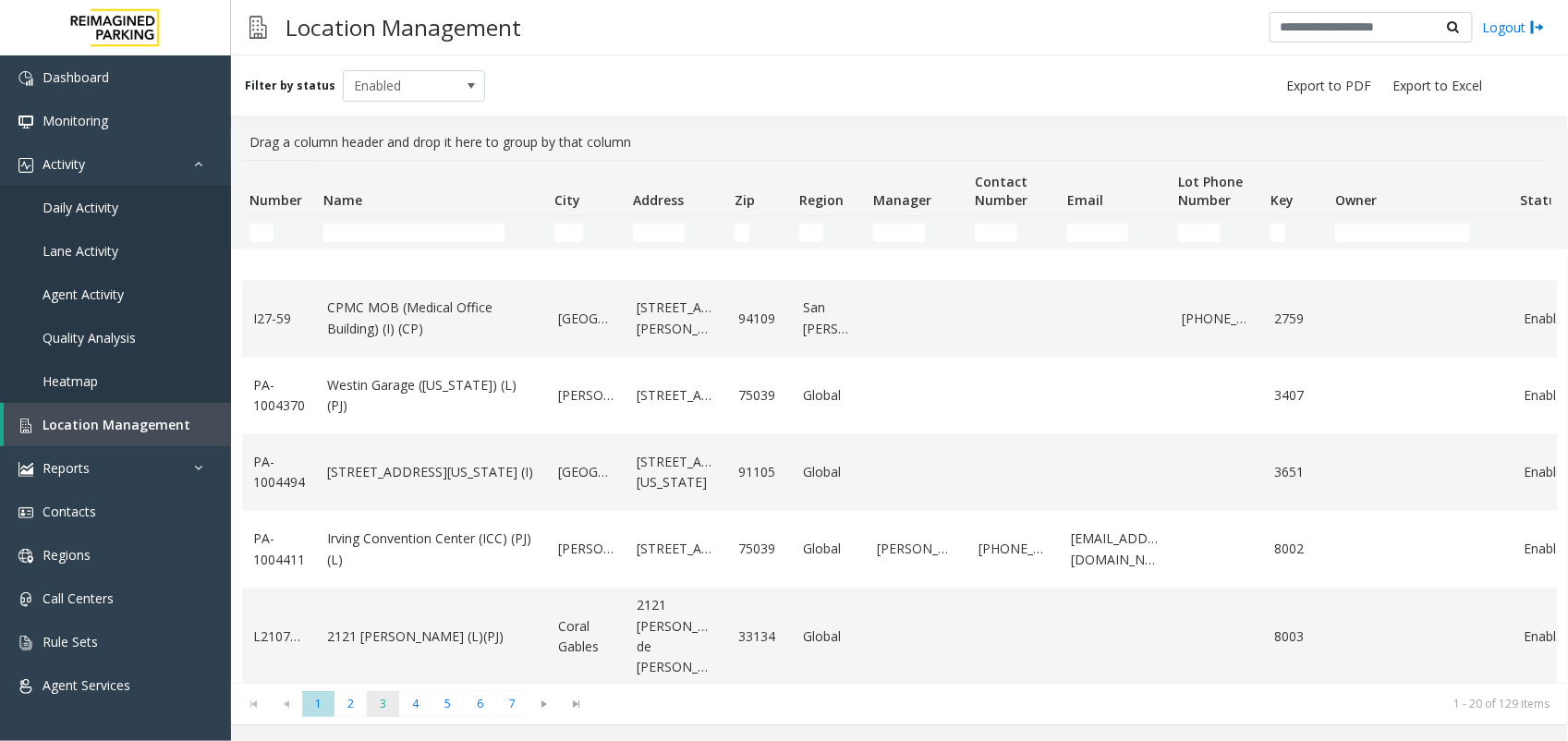
click at [379, 691] on span "3" at bounding box center [383, 704] width 32 height 25
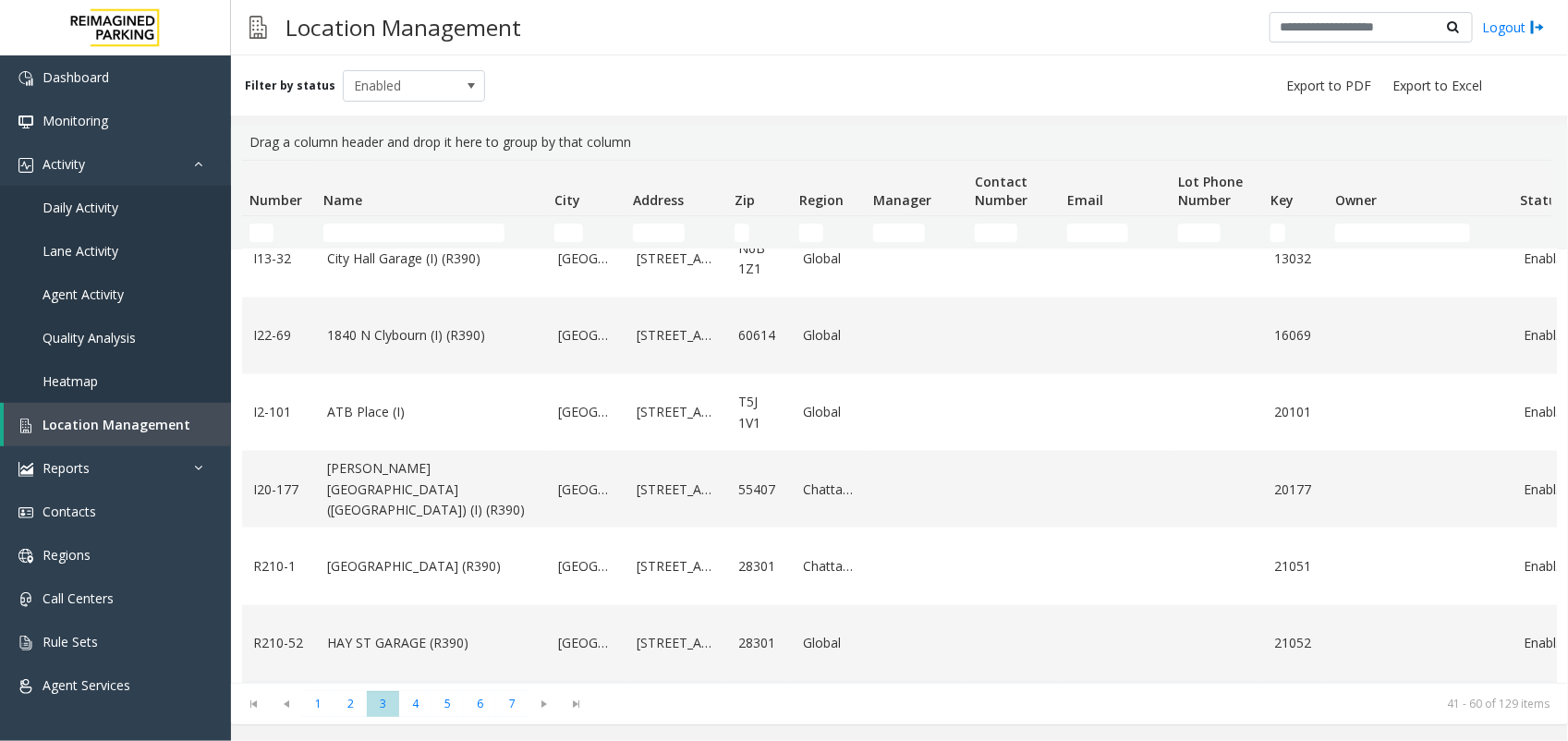
scroll to position [1227, 0]
click at [426, 698] on span "4" at bounding box center [415, 704] width 32 height 25
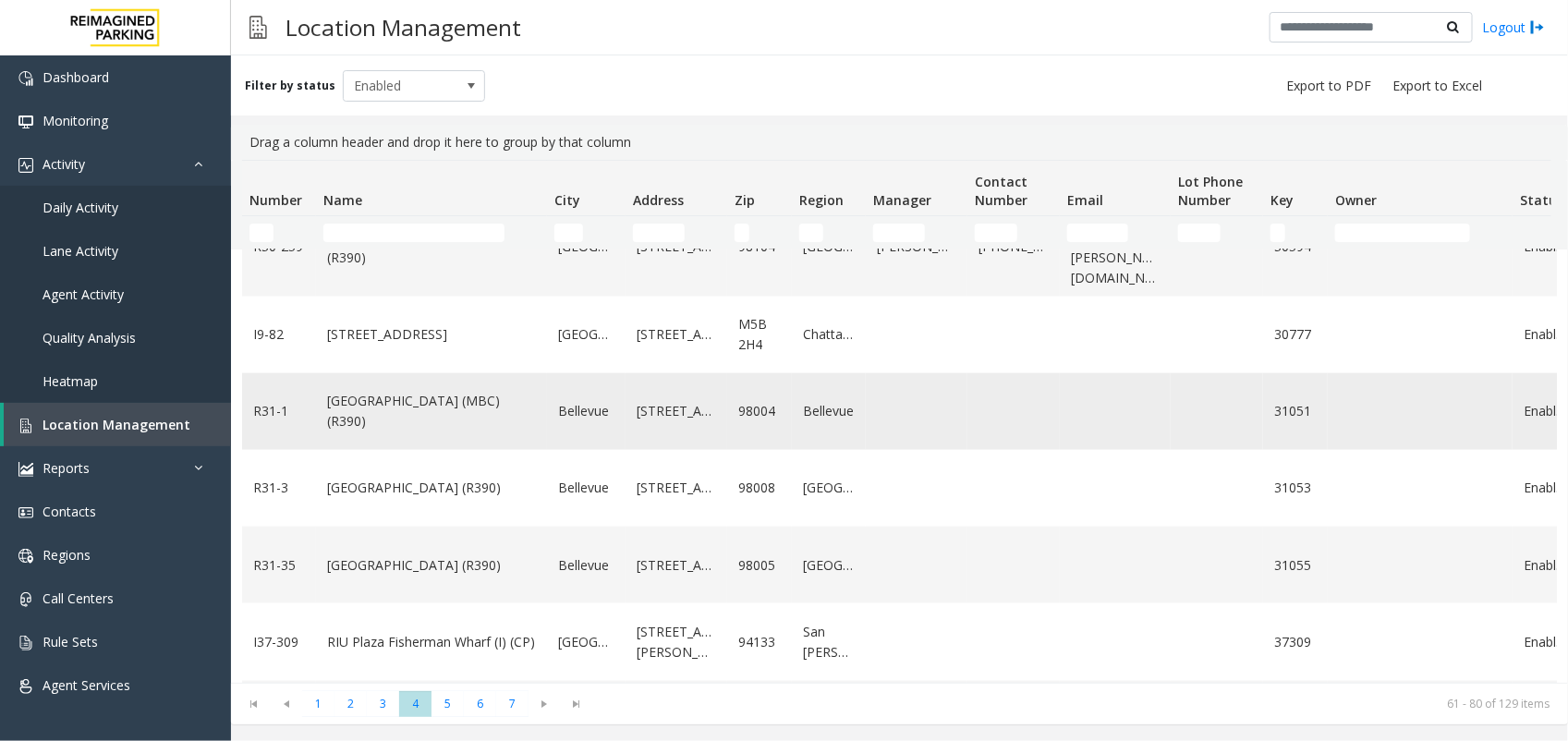
scroll to position [1166, 0]
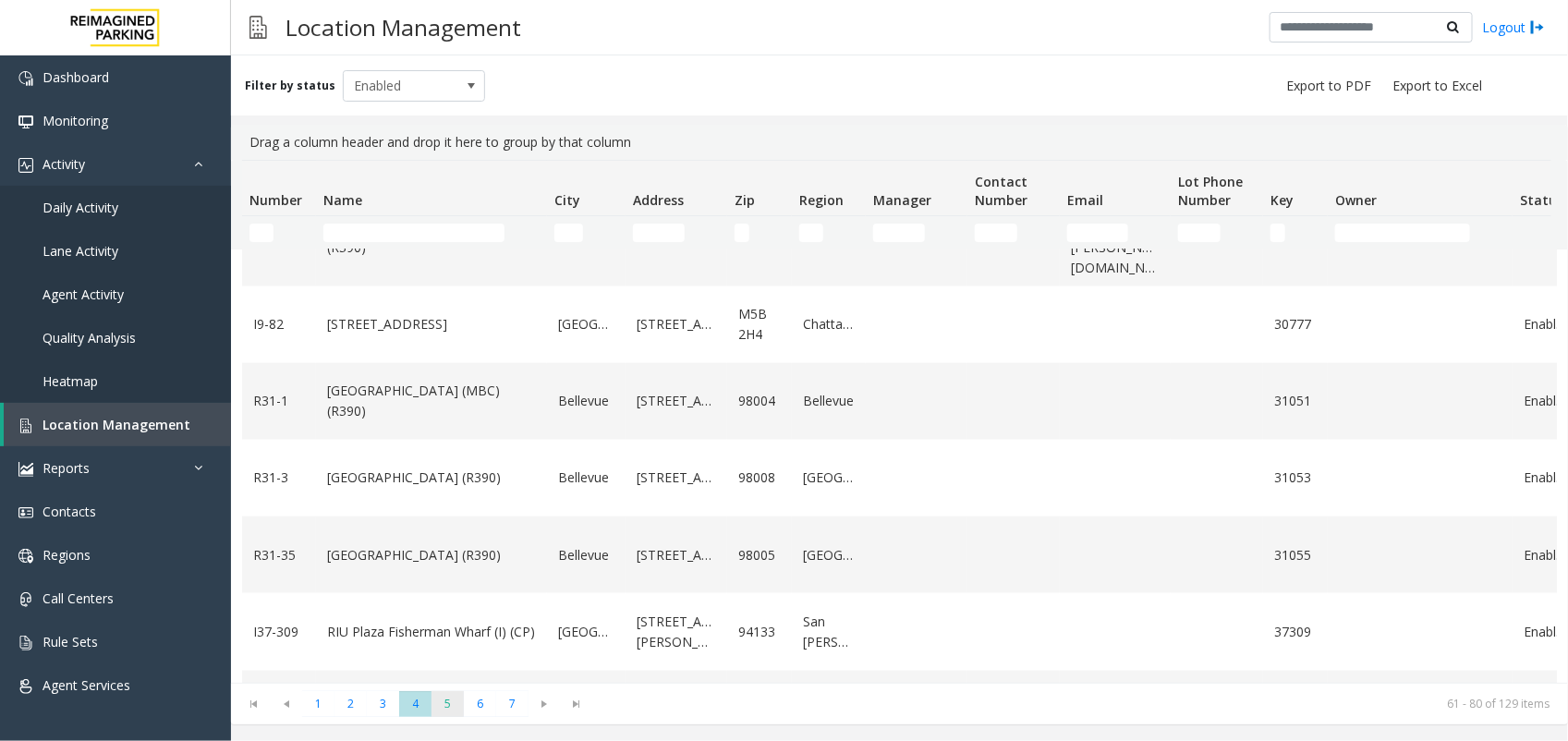
click at [439, 709] on span "5" at bounding box center [448, 704] width 32 height 25
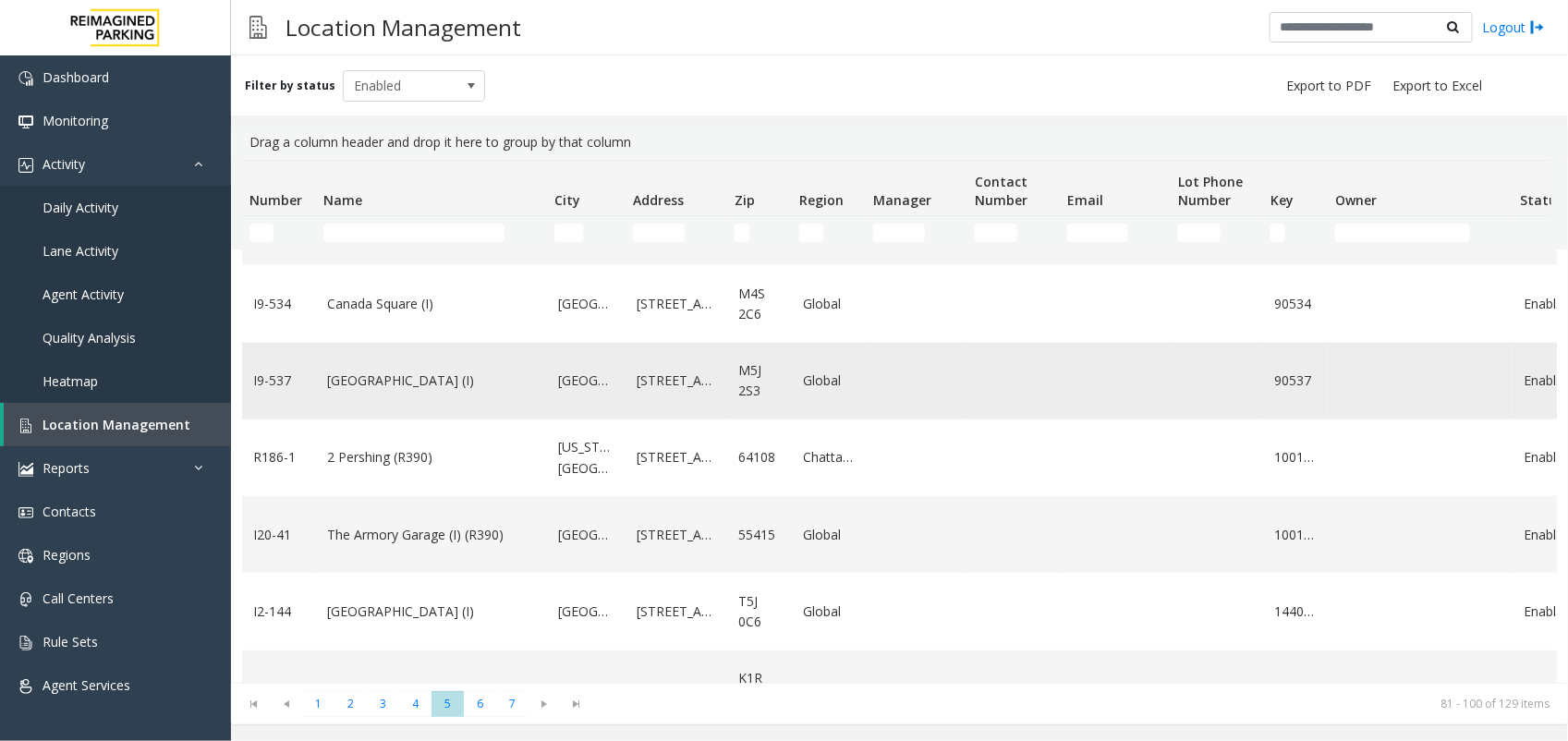
scroll to position [1124, 0]
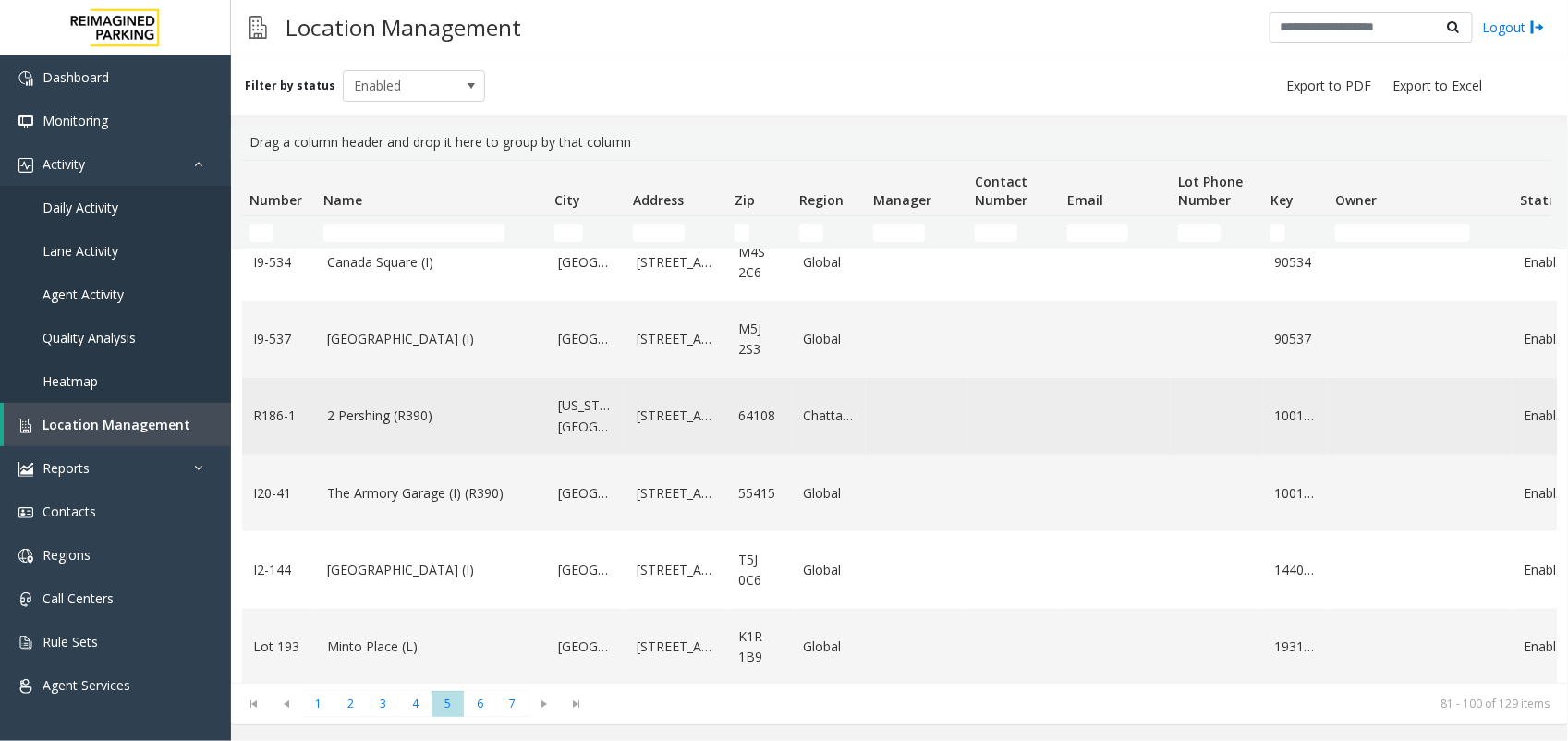
click at [403, 406] on link "2 Pershing (R390)" at bounding box center [431, 415] width 209 height 20
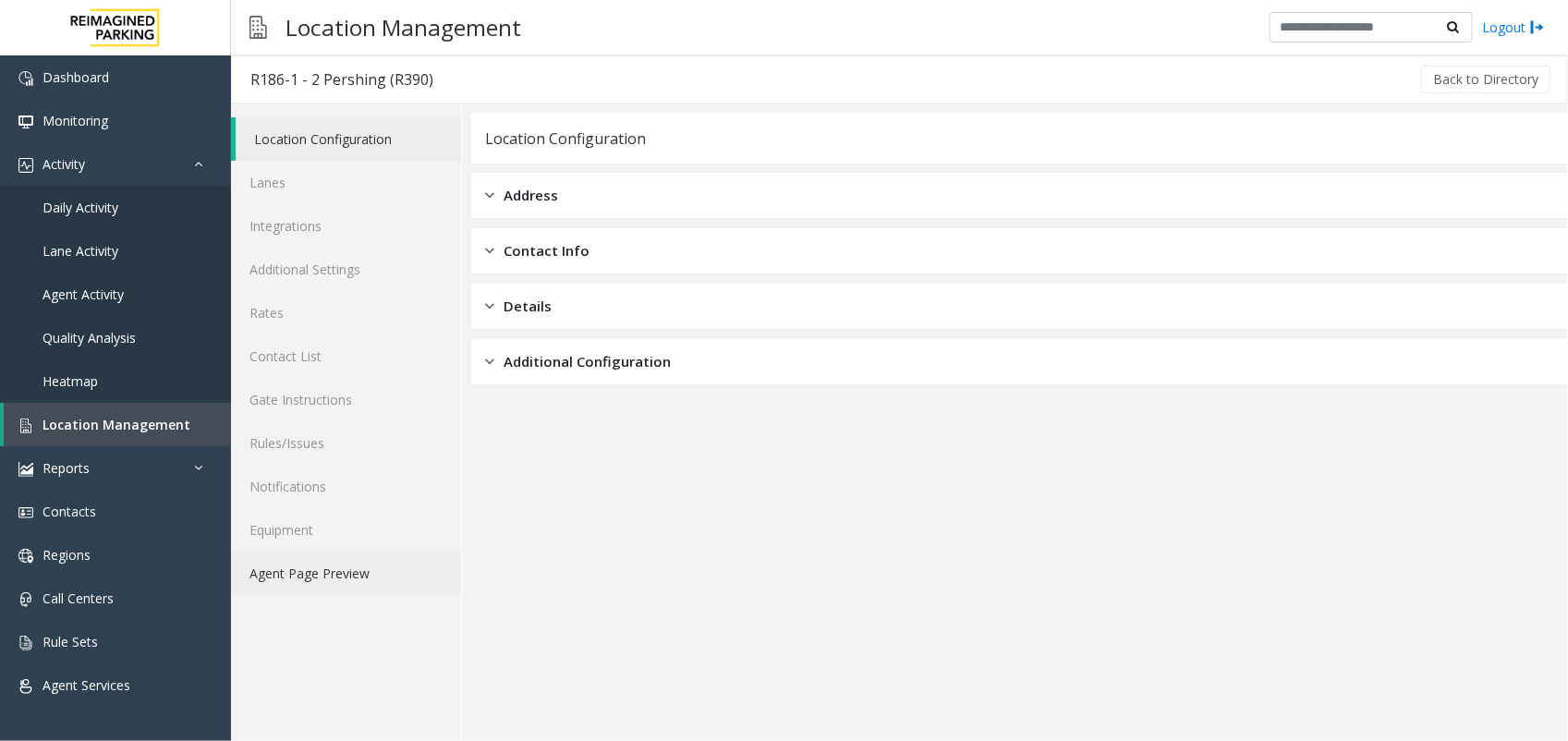
click at [324, 569] on link "Agent Page Preview" at bounding box center [345, 573] width 230 height 43
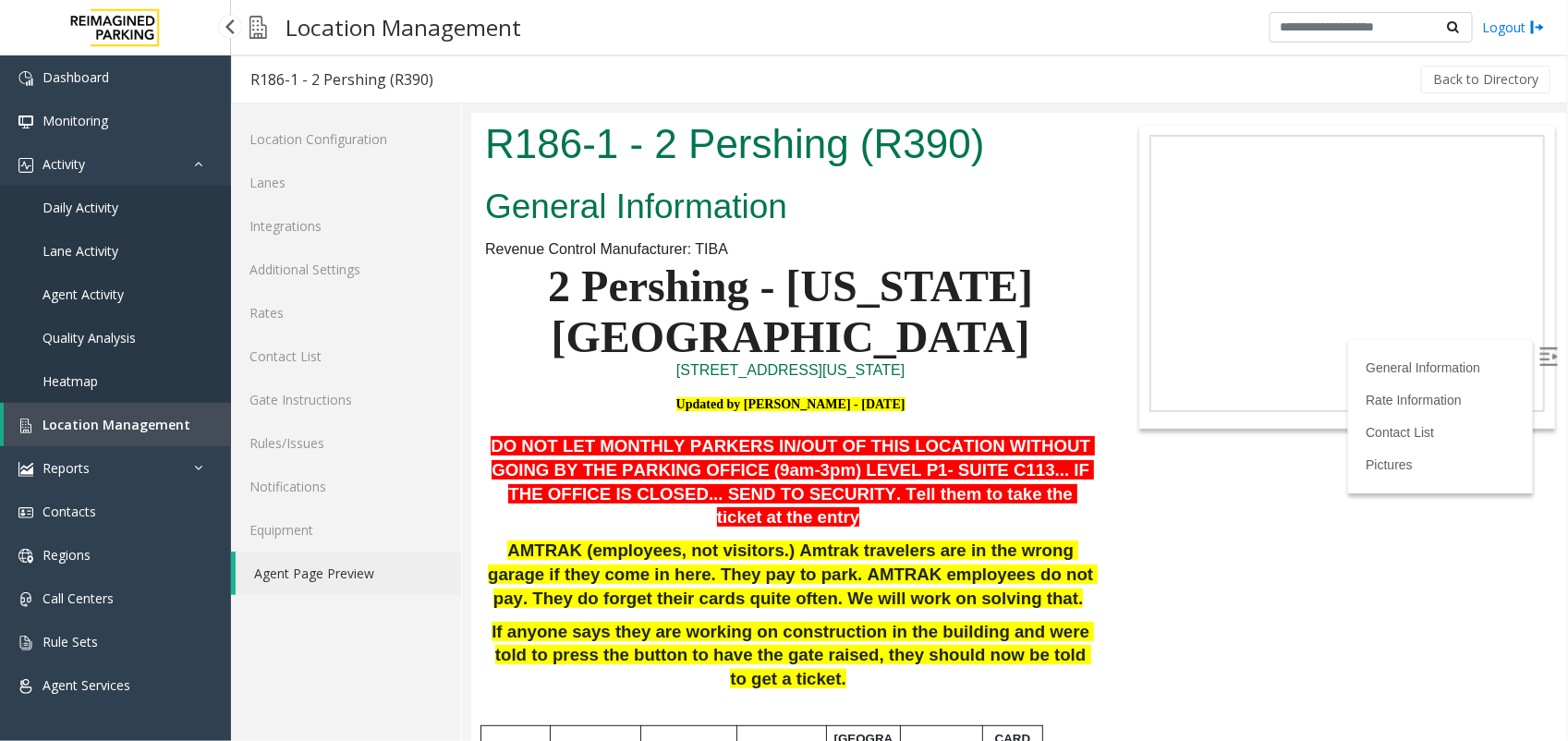
click at [94, 423] on span "Location Management" at bounding box center [116, 425] width 148 height 17
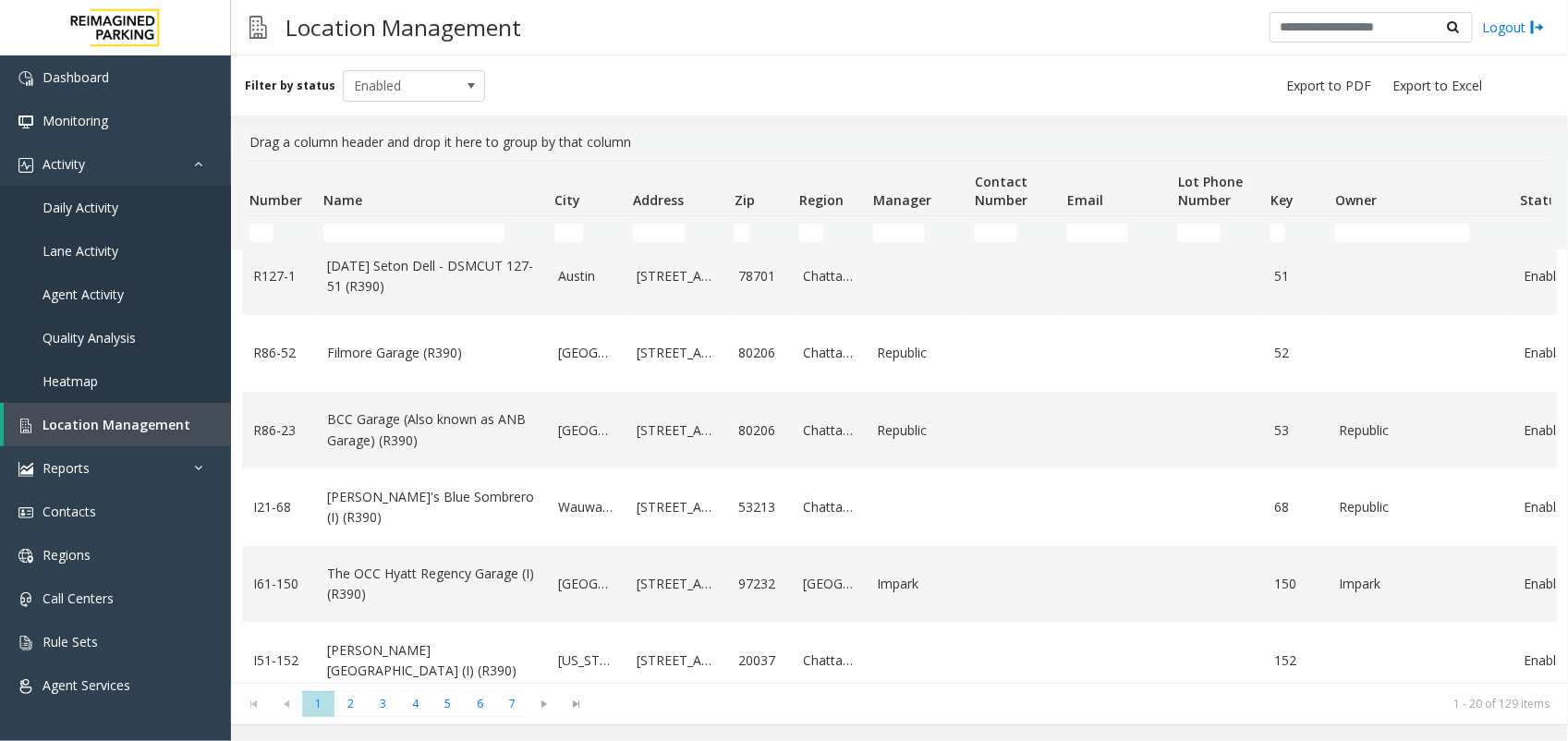
scroll to position [809, 0]
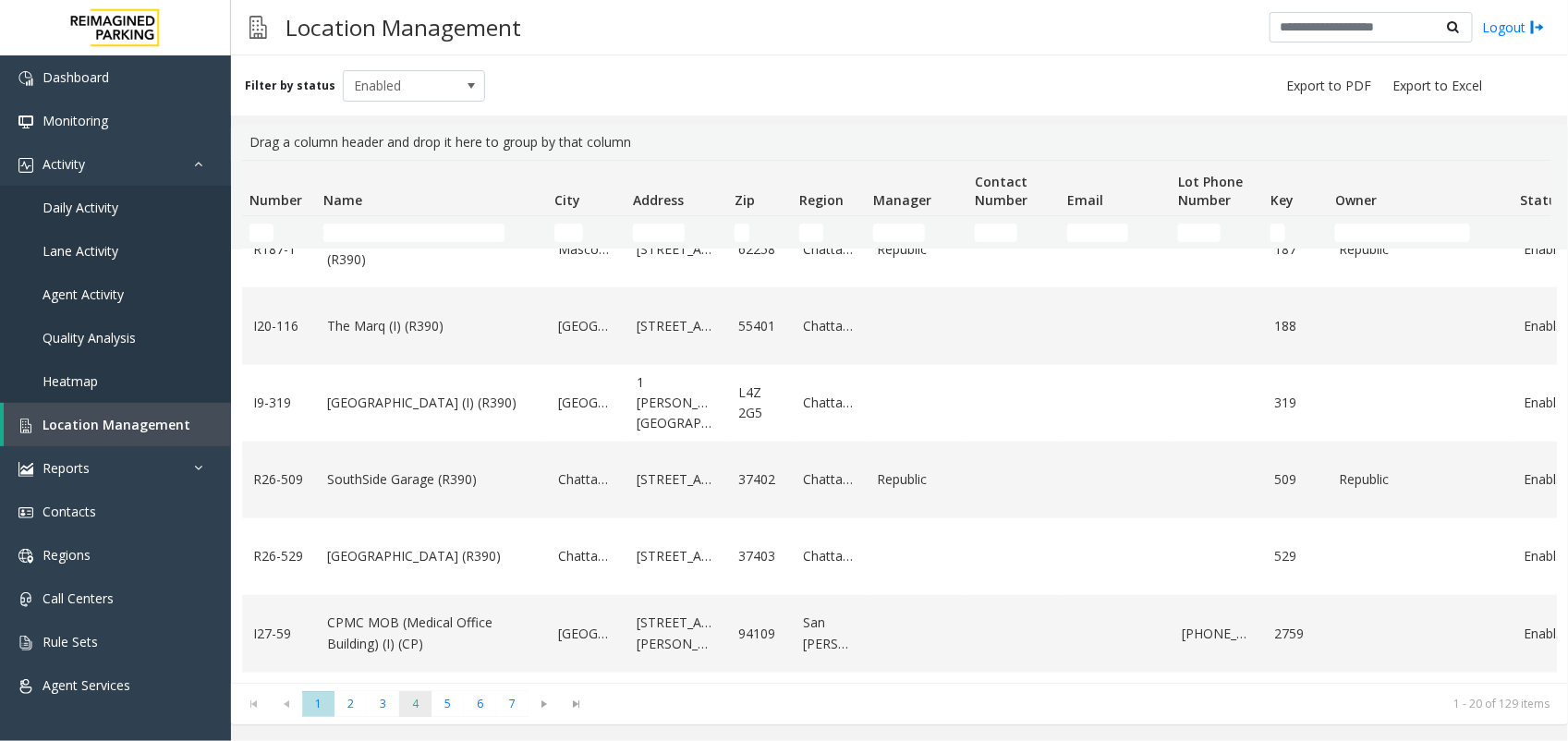
click at [418, 711] on span "4" at bounding box center [415, 704] width 32 height 25
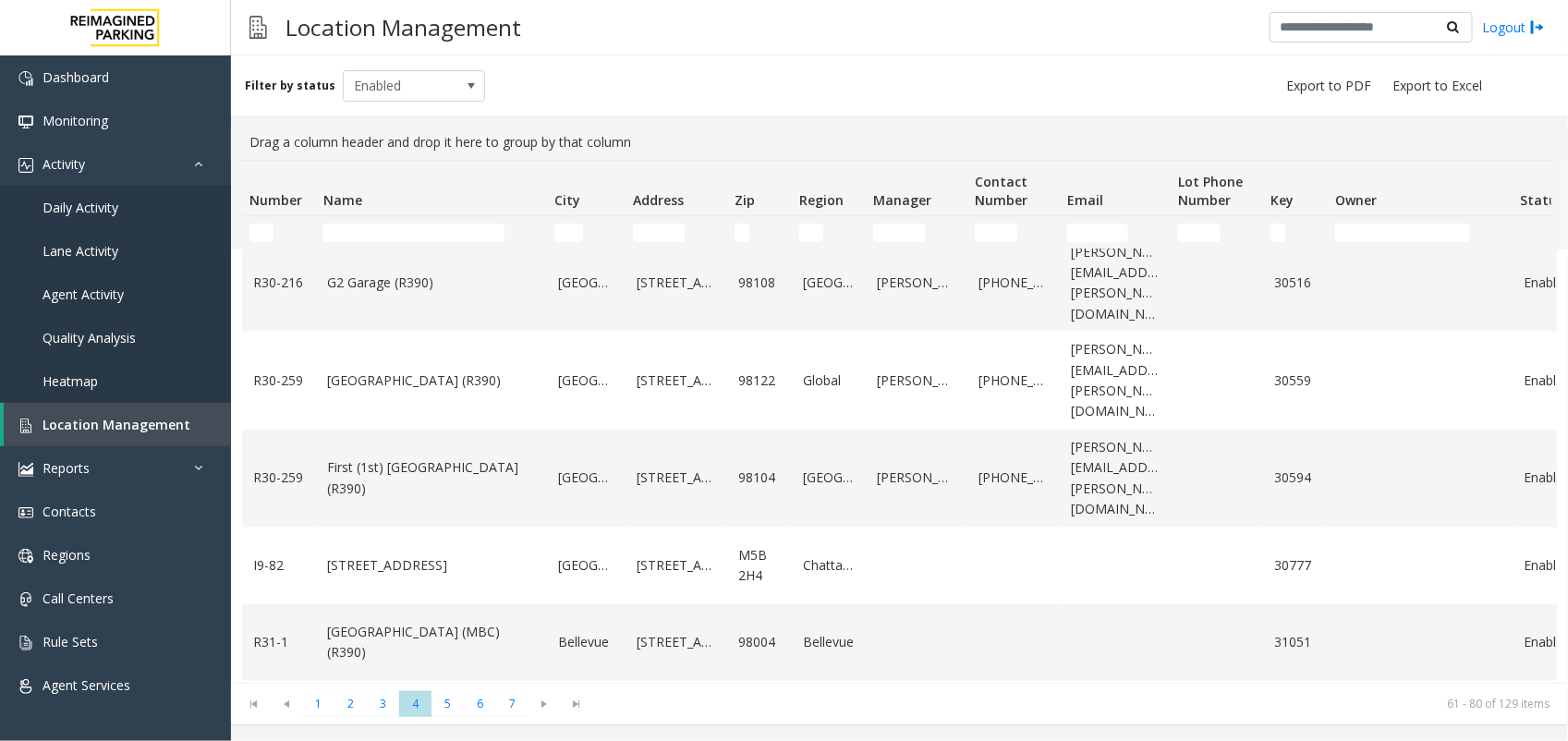
scroll to position [1166, 0]
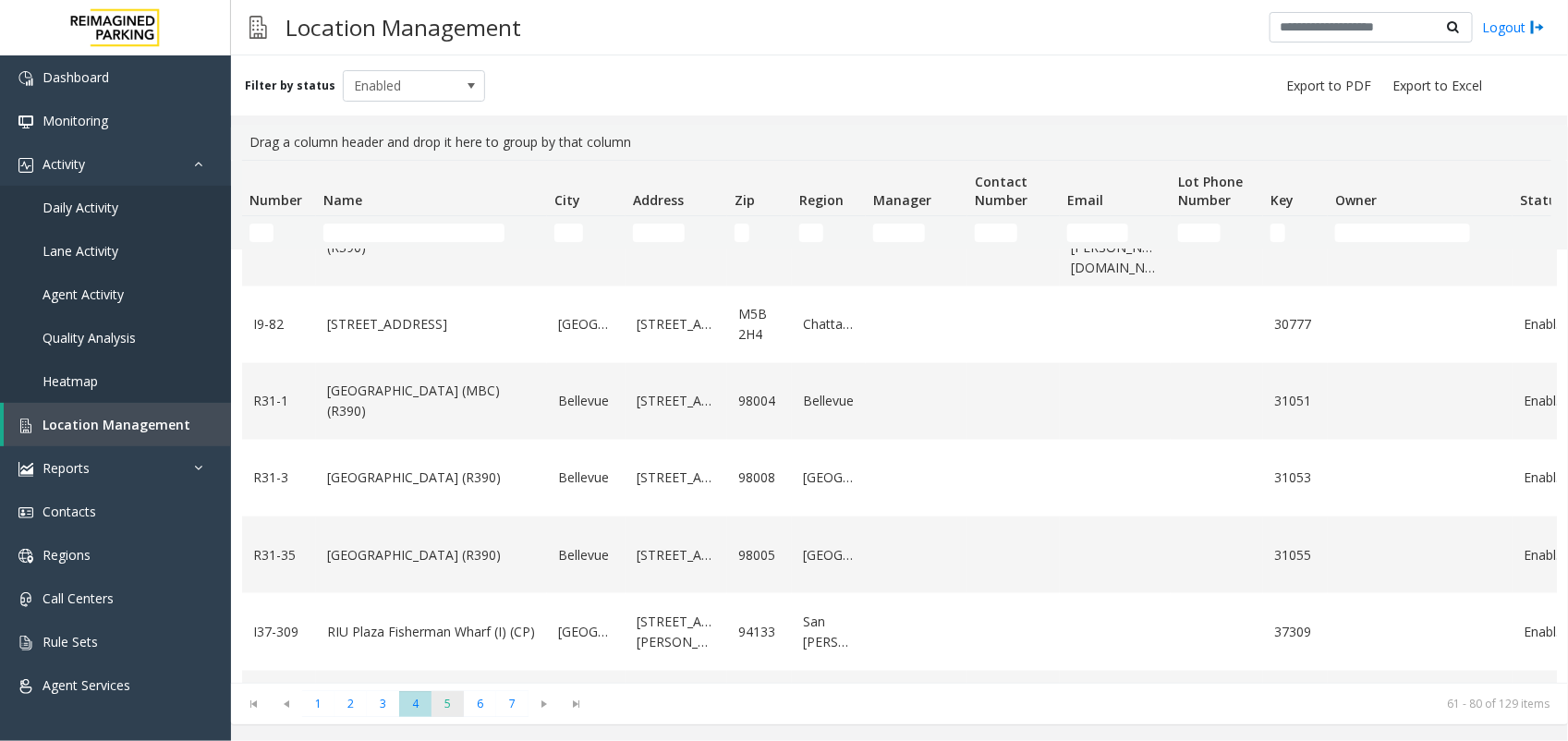
click at [442, 708] on span "5" at bounding box center [448, 704] width 32 height 25
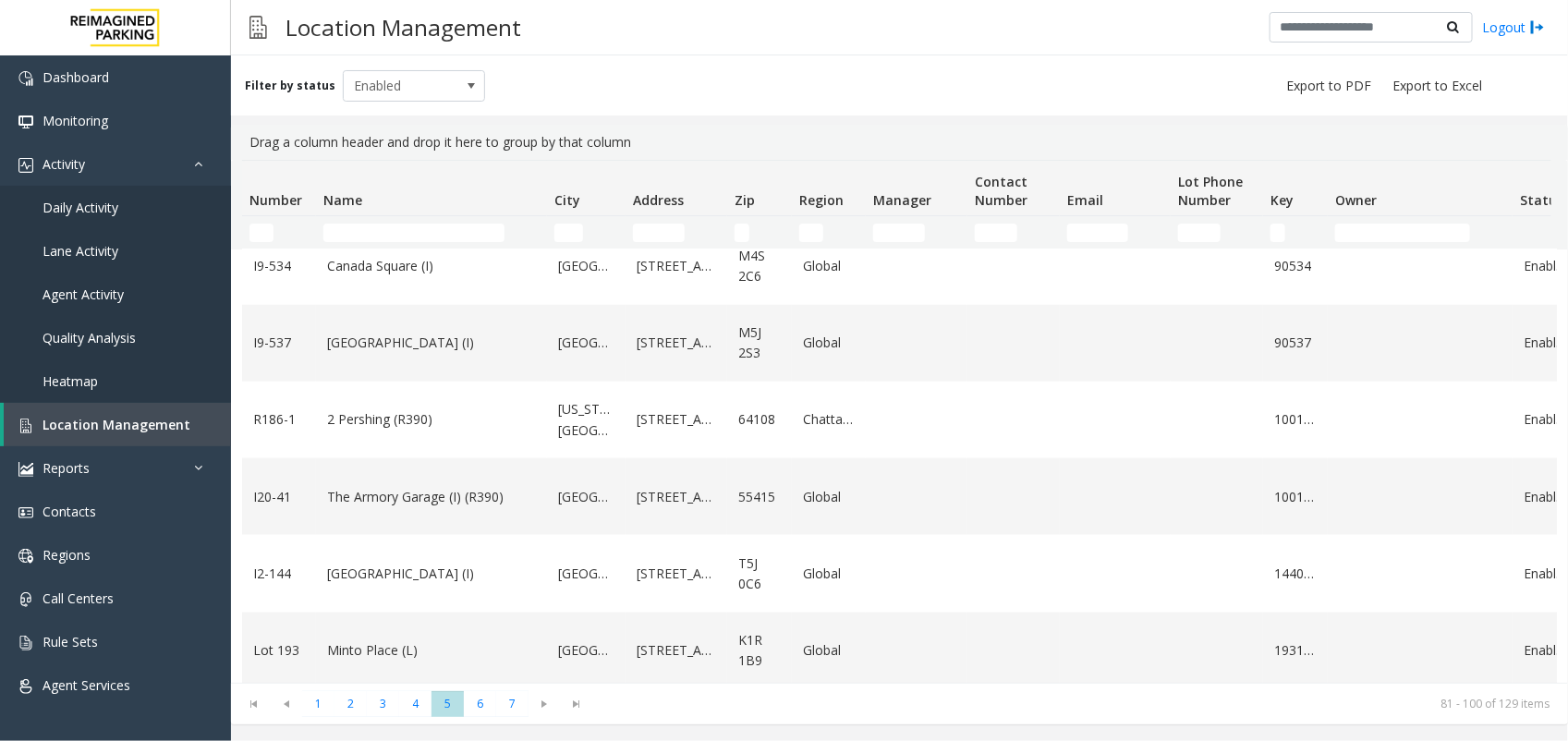
scroll to position [1124, 0]
click at [477, 706] on span "6" at bounding box center [480, 704] width 32 height 25
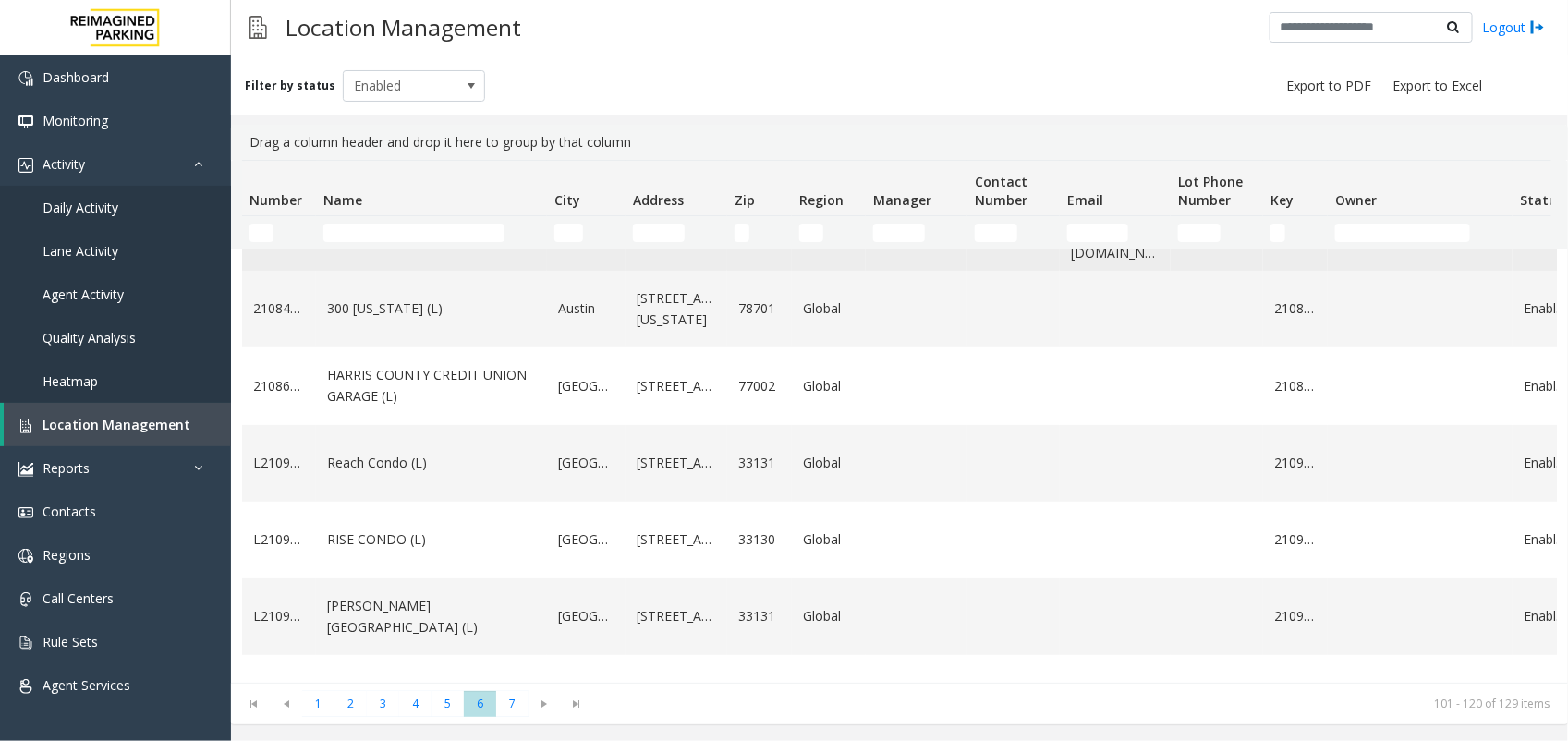
scroll to position [347, 0]
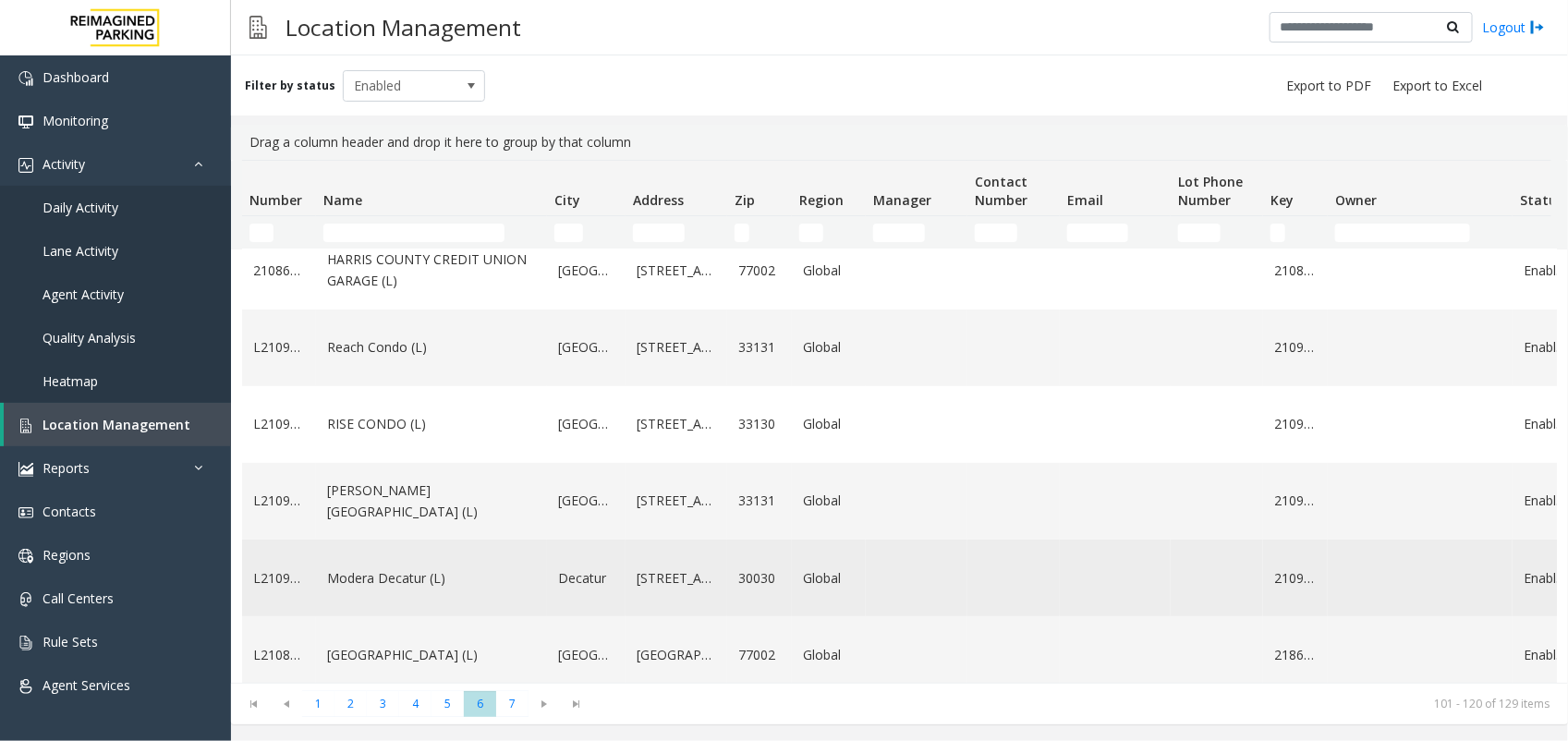
click at [361, 568] on link "Modera Decatur (L)" at bounding box center [431, 578] width 209 height 20
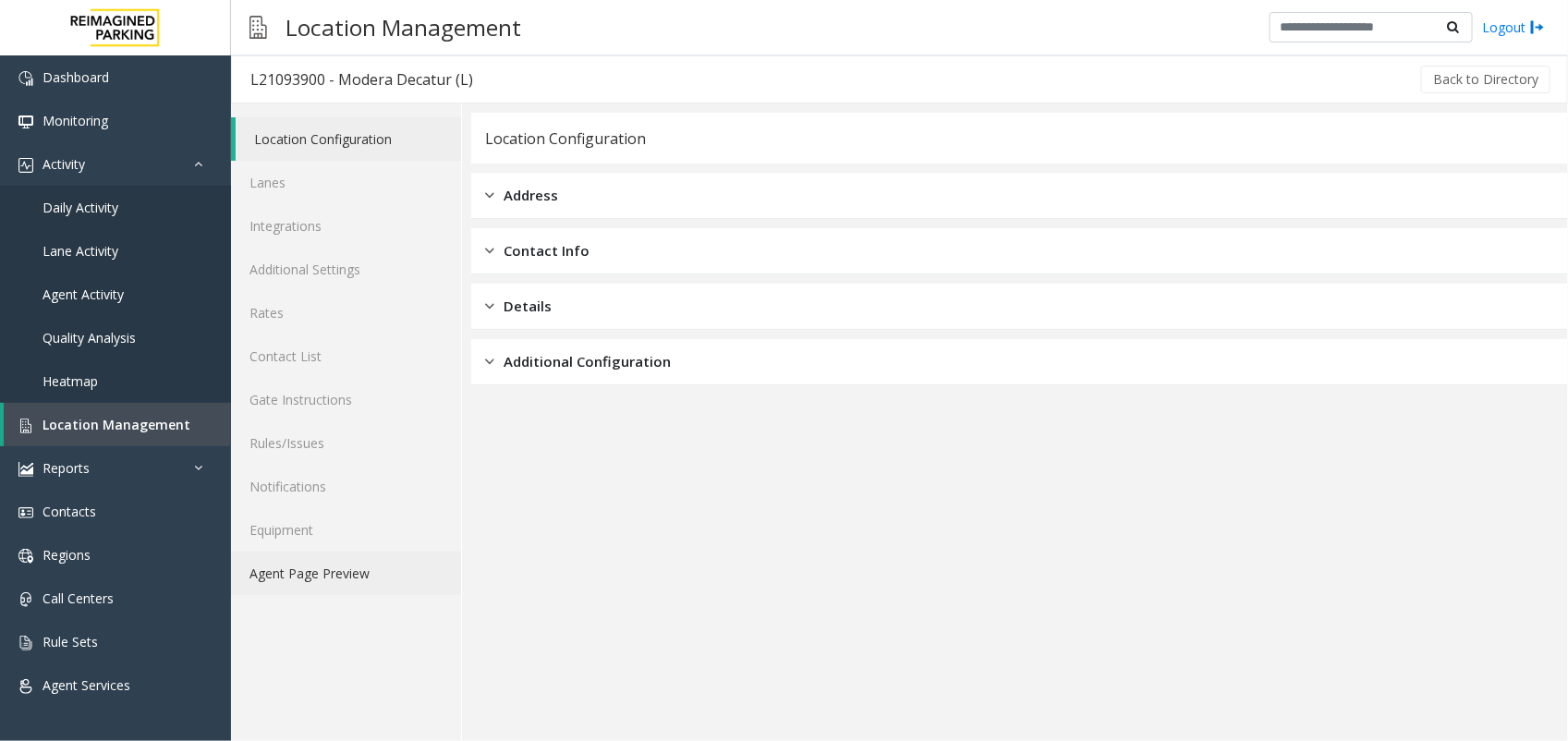
click at [353, 574] on link "Agent Page Preview" at bounding box center [345, 573] width 230 height 43
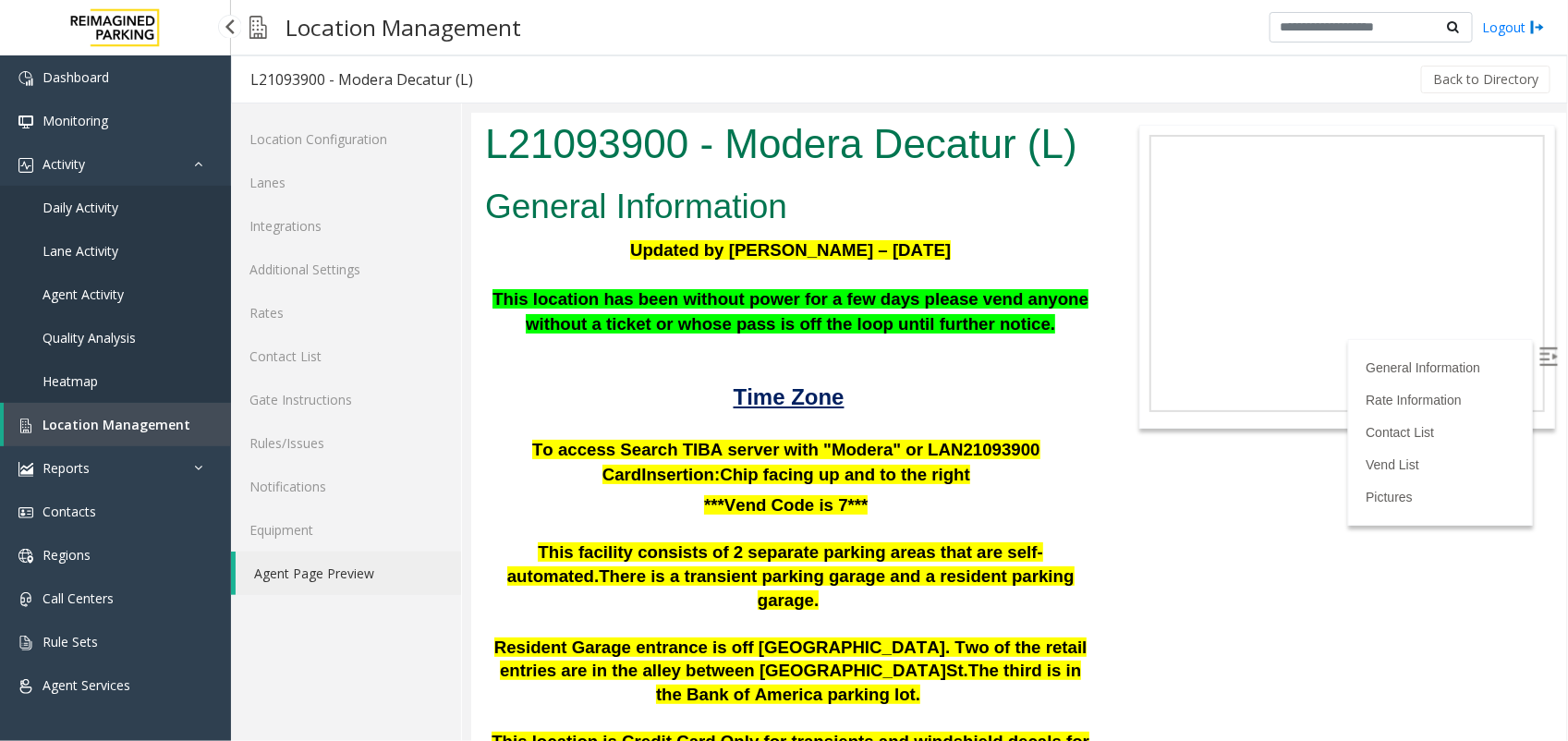
click at [151, 427] on span "Location Management" at bounding box center [116, 425] width 148 height 17
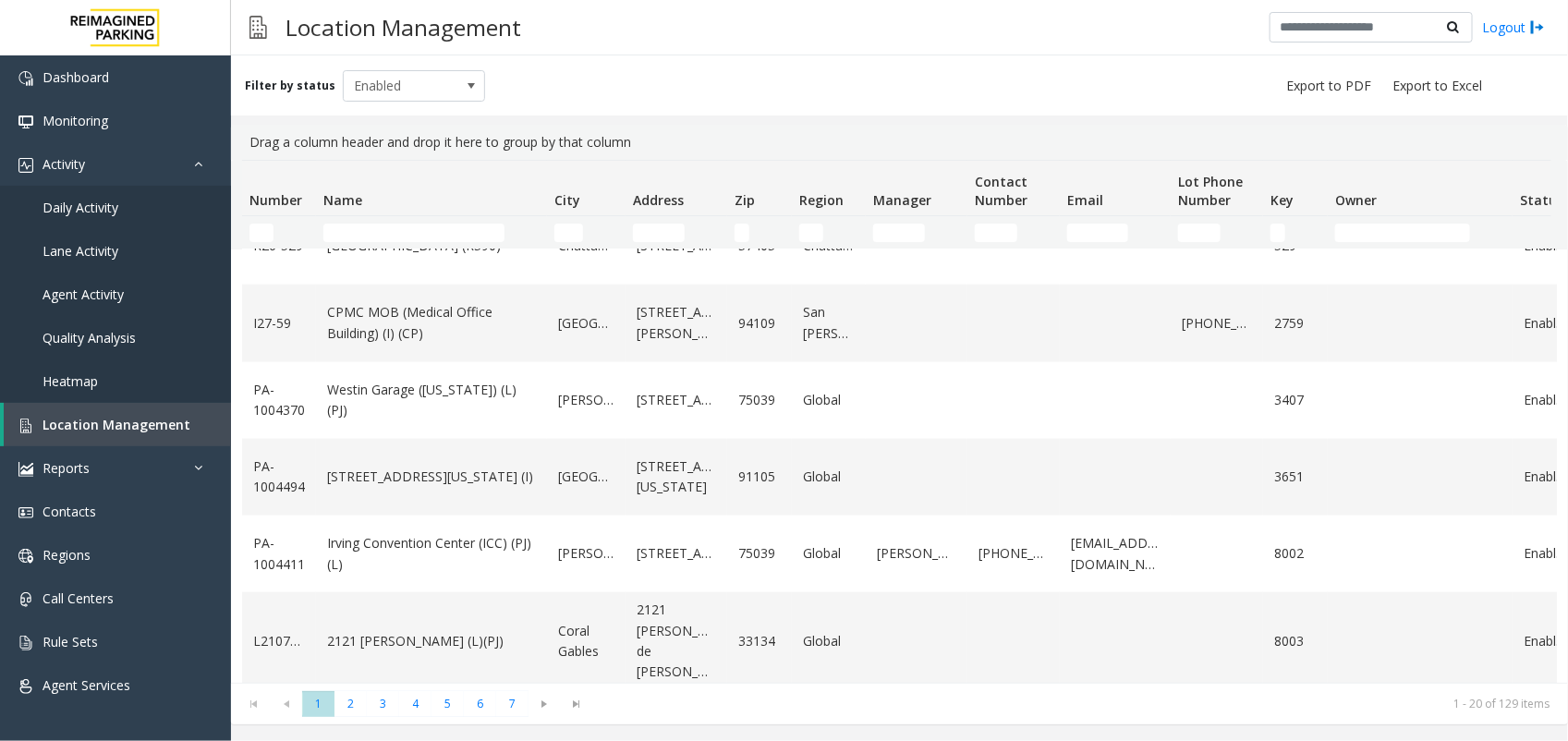
scroll to position [1124, 0]
click at [444, 703] on span "5" at bounding box center [448, 704] width 32 height 25
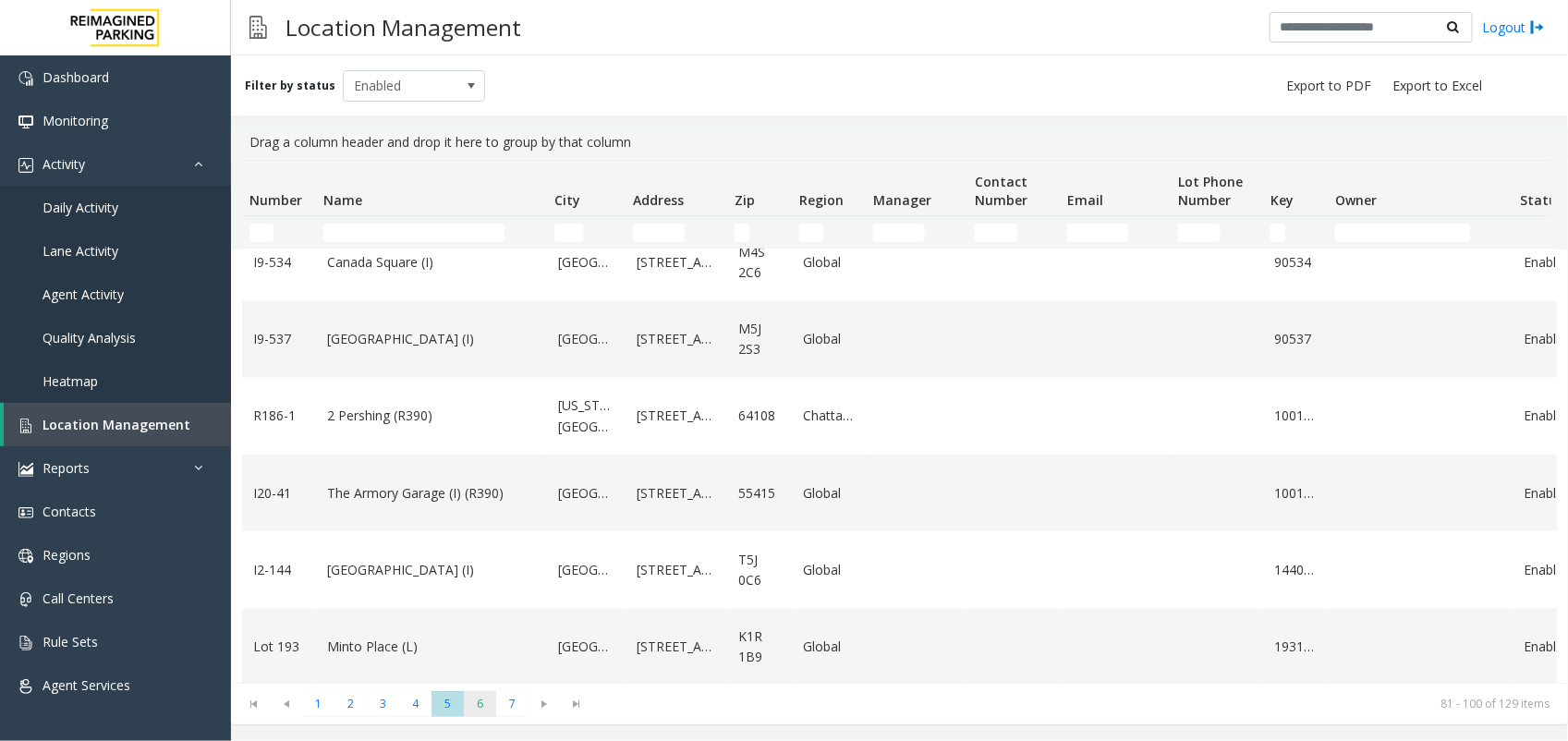
click at [482, 705] on span "6" at bounding box center [480, 704] width 32 height 25
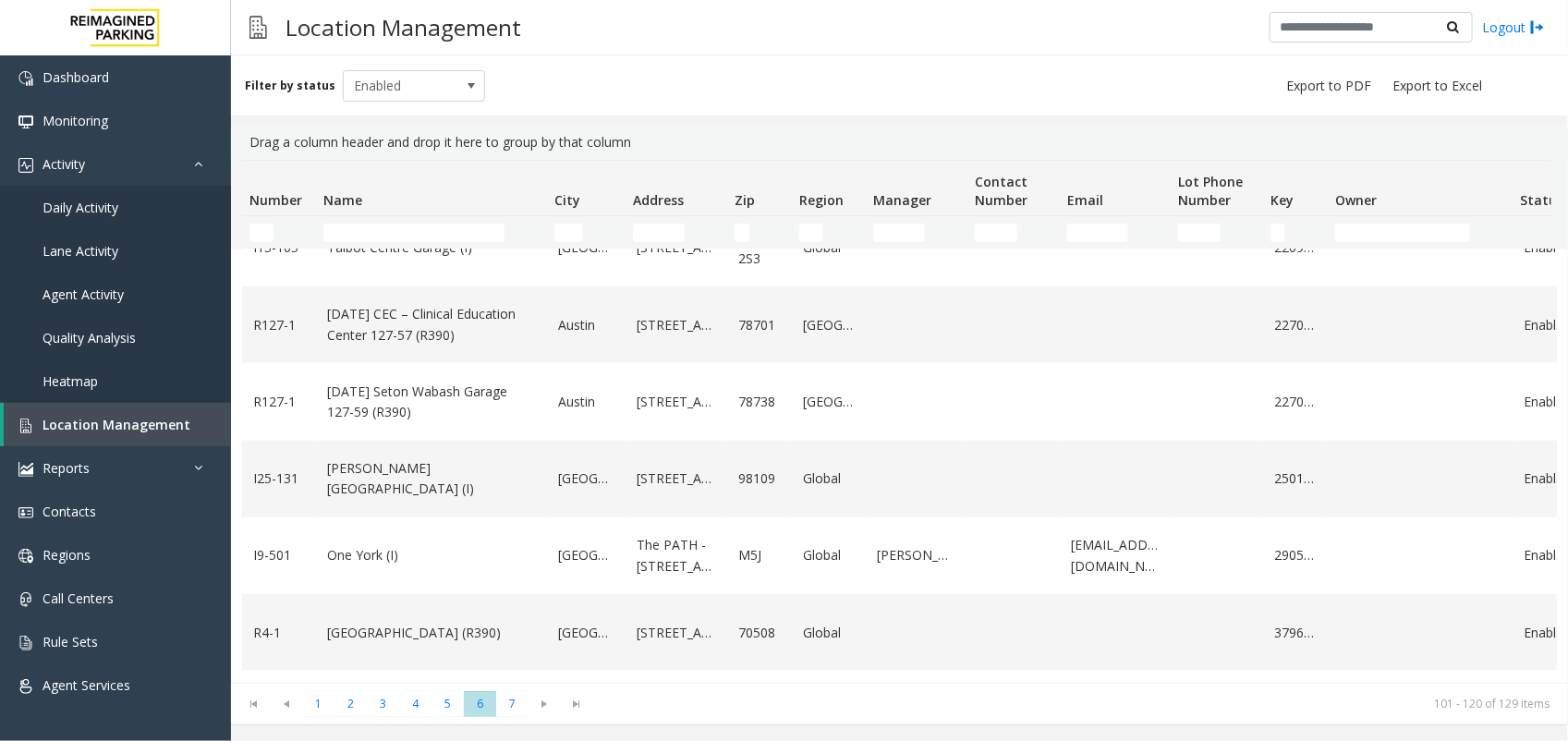
scroll to position [1144, 0]
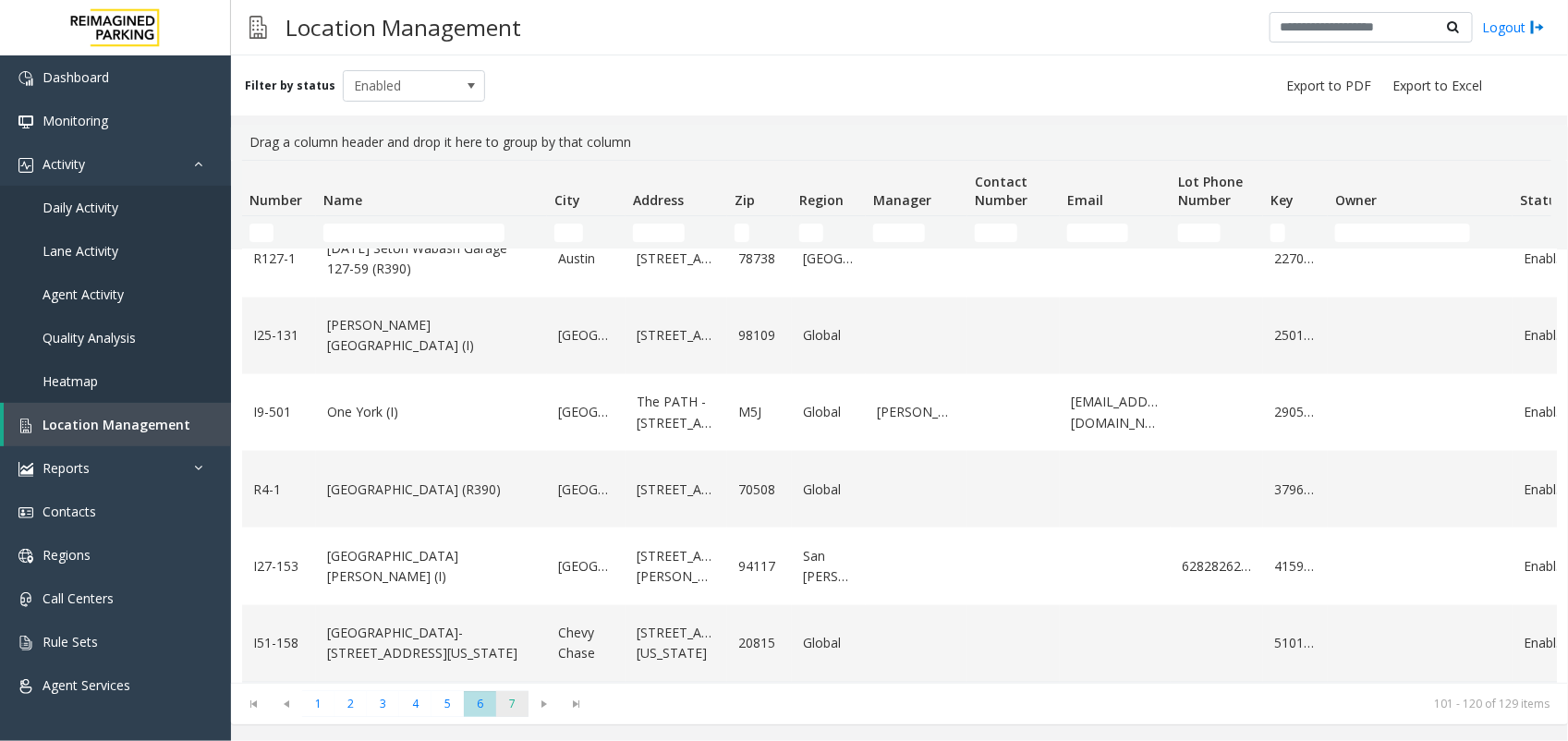
click at [519, 703] on span "7" at bounding box center [512, 704] width 32 height 25
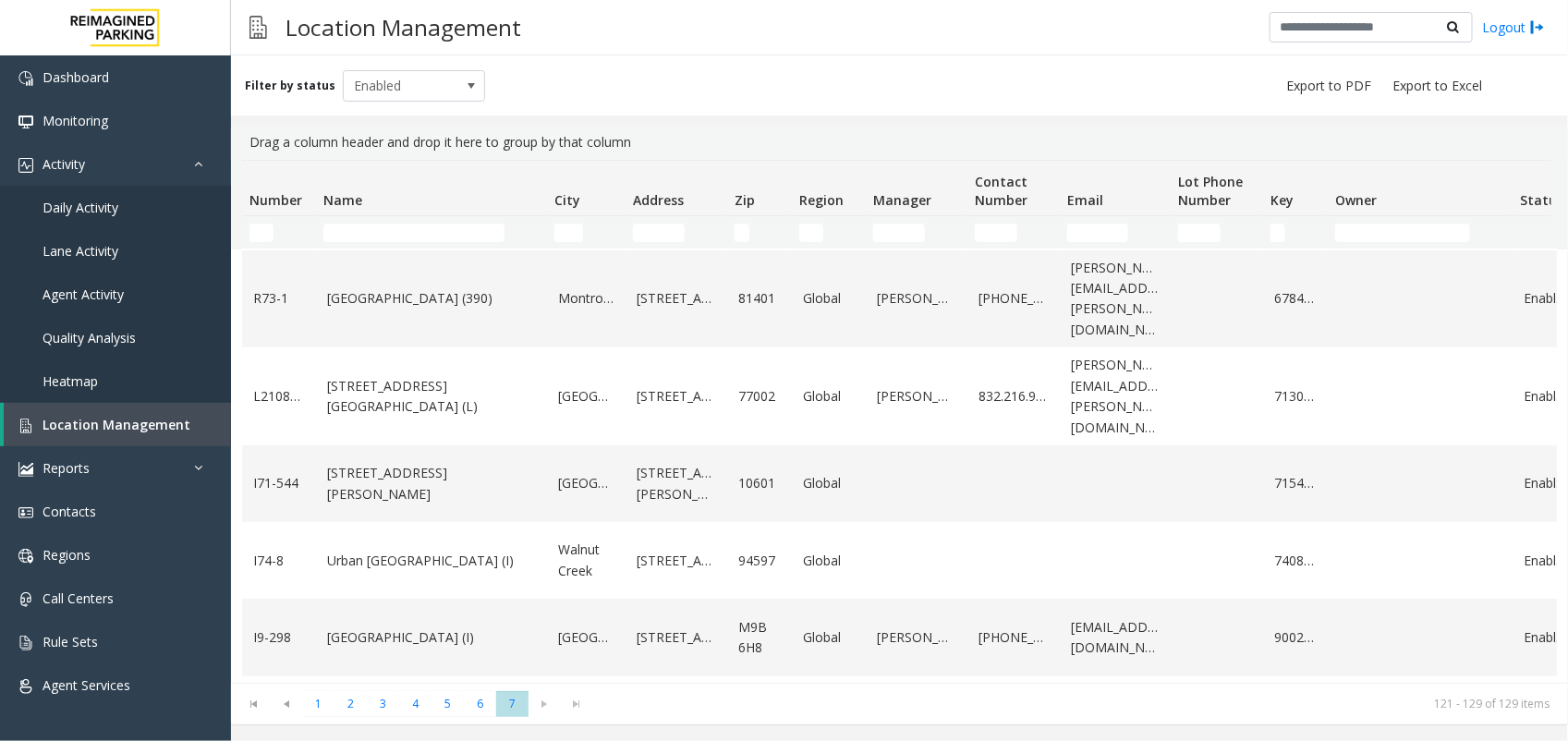
scroll to position [299, 0]
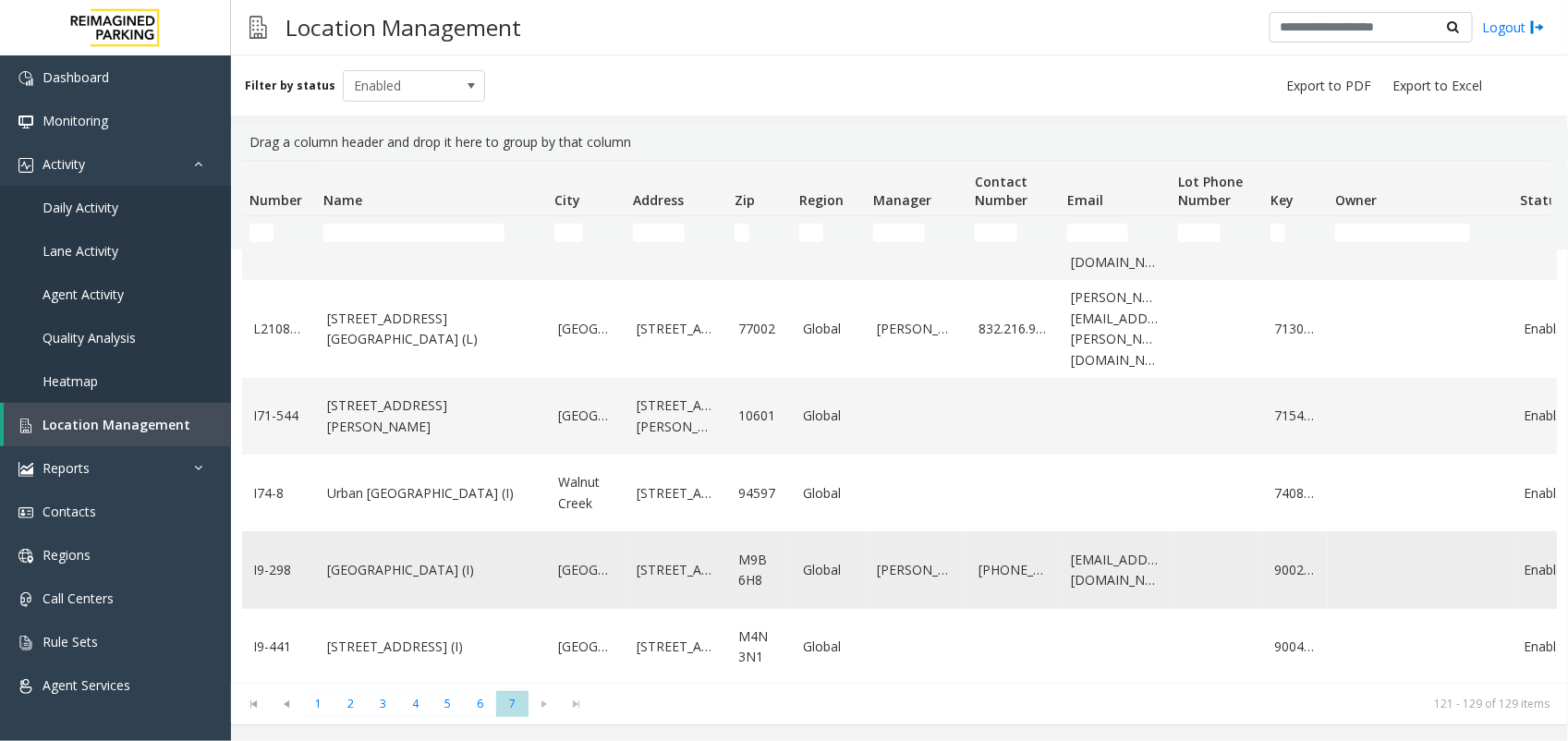
click at [354, 561] on link "[GEOGRAPHIC_DATA] (I)" at bounding box center [431, 570] width 209 height 20
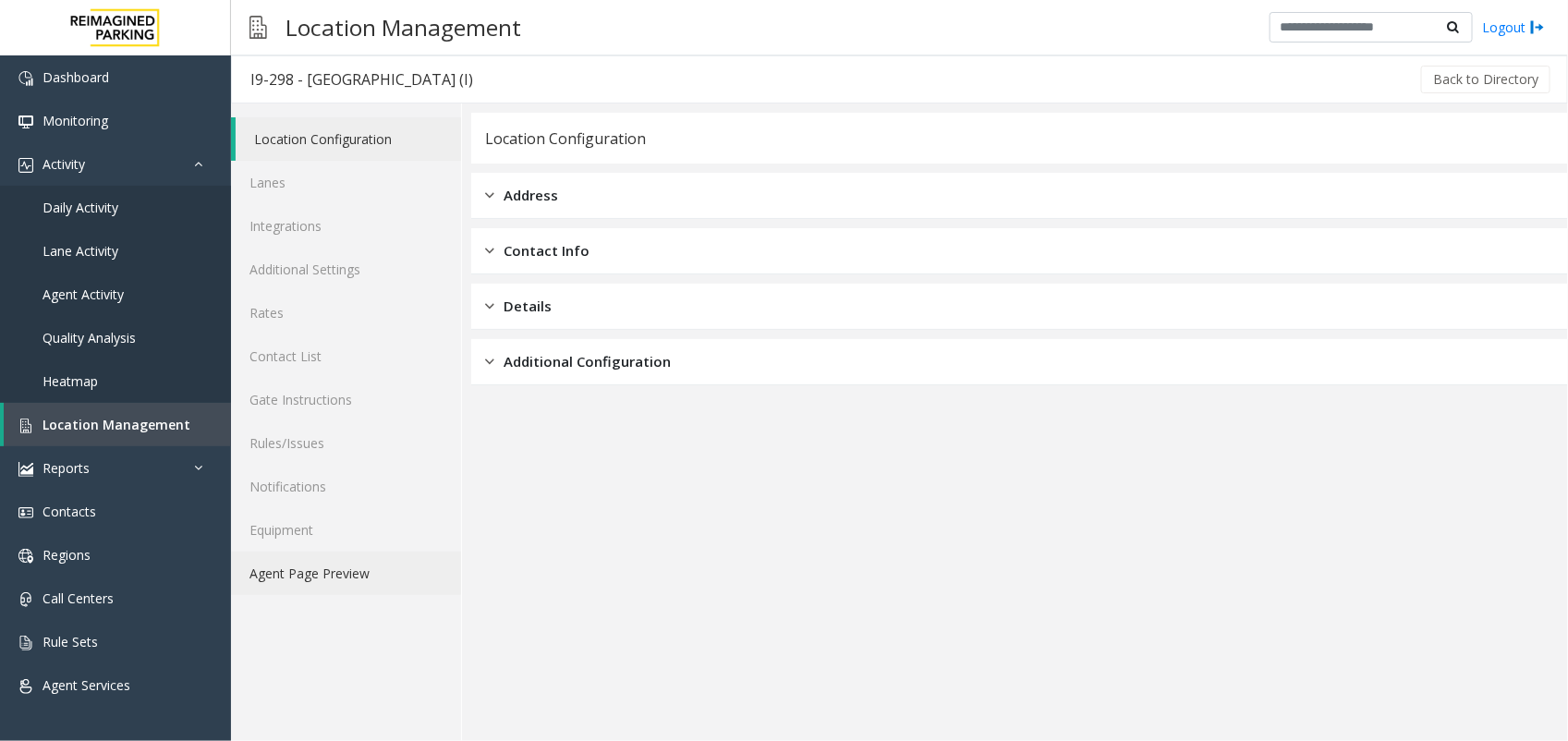
click at [359, 557] on link "Agent Page Preview" at bounding box center [345, 573] width 230 height 43
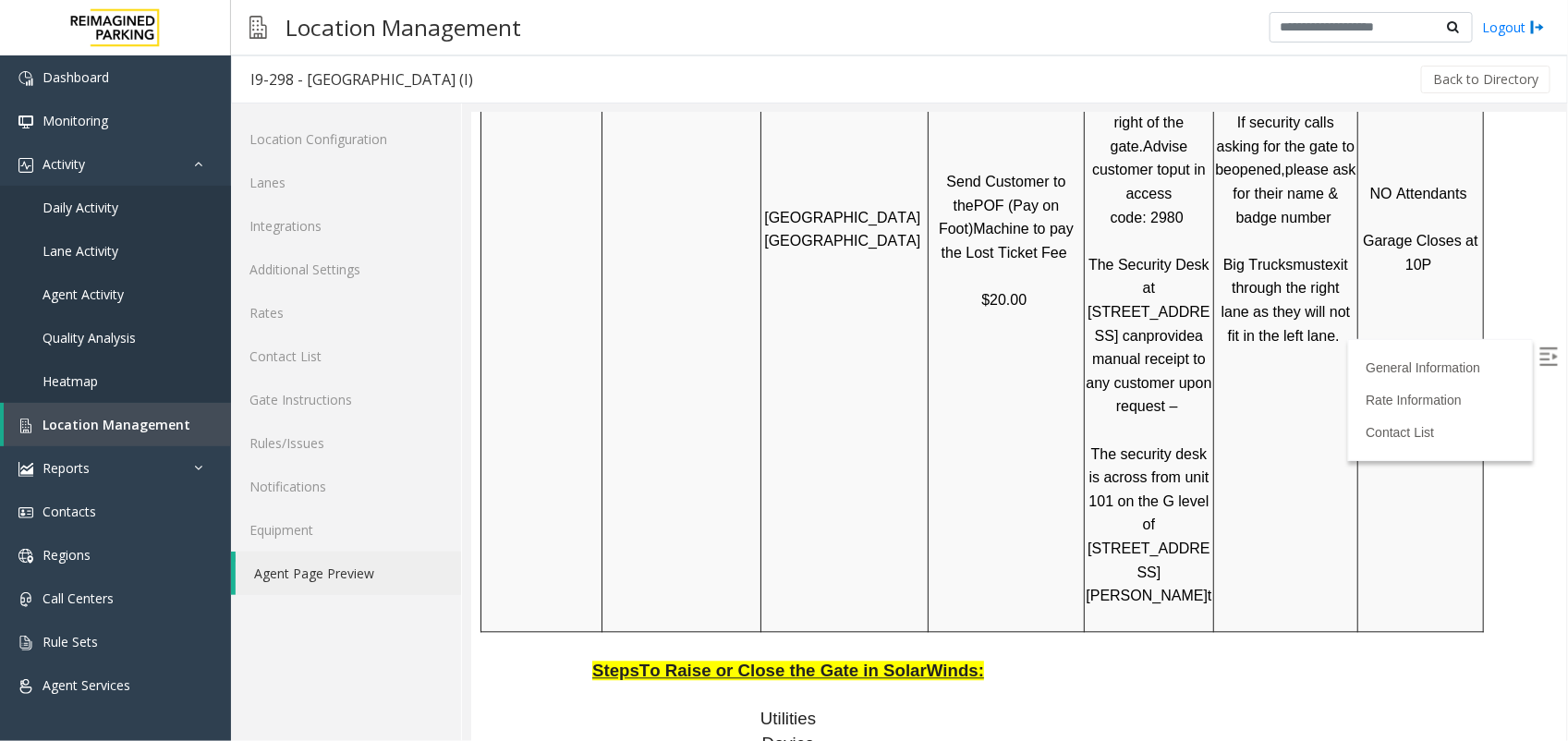
scroll to position [1733, 0]
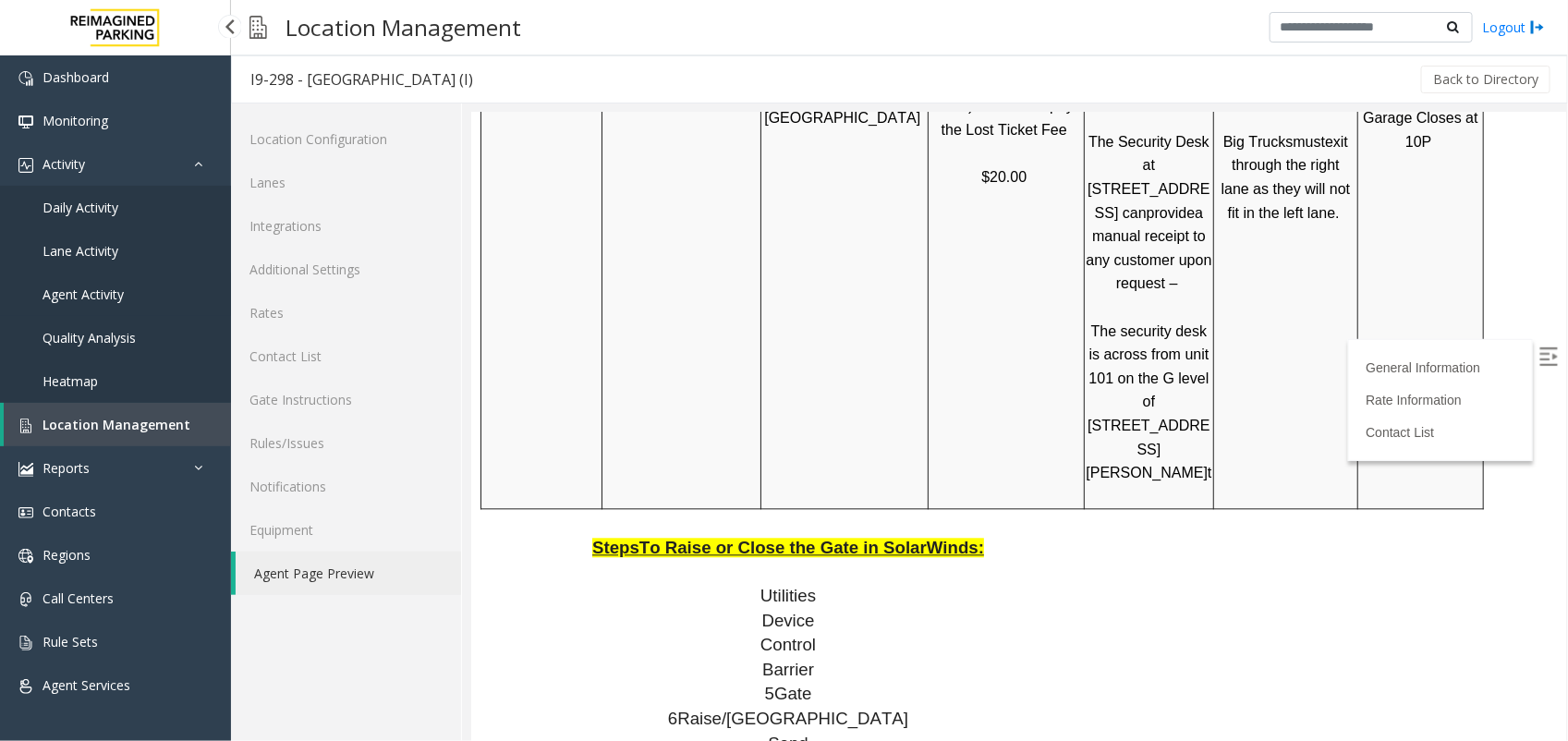
click at [104, 283] on link "Agent Activity" at bounding box center [115, 294] width 231 height 43
